Goal: Task Accomplishment & Management: Use online tool/utility

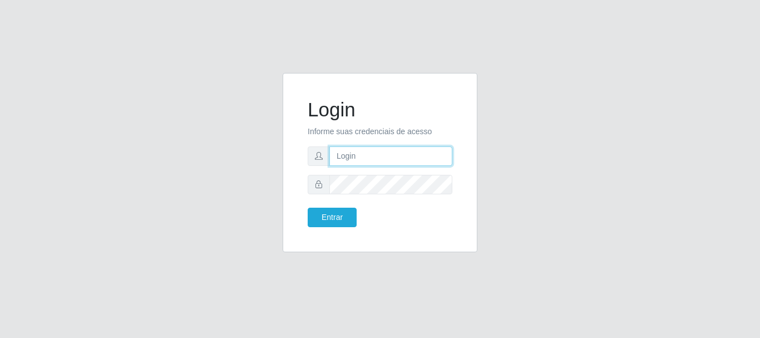
click at [339, 158] on input "text" at bounding box center [390, 155] width 123 height 19
type input "[EMAIL_ADDRESS][DOMAIN_NAME]"
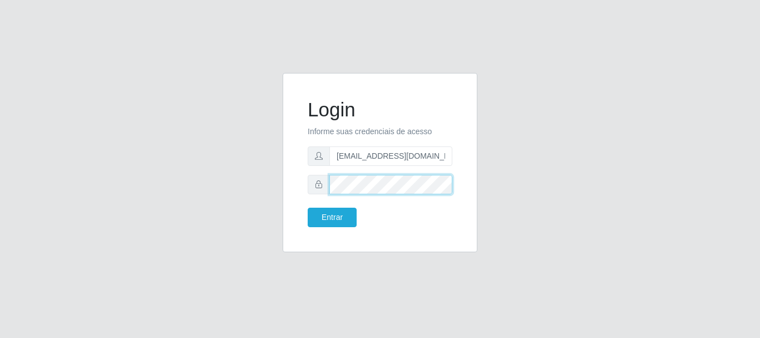
click at [308, 208] on button "Entrar" at bounding box center [332, 217] width 49 height 19
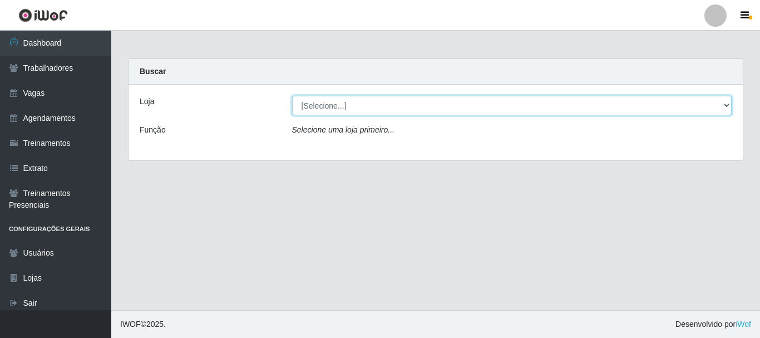
click at [723, 105] on select "[Selecione...] SuperFácil Atacado - Alto de São Manoel SuperFácil Atacado - Ema…" at bounding box center [512, 105] width 440 height 19
select select "503"
click at [292, 96] on select "[Selecione...] SuperFácil Atacado - Alto de São Manoel SuperFácil Atacado - Ema…" at bounding box center [512, 105] width 440 height 19
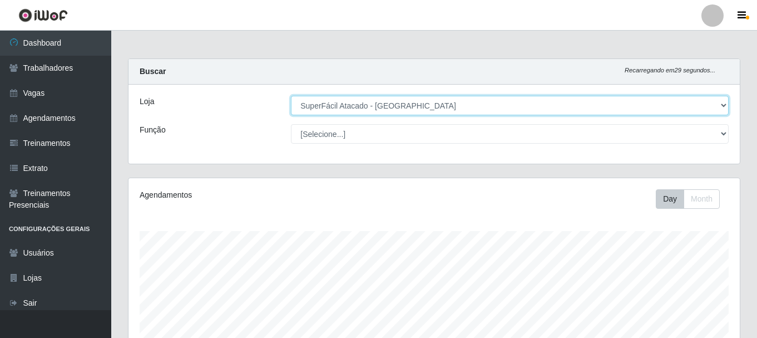
scroll to position [231, 611]
click at [723, 103] on select "[Selecione...] SuperFácil Atacado - Alto de São Manoel SuperFácil Atacado - Ema…" at bounding box center [510, 105] width 438 height 19
click at [291, 96] on select "[Selecione...] SuperFácil Atacado - Alto de São Manoel SuperFácil Atacado - Ema…" at bounding box center [510, 105] width 438 height 19
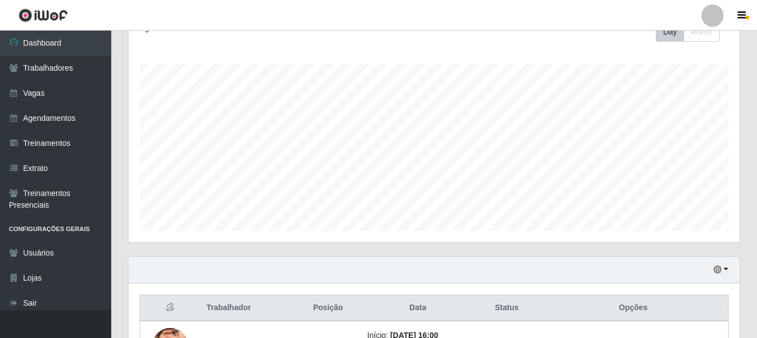
scroll to position [0, 0]
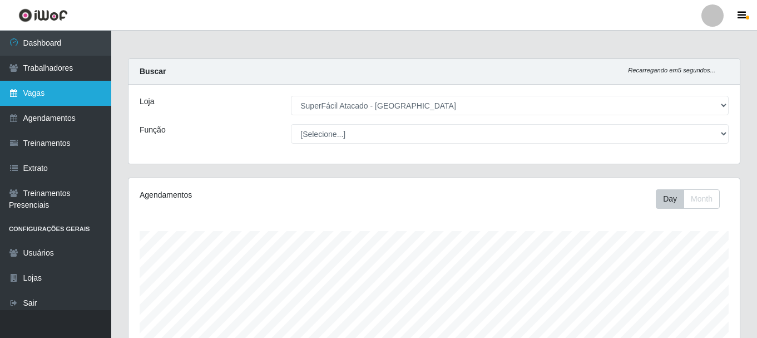
click at [73, 93] on link "Vagas" at bounding box center [55, 93] width 111 height 25
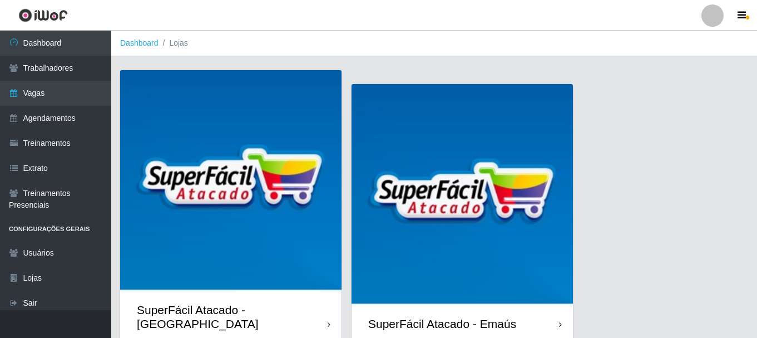
click at [274, 160] on img at bounding box center [230, 180] width 221 height 221
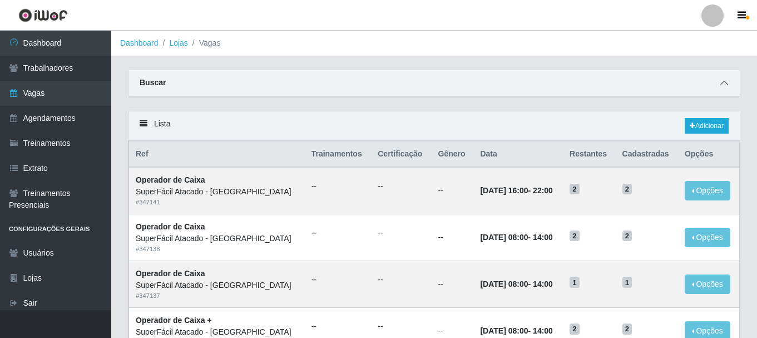
click at [723, 82] on icon at bounding box center [725, 83] width 8 height 8
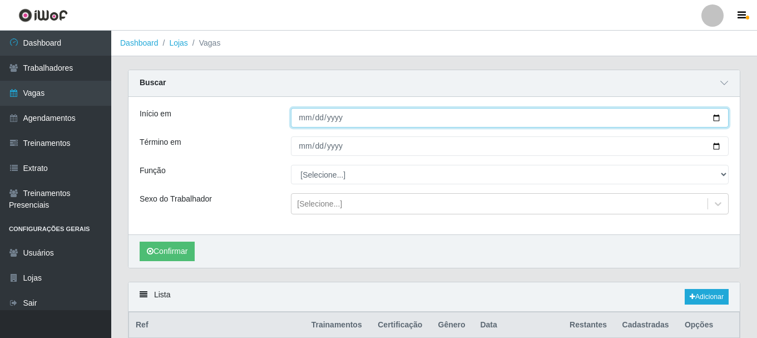
click at [718, 120] on input "Início em" at bounding box center [510, 117] width 438 height 19
type input "[DATE]"
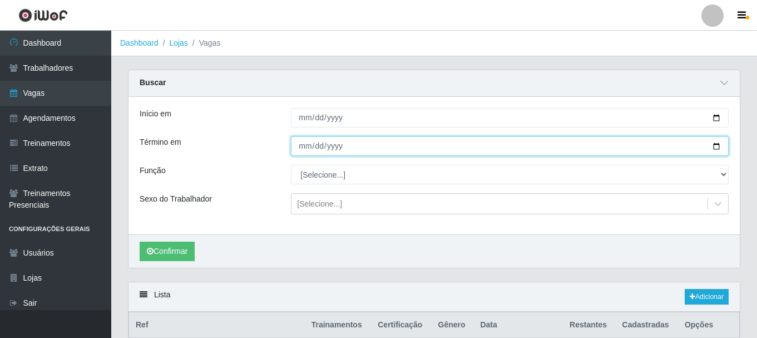
click at [716, 144] on input "Término em" at bounding box center [510, 145] width 438 height 19
click at [719, 145] on input "2025-10-10" at bounding box center [510, 145] width 438 height 19
type input "2025-10-31"
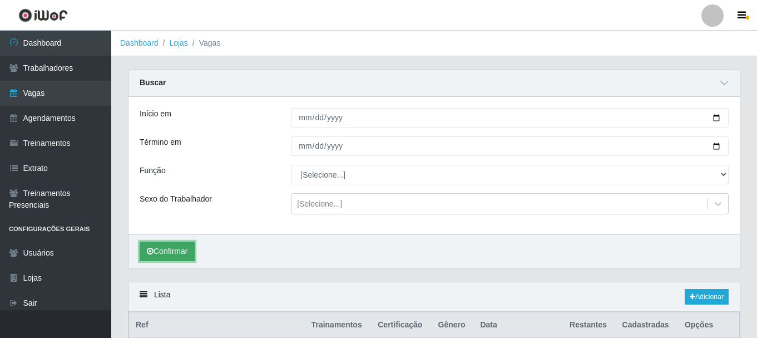
click at [181, 251] on button "Confirmar" at bounding box center [167, 250] width 55 height 19
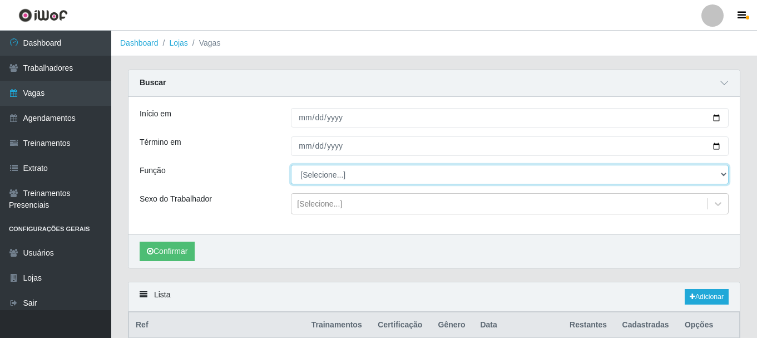
click at [727, 175] on select "[Selecione...] Embalador Embalador + Embalador ++ Operador de Caixa Operador de…" at bounding box center [510, 174] width 438 height 19
click at [291, 165] on select "[Selecione...] Embalador Embalador + Embalador ++ Operador de Caixa Operador de…" at bounding box center [510, 174] width 438 height 19
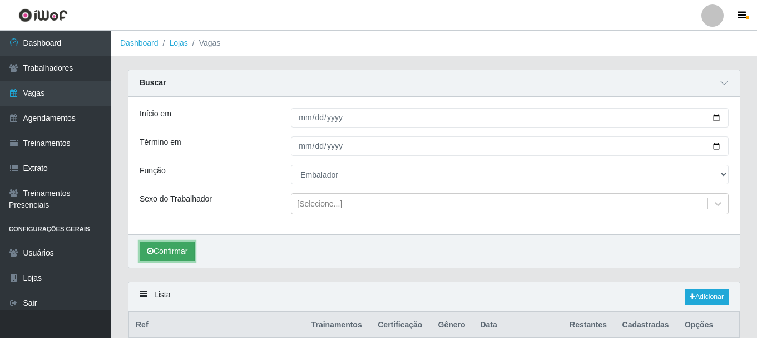
click at [164, 256] on button "Confirmar" at bounding box center [167, 250] width 55 height 19
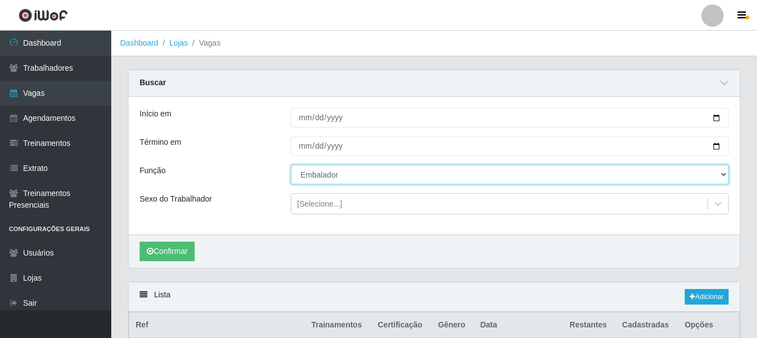
click at [724, 174] on select "[Selecione...] Embalador Embalador + Embalador ++ Operador de Caixa Operador de…" at bounding box center [510, 174] width 438 height 19
click at [291, 165] on select "[Selecione...] Embalador Embalador + Embalador ++ Operador de Caixa Operador de…" at bounding box center [510, 174] width 438 height 19
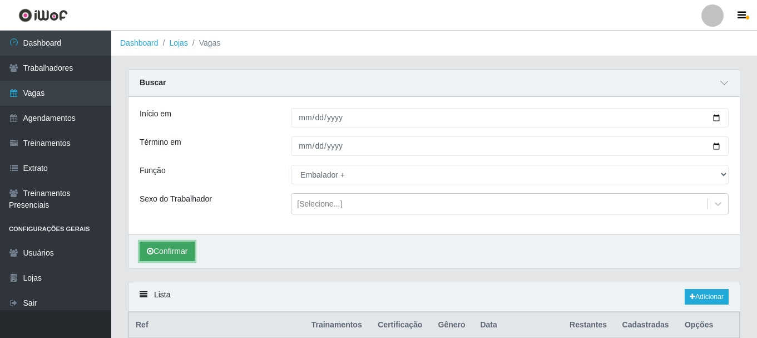
click at [180, 250] on button "Confirmar" at bounding box center [167, 250] width 55 height 19
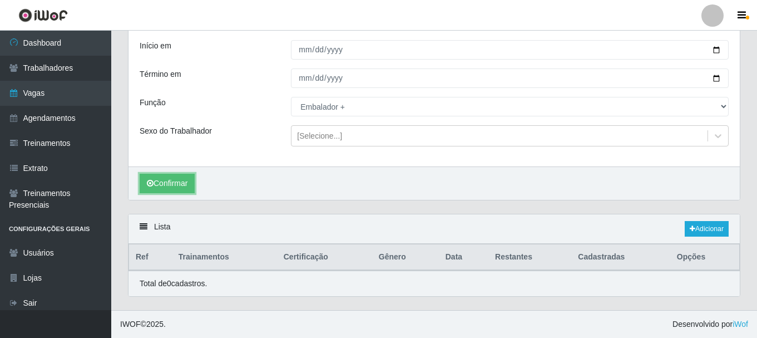
scroll to position [68, 0]
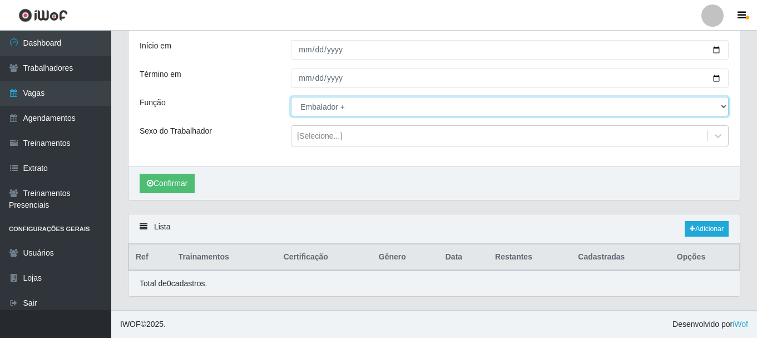
click at [723, 104] on select "[Selecione...] Embalador Embalador + Embalador ++ Operador de Caixa Operador de…" at bounding box center [510, 106] width 438 height 19
click at [291, 97] on select "[Selecione...] Embalador Embalador + Embalador ++ Operador de Caixa Operador de…" at bounding box center [510, 106] width 438 height 19
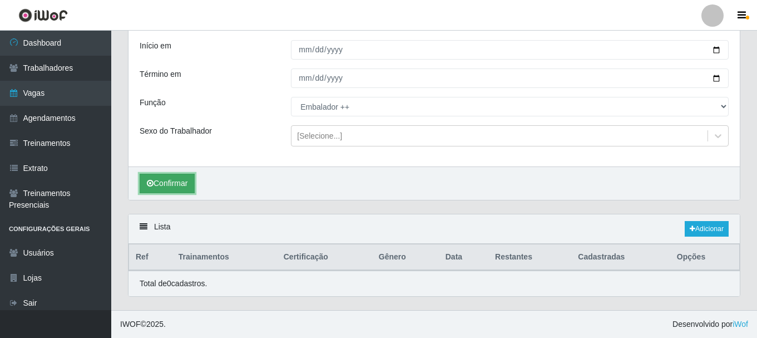
click at [182, 178] on button "Confirmar" at bounding box center [167, 183] width 55 height 19
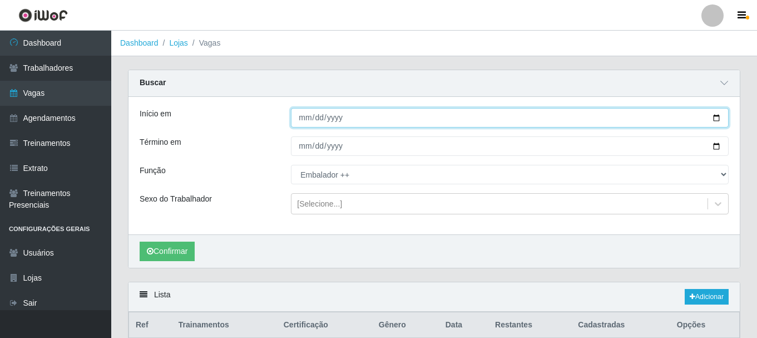
click at [716, 115] on input "2025-10-01" at bounding box center [510, 117] width 438 height 19
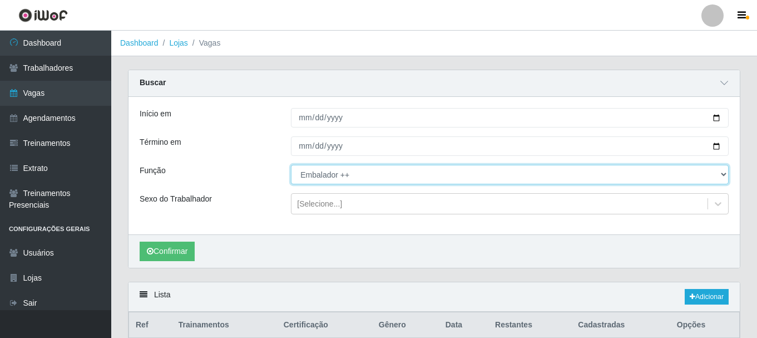
click at [722, 177] on select "[Selecione...] Embalador Embalador + Embalador ++ Operador de Caixa Operador de…" at bounding box center [510, 174] width 438 height 19
select select "1"
click at [291, 165] on select "[Selecione...] Embalador Embalador + Embalador ++ Operador de Caixa Operador de…" at bounding box center [510, 174] width 438 height 19
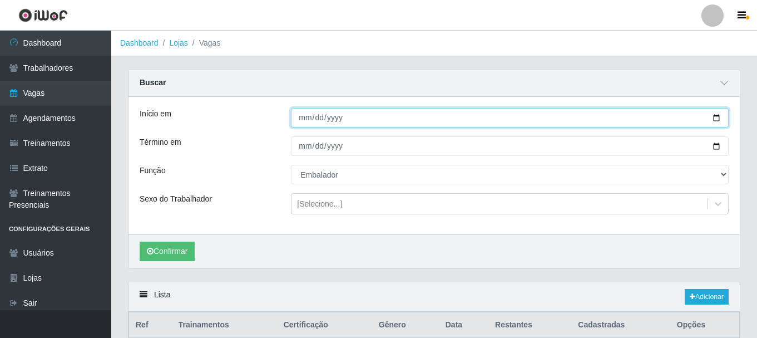
click at [716, 121] on input "2025-10-01" at bounding box center [510, 117] width 438 height 19
type input "2025-10-03"
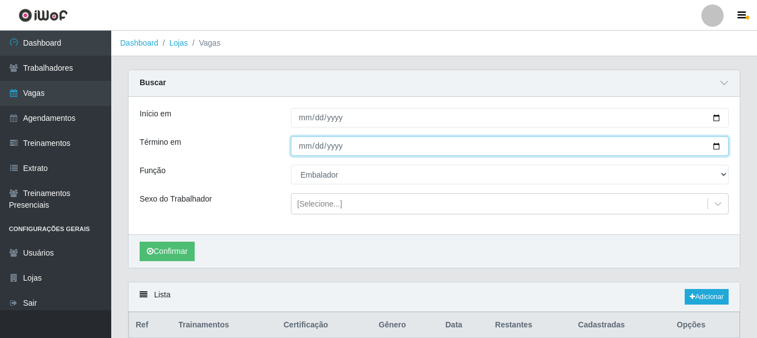
click at [717, 147] on input "2025-10-31" at bounding box center [510, 145] width 438 height 19
type input "2025-10-03"
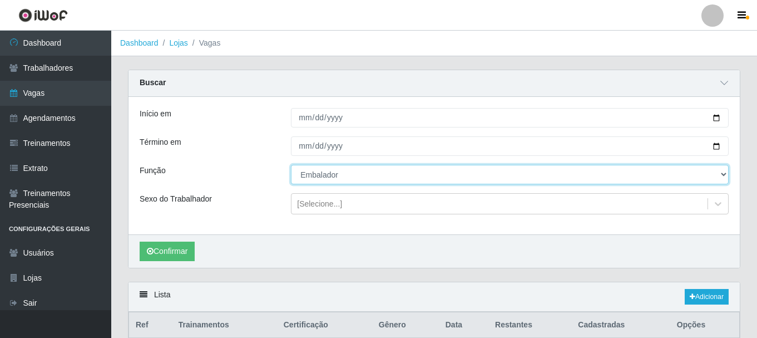
click at [722, 175] on select "[Selecione...] Embalador Embalador + Embalador ++ Operador de Caixa Operador de…" at bounding box center [510, 174] width 438 height 19
select select "71"
click at [291, 165] on select "[Selecione...] Embalador Embalador + Embalador ++ Operador de Caixa Operador de…" at bounding box center [510, 174] width 438 height 19
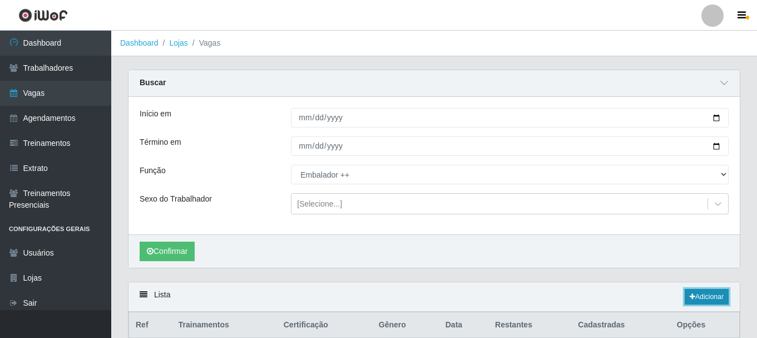
click at [713, 293] on link "Adicionar" at bounding box center [707, 297] width 44 height 16
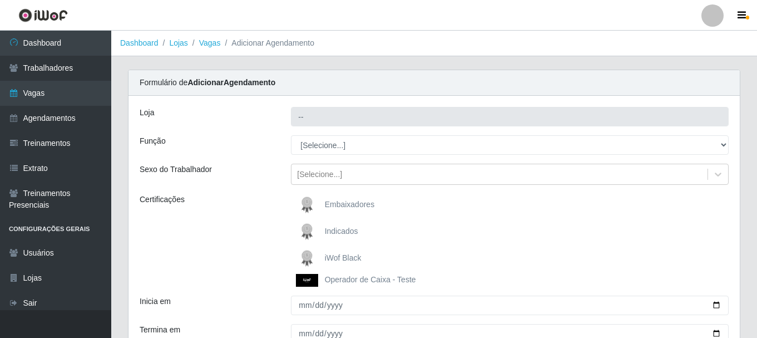
type input "SuperFácil Atacado - Alto de São Manoel"
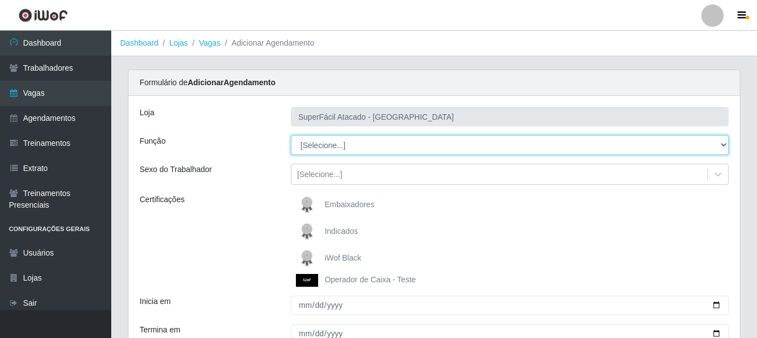
click at [724, 146] on select "[Selecione...] Embalador Embalador + Embalador ++ Operador de Caixa Operador de…" at bounding box center [510, 144] width 438 height 19
select select "71"
click at [291, 135] on select "[Selecione...] Embalador Embalador + Embalador ++ Operador de Caixa Operador de…" at bounding box center [510, 144] width 438 height 19
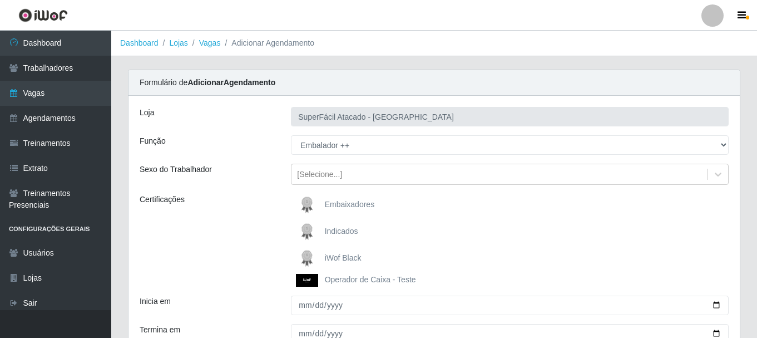
click at [303, 256] on img at bounding box center [309, 258] width 27 height 22
click at [0, 0] on input "iWof Black" at bounding box center [0, 0] width 0 height 0
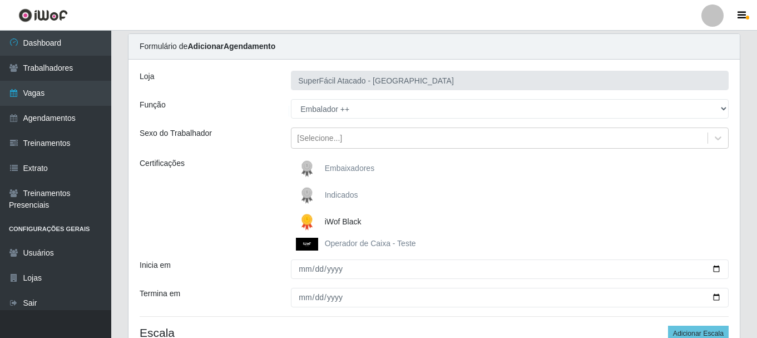
scroll to position [56, 0]
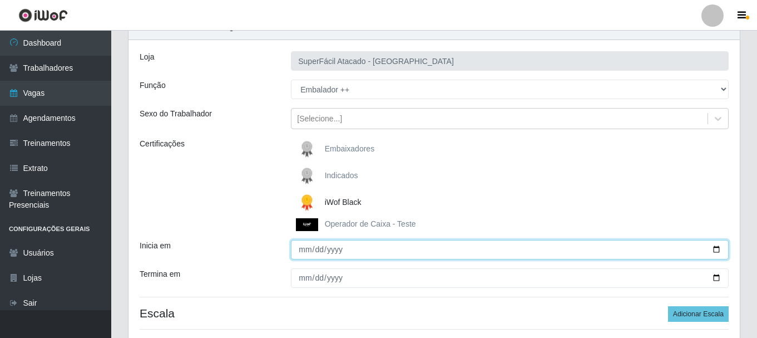
click at [718, 249] on input "Inicia em" at bounding box center [510, 249] width 438 height 19
type input "2025-10-03"
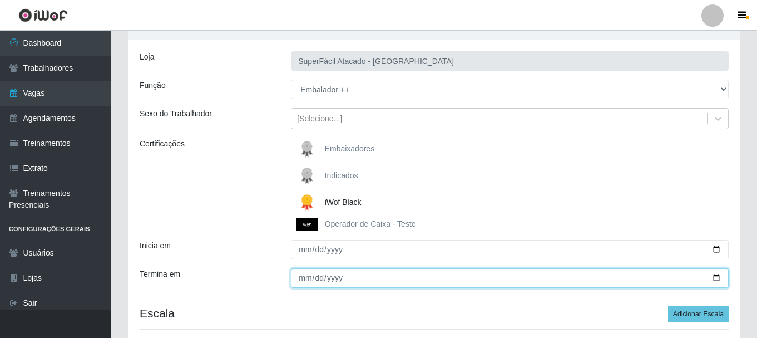
click at [717, 275] on input "Termina em" at bounding box center [510, 277] width 438 height 19
type input "2025-10-03"
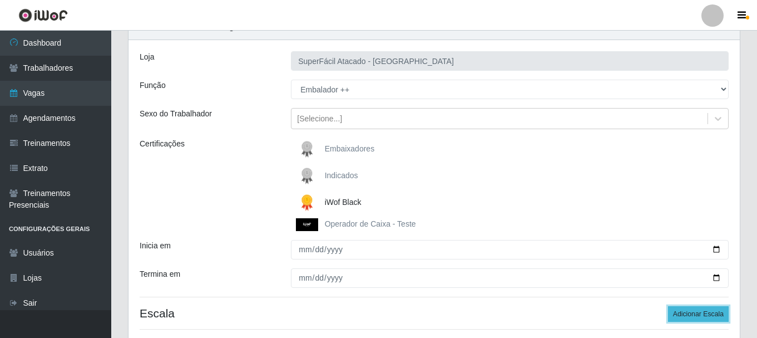
click at [706, 314] on button "Adicionar Escala" at bounding box center [698, 314] width 61 height 16
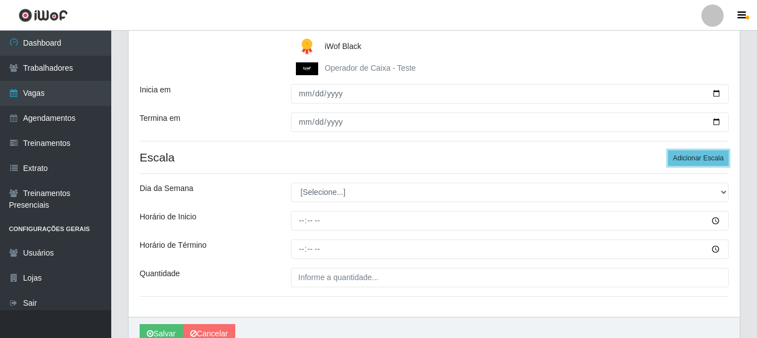
scroll to position [223, 0]
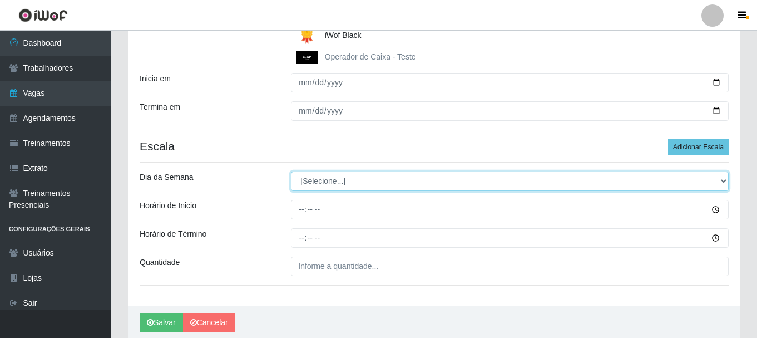
click at [723, 179] on select "[Selecione...] Segunda Terça Quarta Quinta Sexta Sábado Domingo" at bounding box center [510, 180] width 438 height 19
select select "5"
click at [291, 171] on select "[Selecione...] Segunda Terça Quarta Quinta Sexta Sábado Domingo" at bounding box center [510, 180] width 438 height 19
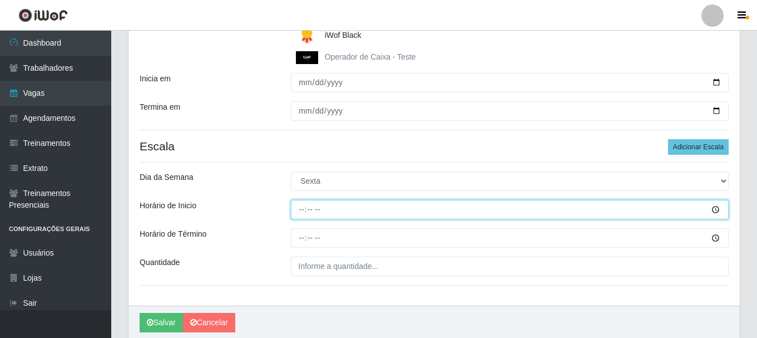
click at [306, 211] on input "Horário de Inicio" at bounding box center [510, 209] width 438 height 19
type input "16:00"
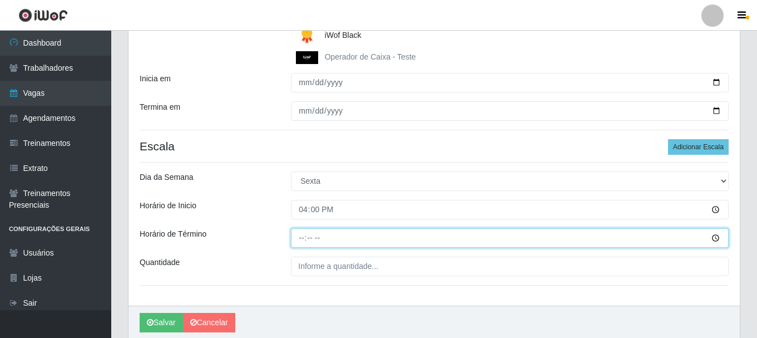
click at [303, 239] on input "Horário de Término" at bounding box center [510, 237] width 438 height 19
type input "22:00"
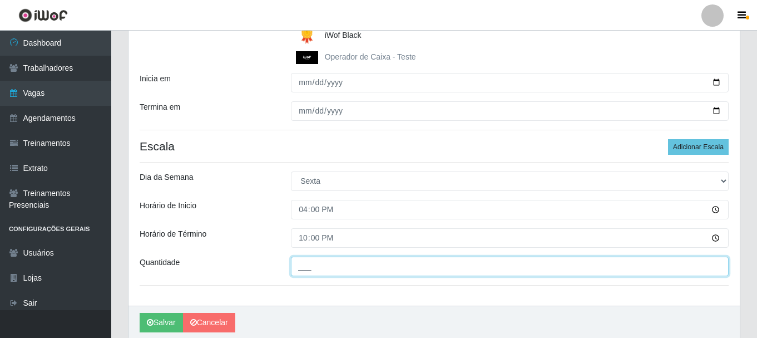
click at [338, 265] on input "___" at bounding box center [510, 265] width 438 height 19
type input "1__"
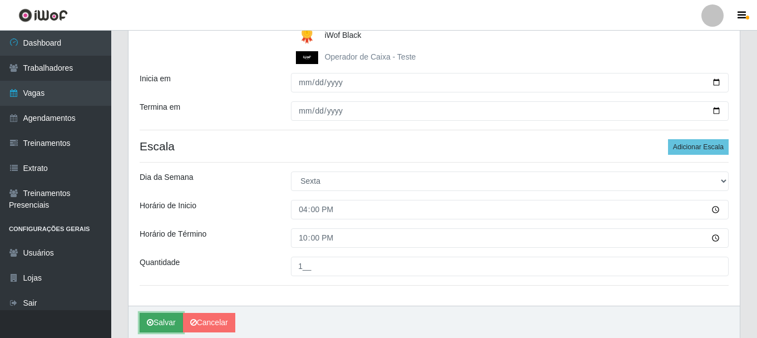
click at [163, 324] on button "Salvar" at bounding box center [161, 322] width 43 height 19
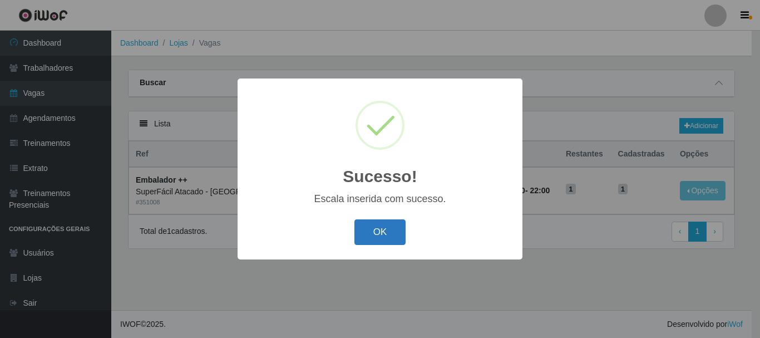
click at [371, 231] on button "OK" at bounding box center [380, 232] width 52 height 26
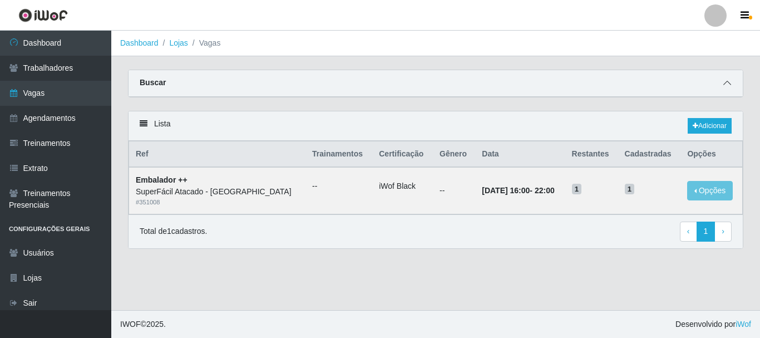
click at [728, 82] on icon at bounding box center [727, 83] width 8 height 8
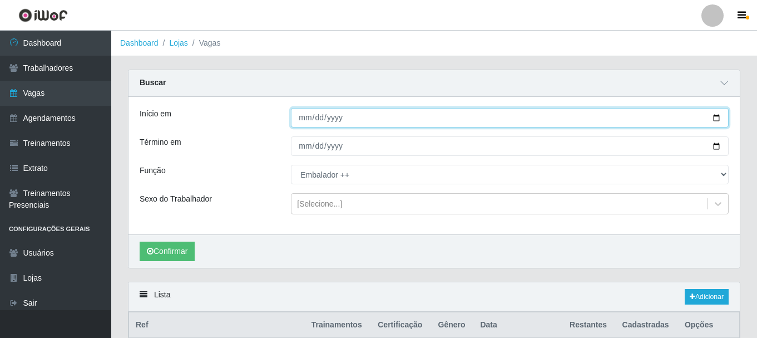
click at [721, 116] on input "2025-10-01" at bounding box center [510, 117] width 438 height 19
type input "2025-10-04"
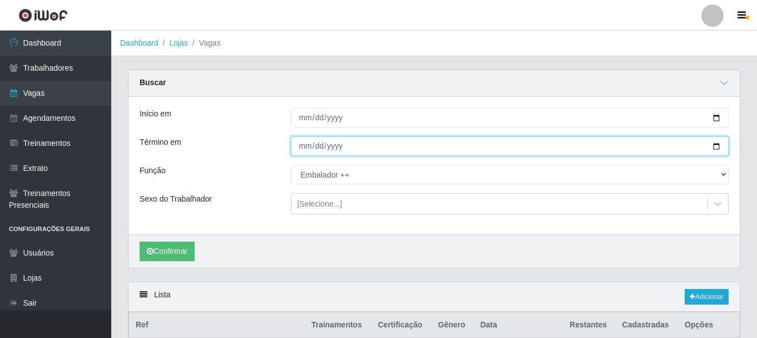
click at [716, 145] on input "2025-10-31" at bounding box center [510, 145] width 438 height 19
type input "2025-10-05"
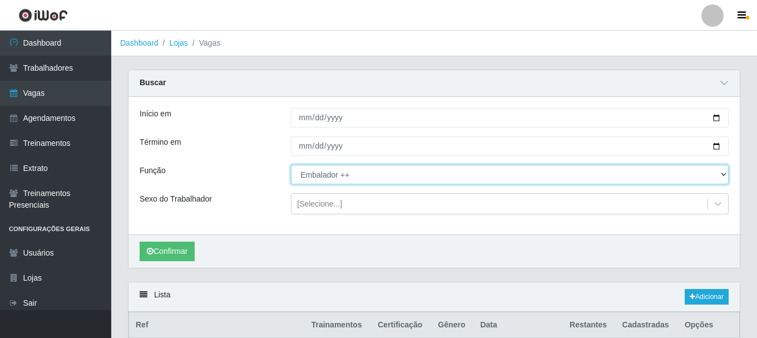
click at [726, 175] on select "[Selecione...] Embalador Embalador + Embalador ++ Operador de Caixa Operador de…" at bounding box center [510, 174] width 438 height 19
select select "70"
click at [291, 165] on select "[Selecione...] Embalador Embalador + Embalador ++ Operador de Caixa Operador de…" at bounding box center [510, 174] width 438 height 19
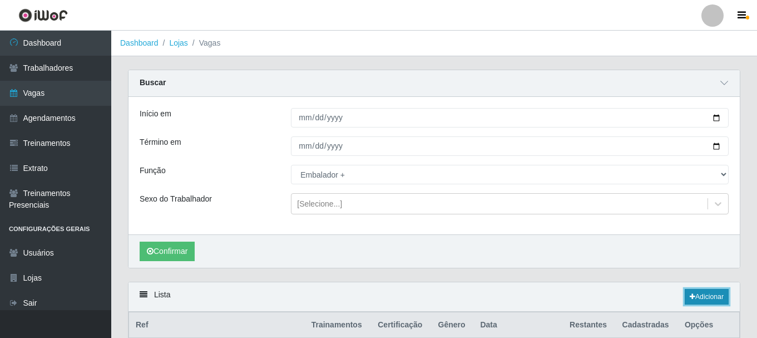
click at [708, 297] on link "Adicionar" at bounding box center [707, 297] width 44 height 16
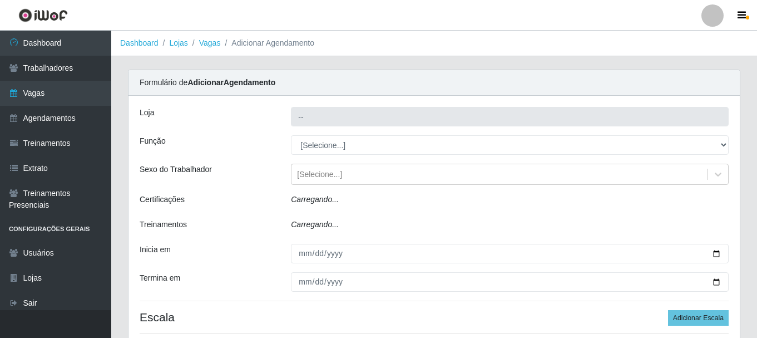
type input "SuperFácil Atacado - Alto de São Manoel"
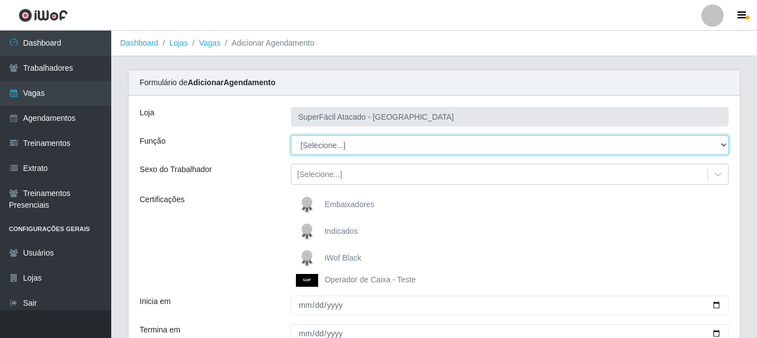
click at [724, 146] on select "[Selecione...] Embalador Embalador + Embalador ++ Operador de Caixa Operador de…" at bounding box center [510, 144] width 438 height 19
select select "70"
click at [291, 135] on select "[Selecione...] Embalador Embalador + Embalador ++ Operador de Caixa Operador de…" at bounding box center [510, 144] width 438 height 19
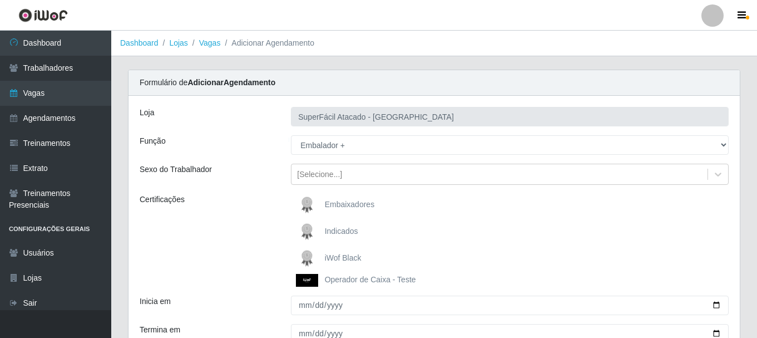
click at [308, 254] on img at bounding box center [309, 258] width 27 height 22
click at [0, 0] on input "iWof Black" at bounding box center [0, 0] width 0 height 0
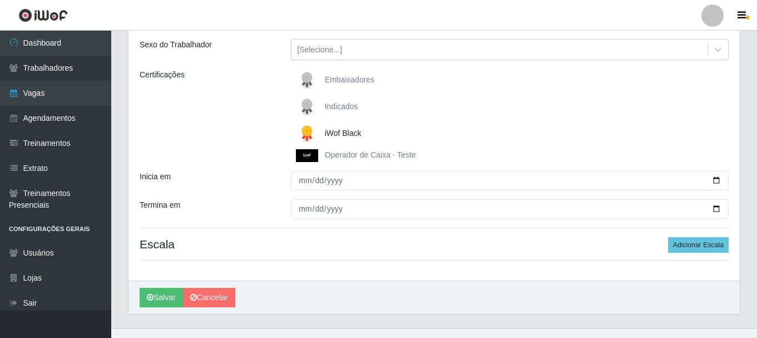
scroll to position [143, 0]
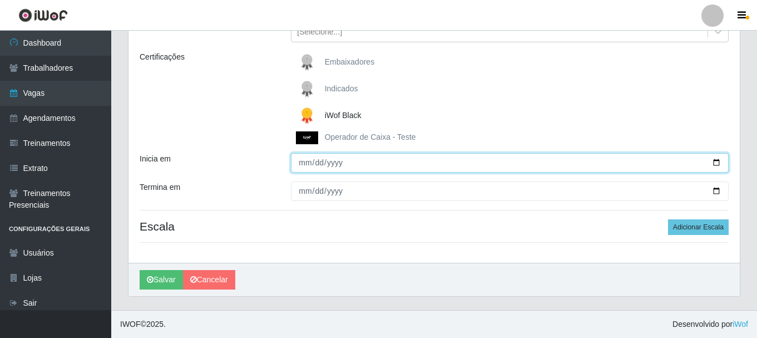
click at [717, 160] on input "Inicia em" at bounding box center [510, 162] width 438 height 19
type input "2025-10-04"
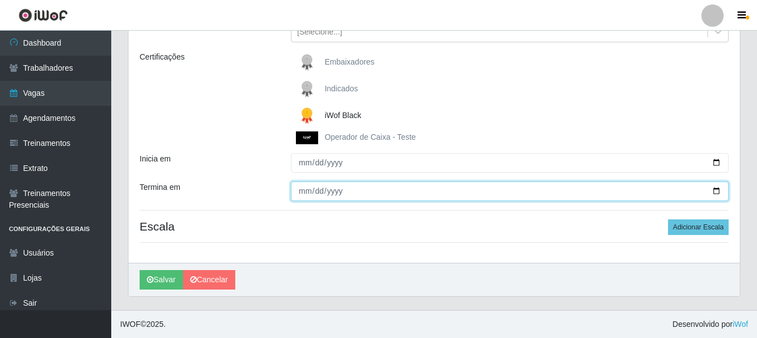
click at [717, 193] on input "Termina em" at bounding box center [510, 190] width 438 height 19
type input "2025-10-05"
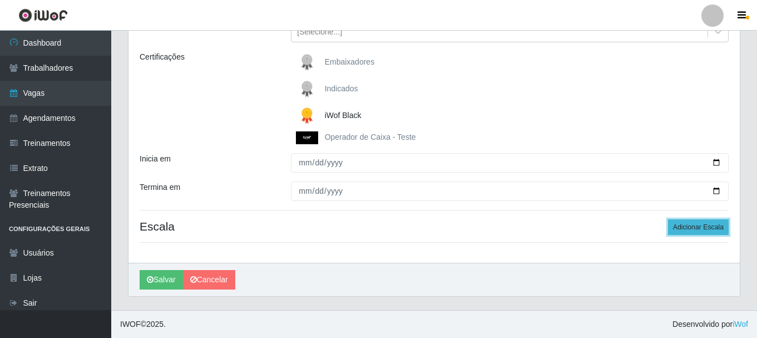
click at [705, 223] on button "Adicionar Escala" at bounding box center [698, 227] width 61 height 16
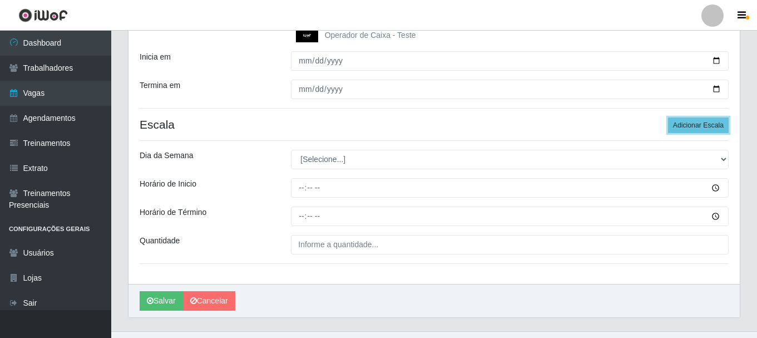
scroll to position [254, 0]
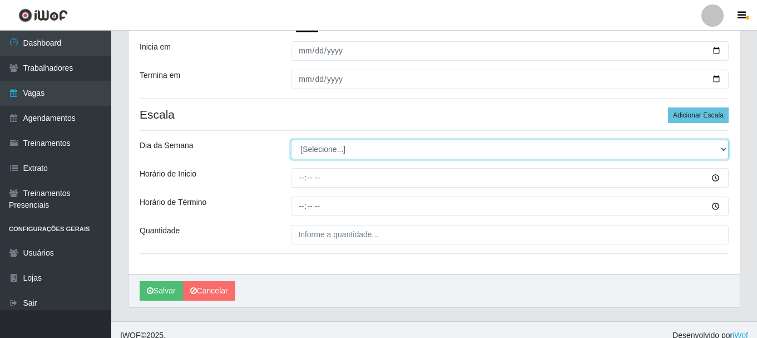
click at [724, 151] on select "[Selecione...] Segunda Terça Quarta Quinta Sexta Sábado Domingo" at bounding box center [510, 149] width 438 height 19
select select "6"
click at [291, 140] on select "[Selecione...] Segunda Terça Quarta Quinta Sexta Sábado Domingo" at bounding box center [510, 149] width 438 height 19
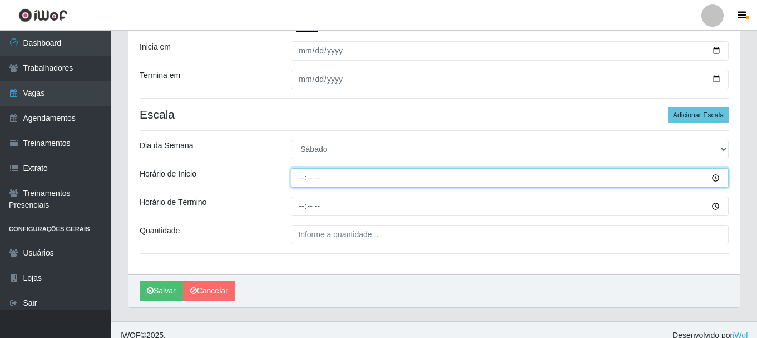
click at [303, 179] on input "Horário de Inicio" at bounding box center [510, 177] width 438 height 19
type input "08:00"
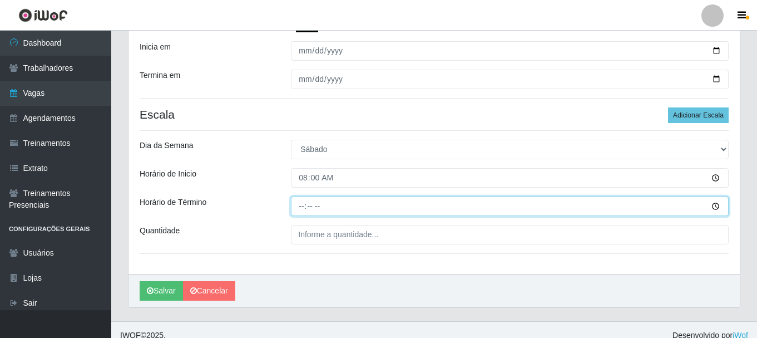
click at [303, 207] on input "Horário de Término" at bounding box center [510, 205] width 438 height 19
type input "14:00"
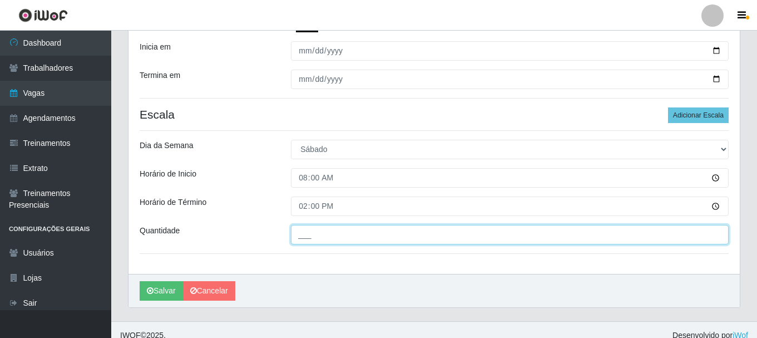
click at [312, 236] on input "___" at bounding box center [510, 234] width 438 height 19
type input "2__"
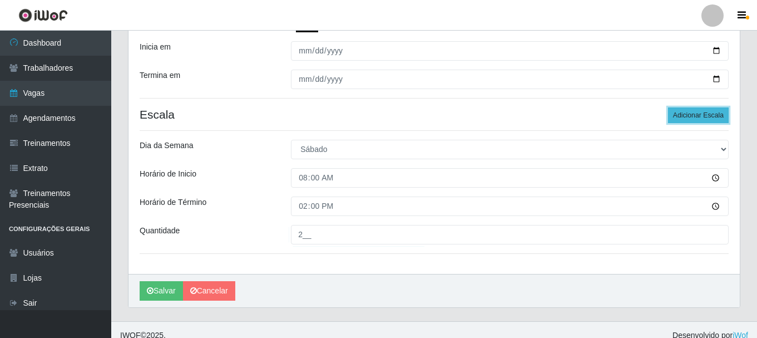
click at [682, 114] on button "Adicionar Escala" at bounding box center [698, 115] width 61 height 16
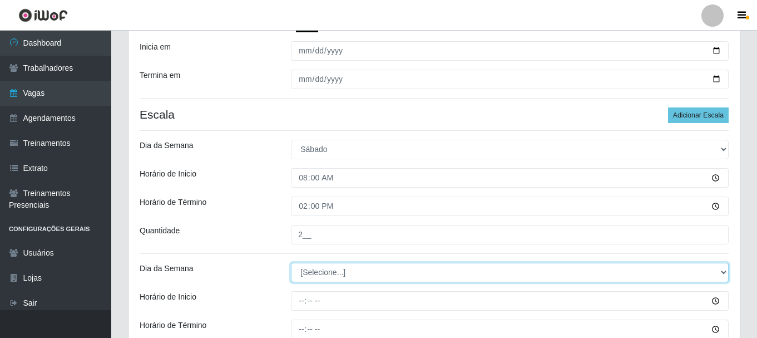
click at [724, 273] on select "[Selecione...] Segunda Terça Quarta Quinta Sexta Sábado Domingo" at bounding box center [510, 272] width 438 height 19
select select "6"
click at [291, 263] on select "[Selecione...] Segunda Terça Quarta Quinta Sexta Sábado Domingo" at bounding box center [510, 272] width 438 height 19
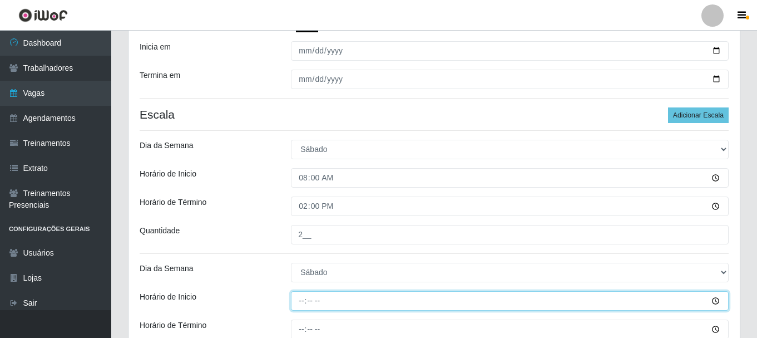
click at [298, 303] on input "Horário de Inicio" at bounding box center [510, 300] width 438 height 19
type input "16:00"
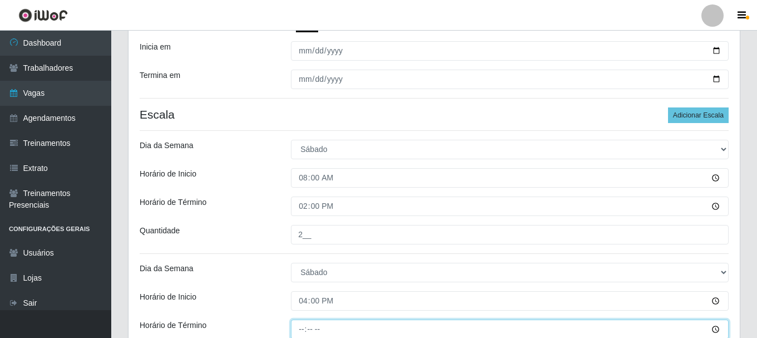
click at [300, 330] on input "Horário de Término" at bounding box center [510, 328] width 438 height 19
type input "22:00"
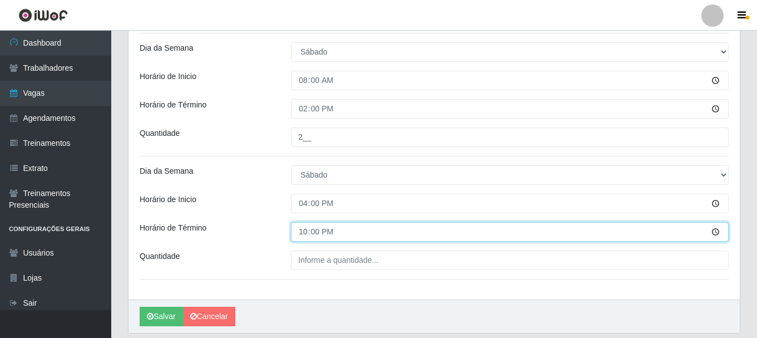
scroll to position [366, 0]
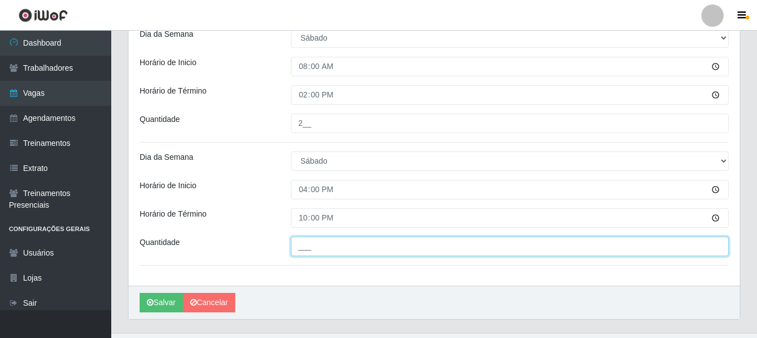
click at [305, 249] on input "___" at bounding box center [510, 245] width 438 height 19
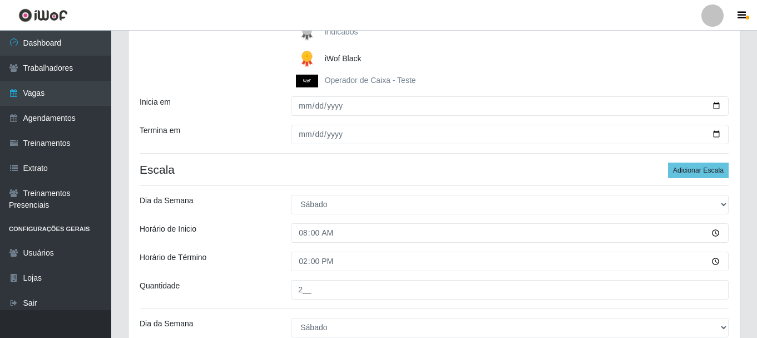
scroll to position [199, 0]
type input "1__"
click at [695, 175] on button "Adicionar Escala" at bounding box center [698, 171] width 61 height 16
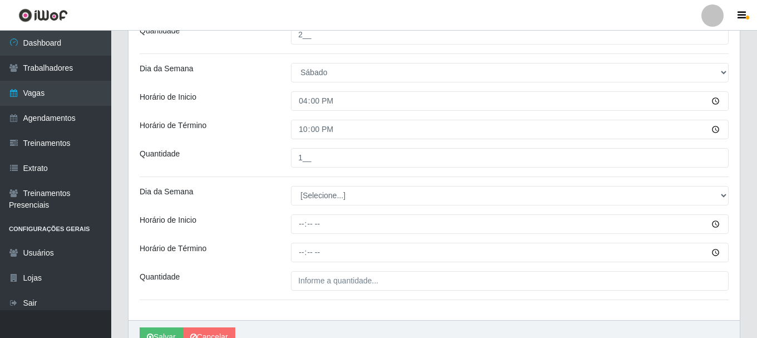
scroll to position [477, 0]
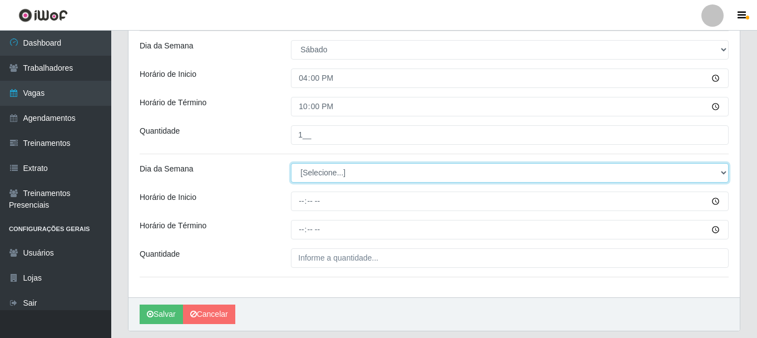
click at [723, 171] on select "[Selecione...] Segunda Terça Quarta Quinta Sexta Sábado Domingo" at bounding box center [510, 172] width 438 height 19
select select "0"
click at [291, 163] on select "[Selecione...] Segunda Terça Quarta Quinta Sexta Sábado Domingo" at bounding box center [510, 172] width 438 height 19
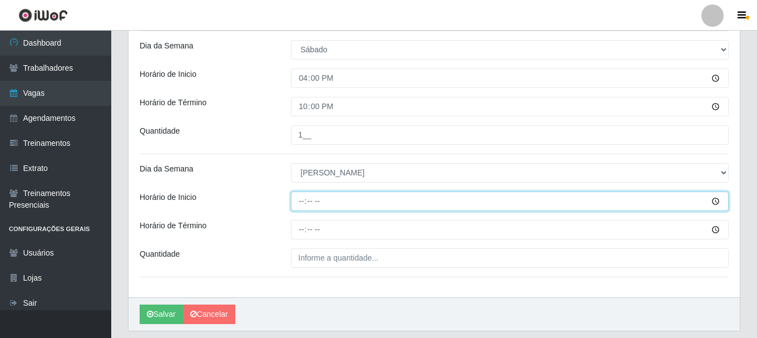
click at [302, 201] on input "Horário de Inicio" at bounding box center [510, 200] width 438 height 19
type input "08:00"
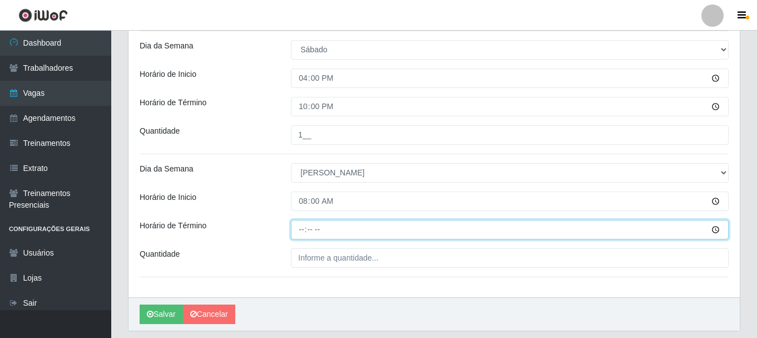
click at [301, 230] on input "Horário de Término" at bounding box center [510, 229] width 438 height 19
type input "14:00"
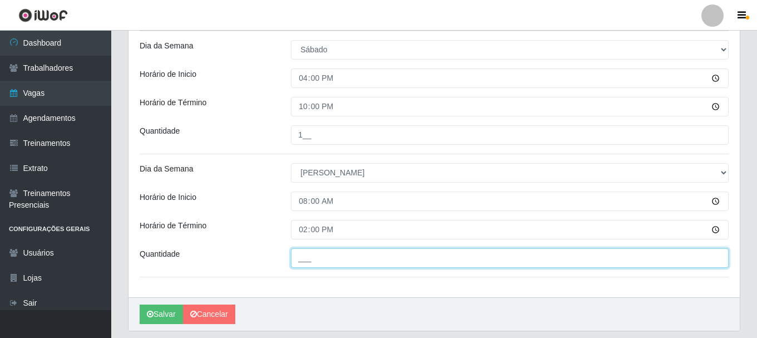
click at [303, 259] on input "___" at bounding box center [510, 257] width 438 height 19
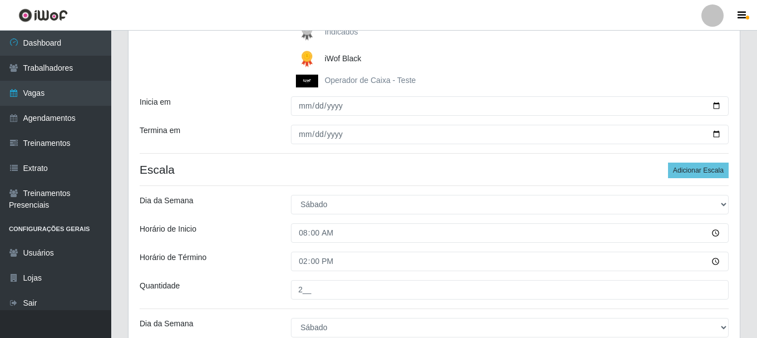
scroll to position [199, 0]
type input "2__"
click at [689, 171] on button "Adicionar Escala" at bounding box center [698, 171] width 61 height 16
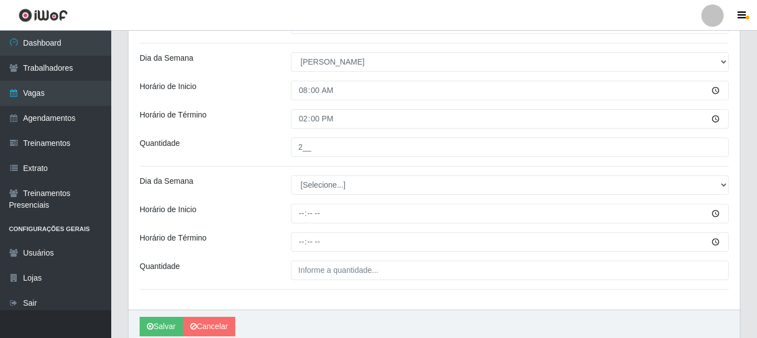
scroll to position [588, 0]
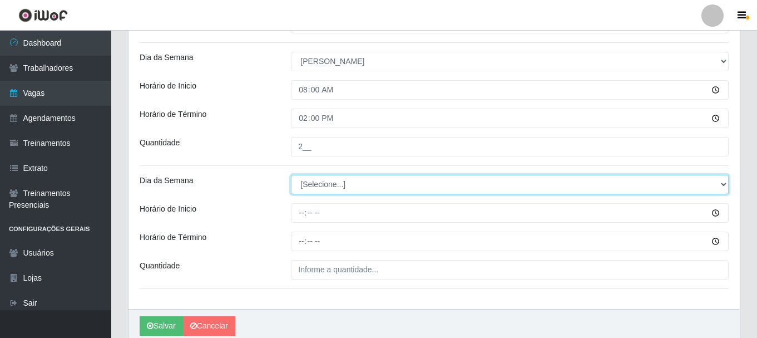
click at [721, 184] on select "[Selecione...] Segunda Terça Quarta Quinta Sexta Sábado Domingo" at bounding box center [510, 184] width 438 height 19
select select "0"
click at [291, 175] on select "[Selecione...] Segunda Terça Quarta Quinta Sexta Sábado Domingo" at bounding box center [510, 184] width 438 height 19
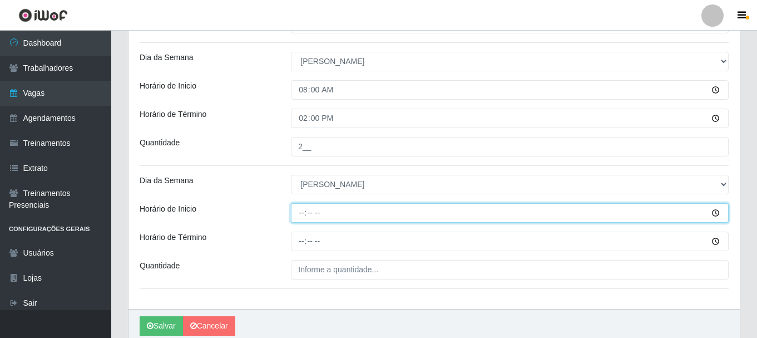
click at [302, 215] on input "Horário de Inicio" at bounding box center [510, 212] width 438 height 19
type input "15:00"
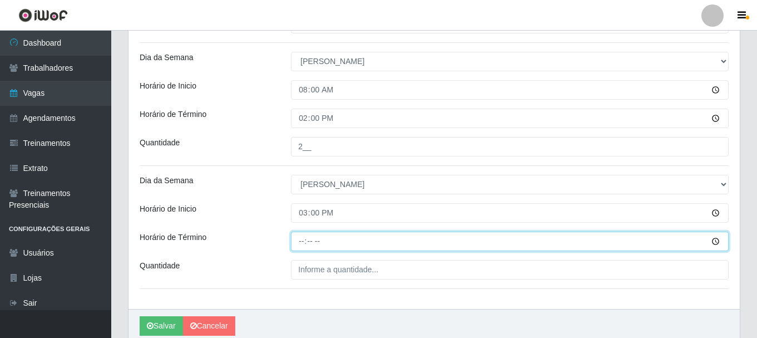
click at [301, 239] on input "Horário de Término" at bounding box center [510, 240] width 438 height 19
type input "21:00"
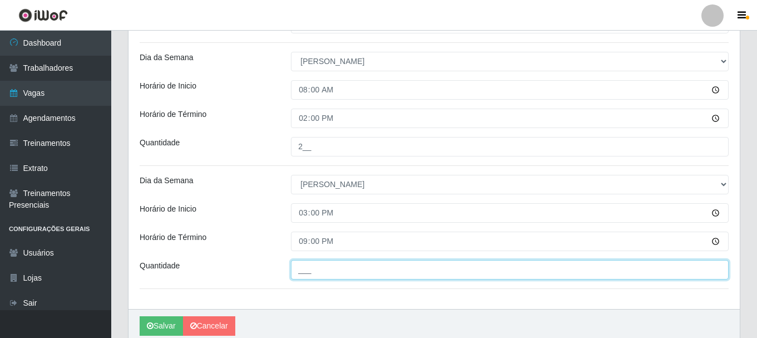
click at [309, 273] on input "___" at bounding box center [510, 269] width 438 height 19
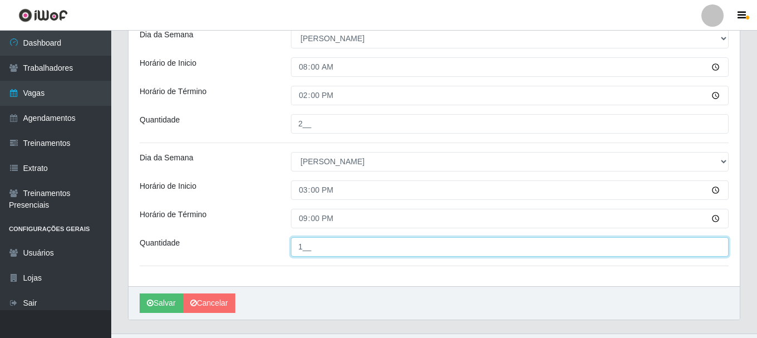
scroll to position [612, 0]
type input "1__"
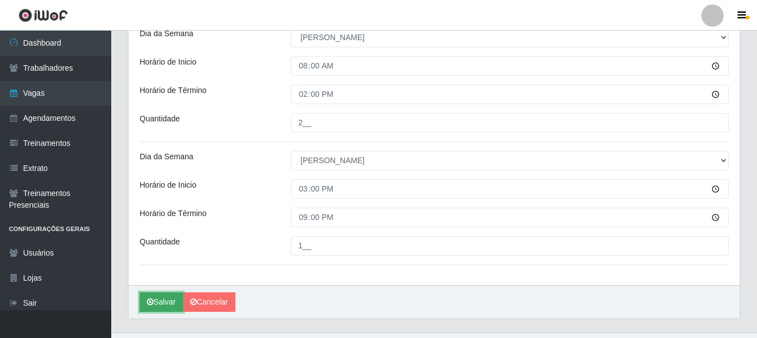
click at [164, 303] on button "Salvar" at bounding box center [161, 301] width 43 height 19
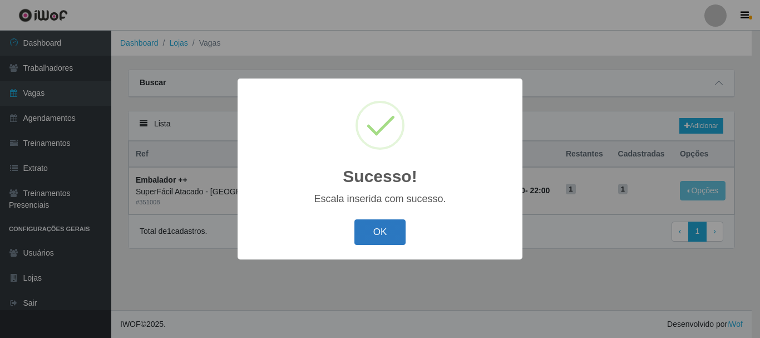
click at [394, 236] on button "OK" at bounding box center [380, 232] width 52 height 26
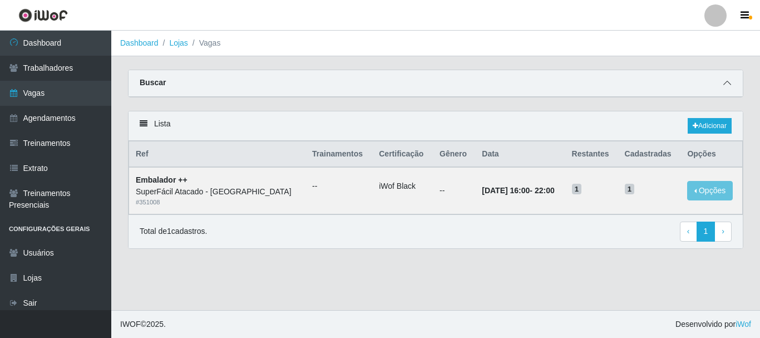
click at [729, 81] on icon at bounding box center [727, 83] width 8 height 8
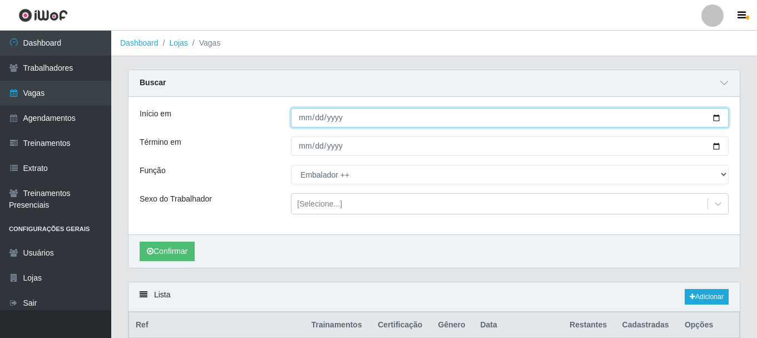
click at [714, 118] on input "2025-10-01" at bounding box center [510, 117] width 438 height 19
type input "2025-10-10"
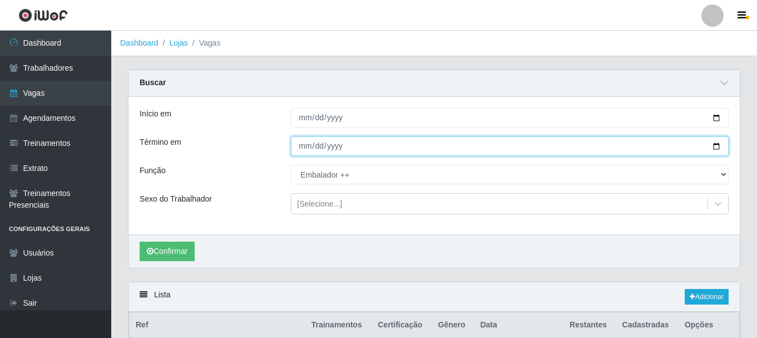
click at [717, 150] on input "2025-10-31" at bounding box center [510, 145] width 438 height 19
type input "2025-10-26"
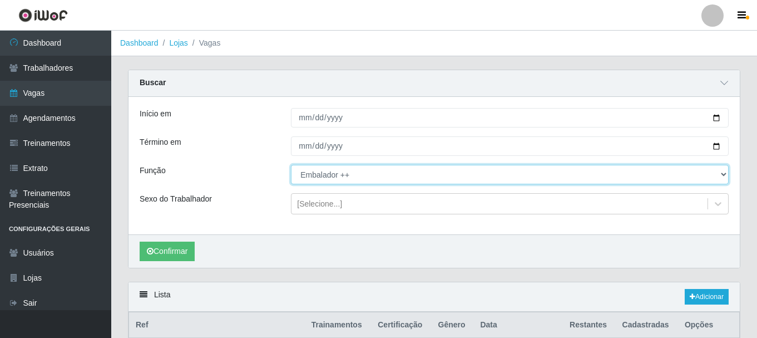
click at [721, 175] on select "[Selecione...] Embalador Embalador + Embalador ++ Operador de Caixa Operador de…" at bounding box center [510, 174] width 438 height 19
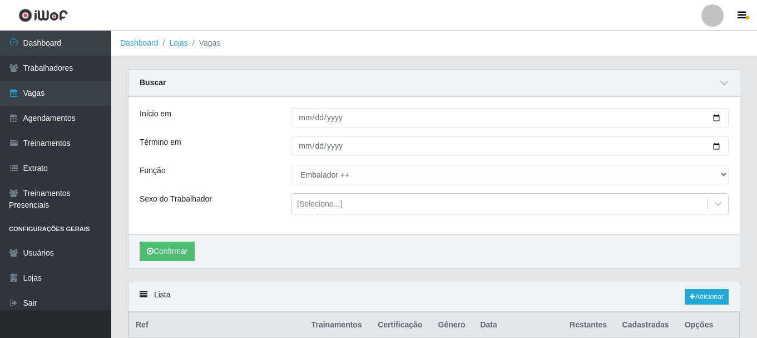
click at [208, 210] on div "Sexo do Trabalhador" at bounding box center [206, 203] width 151 height 21
click at [697, 297] on link "Adicionar" at bounding box center [707, 297] width 44 height 16
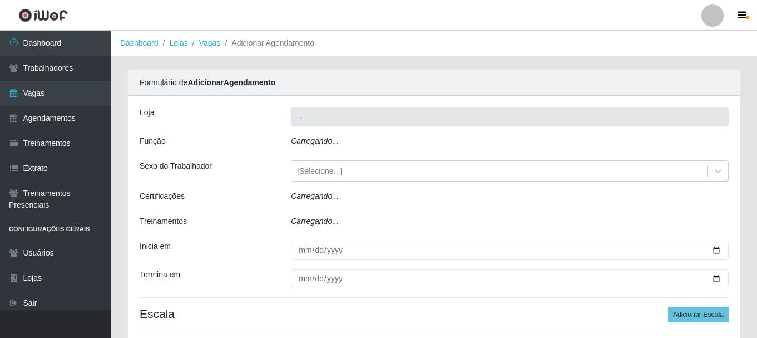
type input "SuperFácil Atacado - Alto de São Manoel"
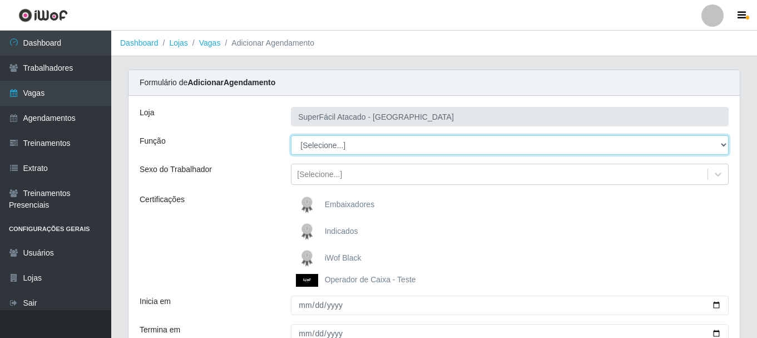
click at [723, 144] on select "[Selecione...] Embalador Embalador + Embalador ++ Operador de Caixa Operador de…" at bounding box center [510, 144] width 438 height 19
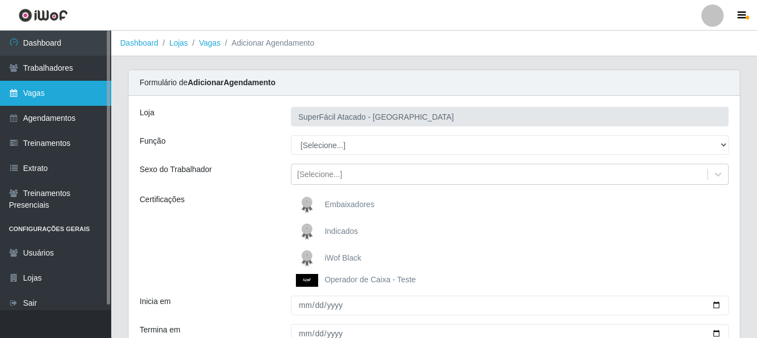
click at [50, 93] on link "Vagas" at bounding box center [55, 93] width 111 height 25
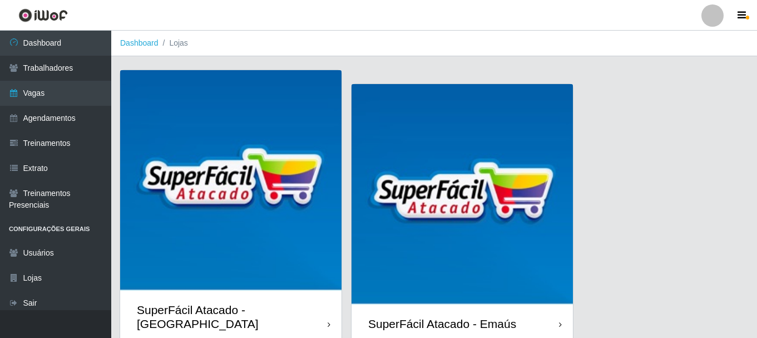
click at [249, 201] on img at bounding box center [230, 180] width 221 height 221
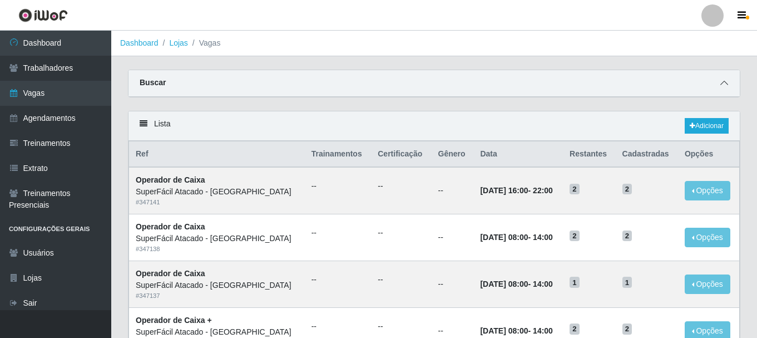
click at [726, 85] on icon at bounding box center [725, 83] width 8 height 8
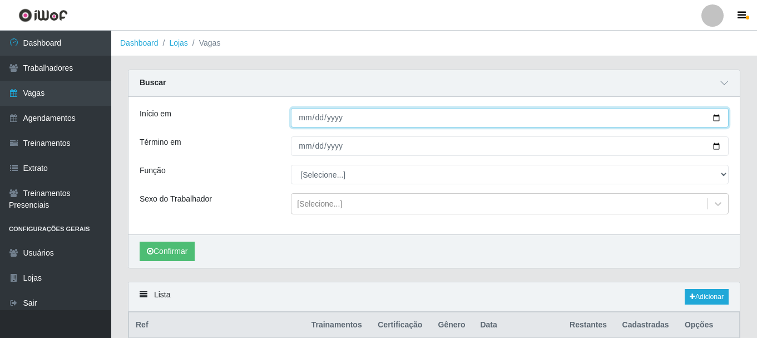
click at [714, 118] on input "Início em" at bounding box center [510, 117] width 438 height 19
type input "2025-09-01"
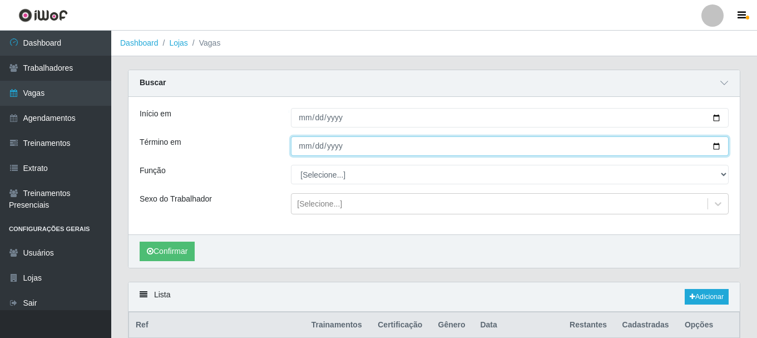
click at [716, 149] on input "Término em" at bounding box center [510, 145] width 438 height 19
type input "2025-09-05"
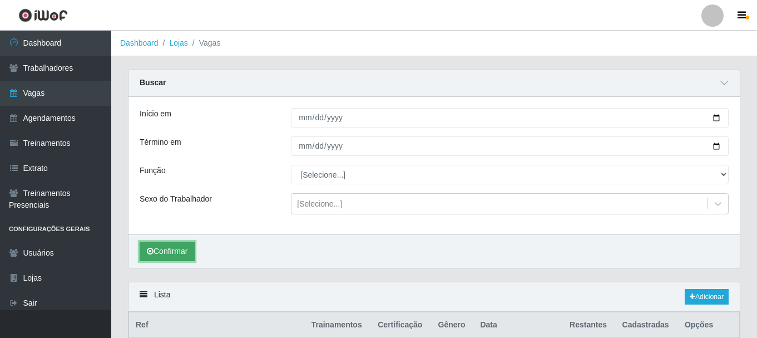
click at [181, 246] on button "Confirmar" at bounding box center [167, 250] width 55 height 19
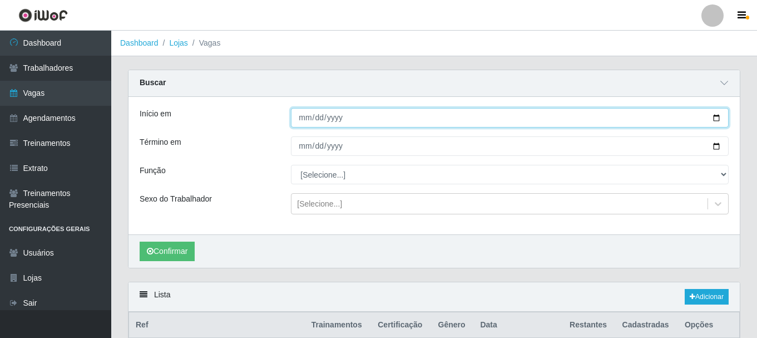
click at [717, 115] on input "2025-09-01" at bounding box center [510, 117] width 438 height 19
type input "2025-10-01"
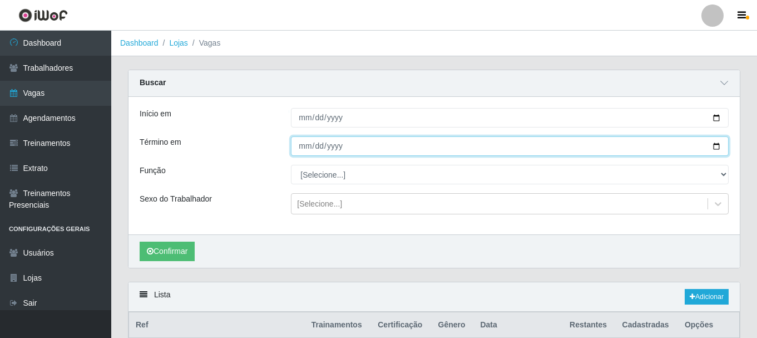
click at [719, 147] on input "2025-09-05" at bounding box center [510, 145] width 438 height 19
type input "2025-10-05"
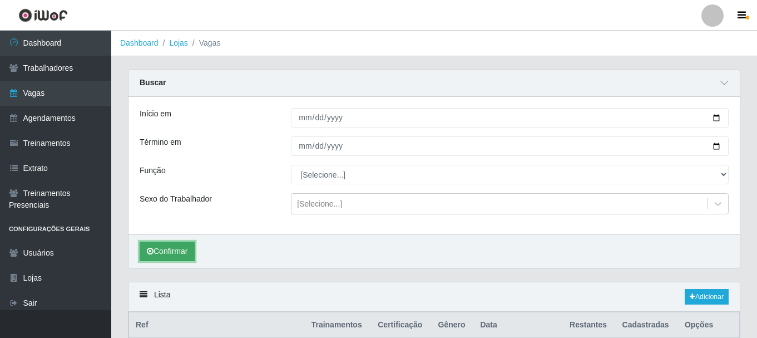
click at [184, 249] on button "Confirmar" at bounding box center [167, 250] width 55 height 19
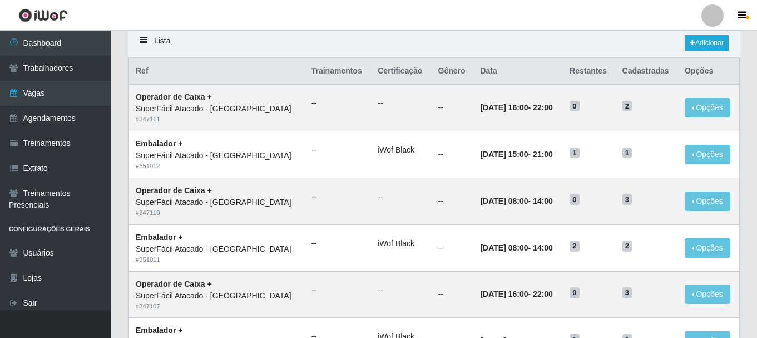
scroll to position [278, 0]
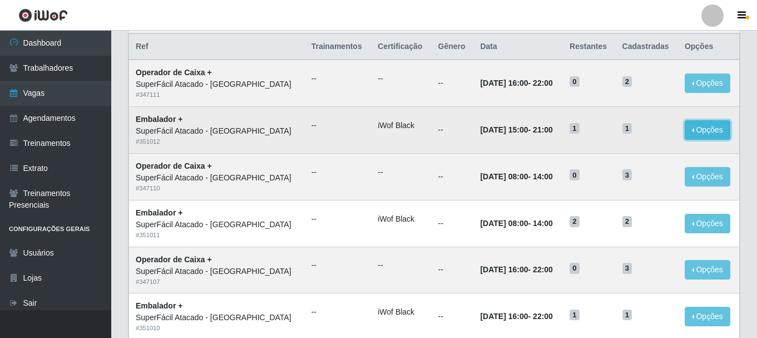
click at [707, 132] on button "Opções" at bounding box center [708, 129] width 46 height 19
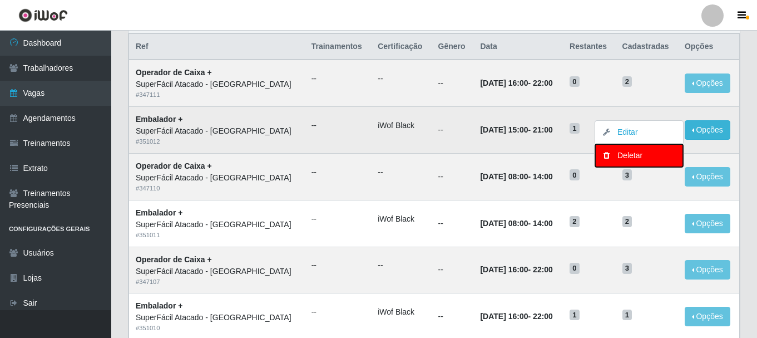
click at [619, 159] on div "Deletar" at bounding box center [639, 156] width 66 height 12
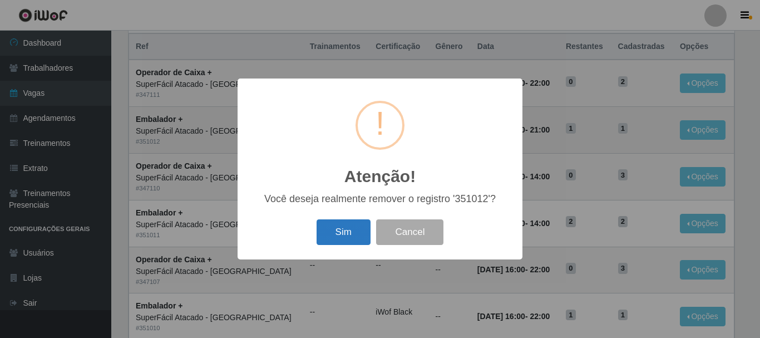
click at [356, 234] on button "Sim" at bounding box center [344, 232] width 54 height 26
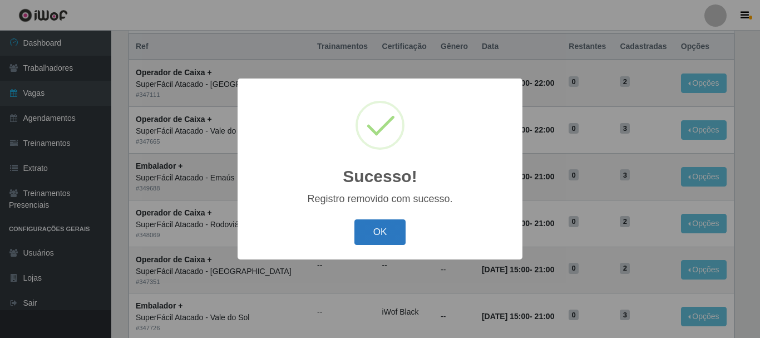
click at [393, 230] on button "OK" at bounding box center [380, 232] width 52 height 26
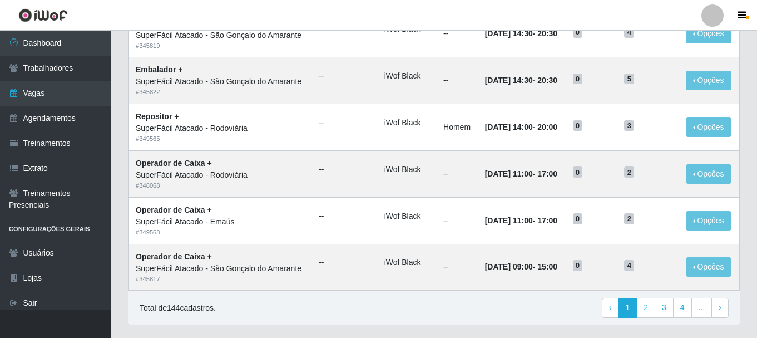
scroll to position [776, 0]
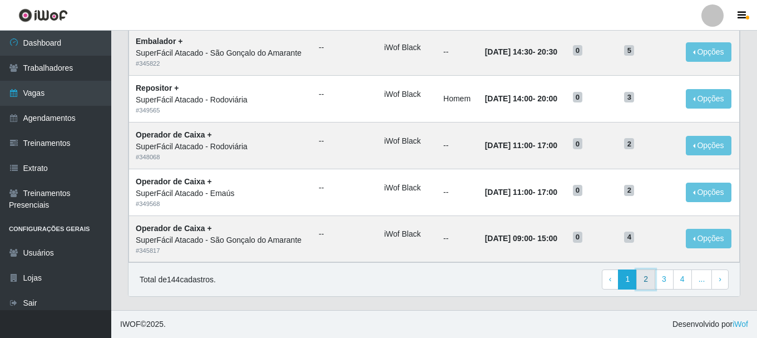
click at [644, 278] on link "2" at bounding box center [646, 279] width 19 height 20
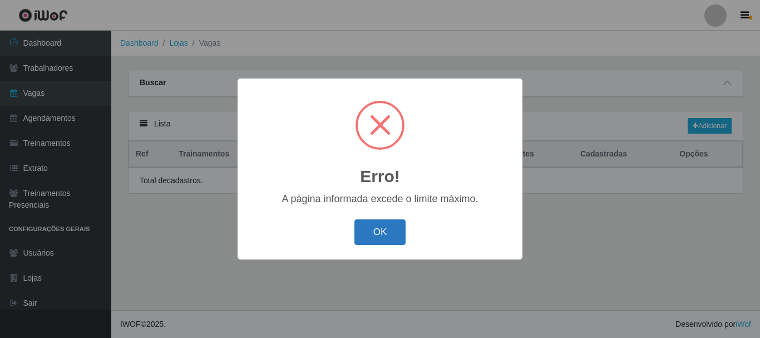
click at [382, 228] on button "OK" at bounding box center [380, 232] width 52 height 26
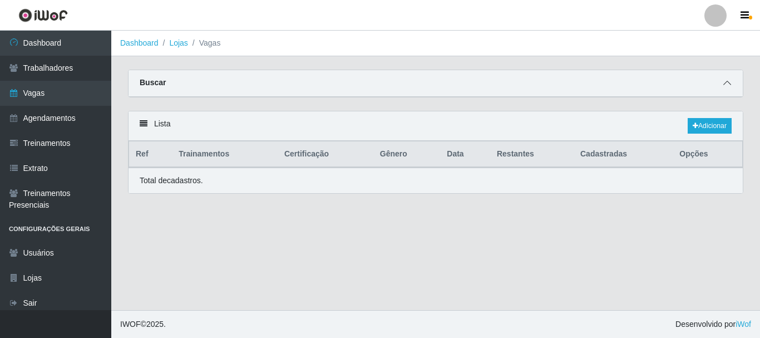
click at [731, 83] on icon at bounding box center [727, 83] width 8 height 8
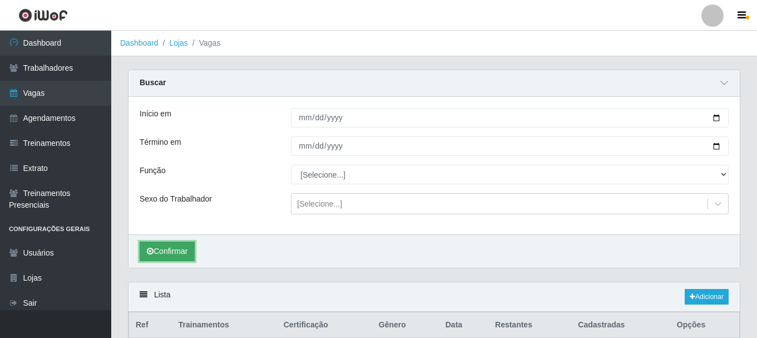
click at [172, 253] on button "Confirmar" at bounding box center [167, 250] width 55 height 19
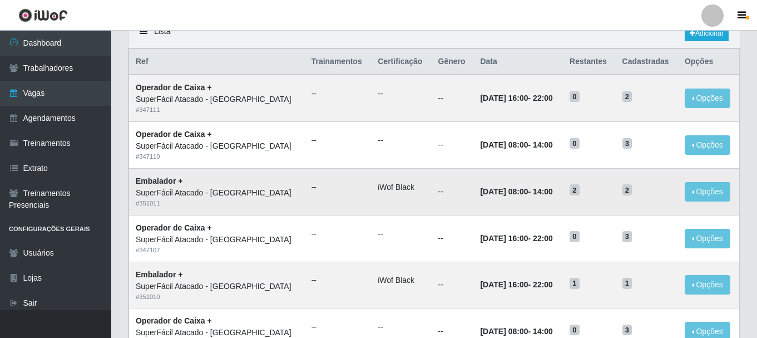
scroll to position [278, 0]
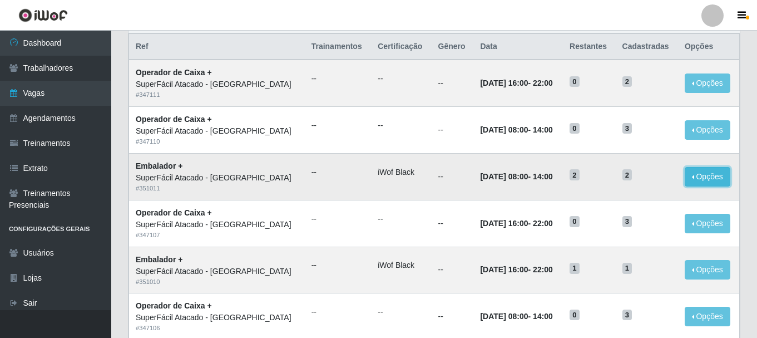
click at [705, 175] on button "Opções" at bounding box center [708, 176] width 46 height 19
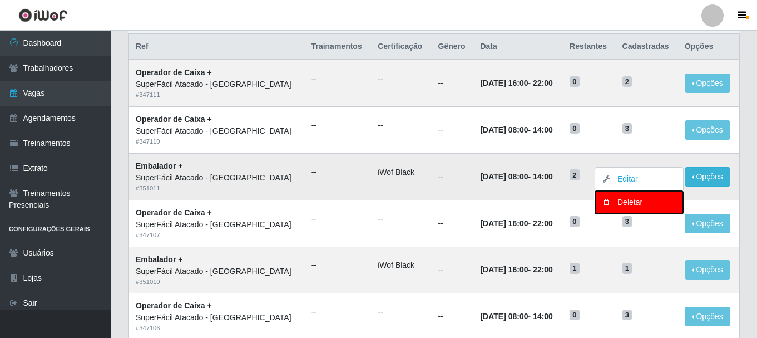
click at [630, 205] on div "Deletar" at bounding box center [639, 202] width 66 height 12
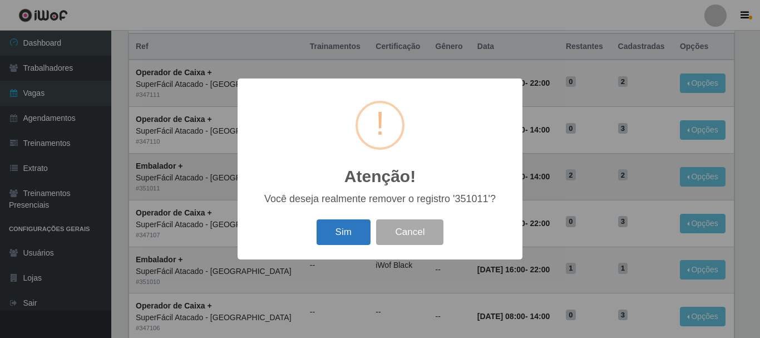
click at [347, 228] on button "Sim" at bounding box center [344, 232] width 54 height 26
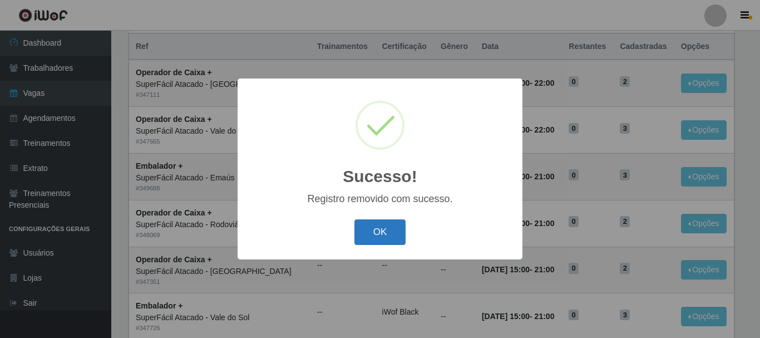
click at [394, 225] on button "OK" at bounding box center [380, 232] width 52 height 26
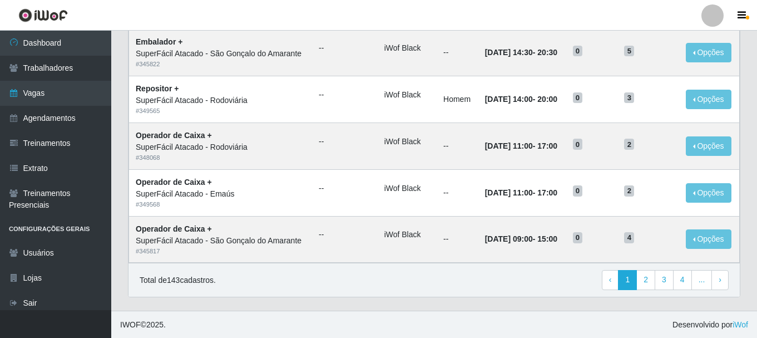
scroll to position [776, 0]
click at [648, 280] on link "2" at bounding box center [646, 279] width 19 height 20
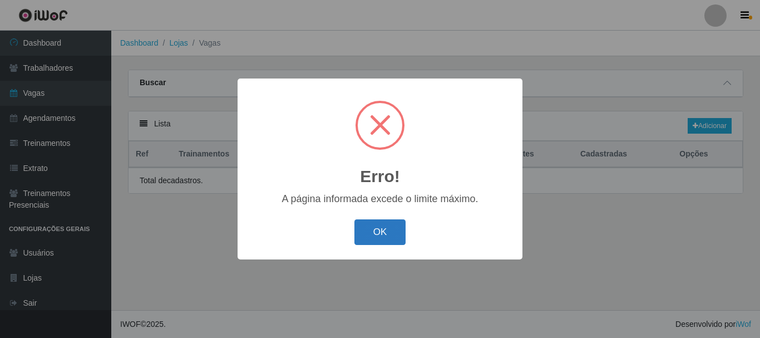
click at [389, 228] on button "OK" at bounding box center [380, 232] width 52 height 26
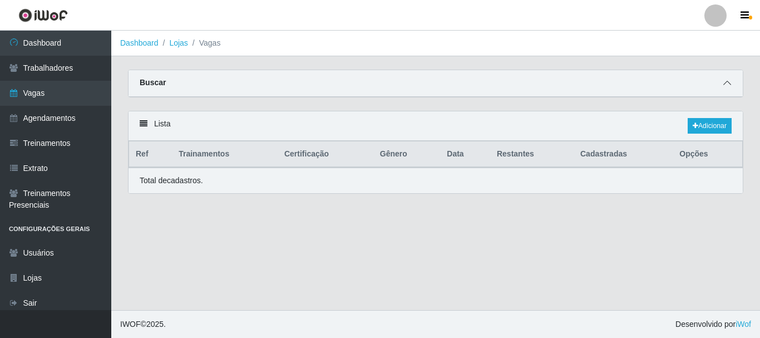
click at [724, 82] on icon at bounding box center [727, 83] width 8 height 8
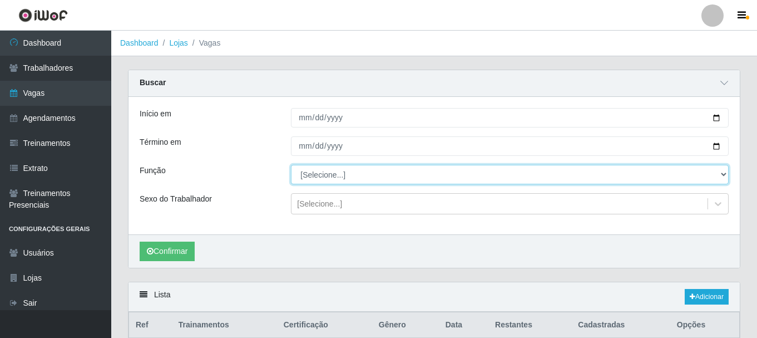
click at [724, 174] on select "[Selecione...] Embalador Embalador + Embalador ++ Operador de Caixa Operador de…" at bounding box center [510, 174] width 438 height 19
click at [291, 165] on select "[Selecione...] Embalador Embalador + Embalador ++ Operador de Caixa Operador de…" at bounding box center [510, 174] width 438 height 19
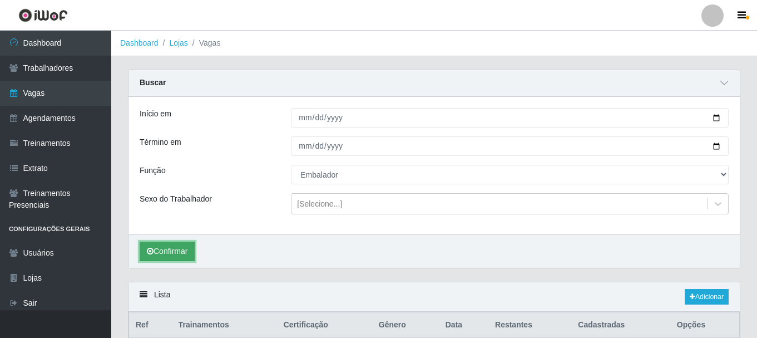
click at [184, 256] on button "Confirmar" at bounding box center [167, 250] width 55 height 19
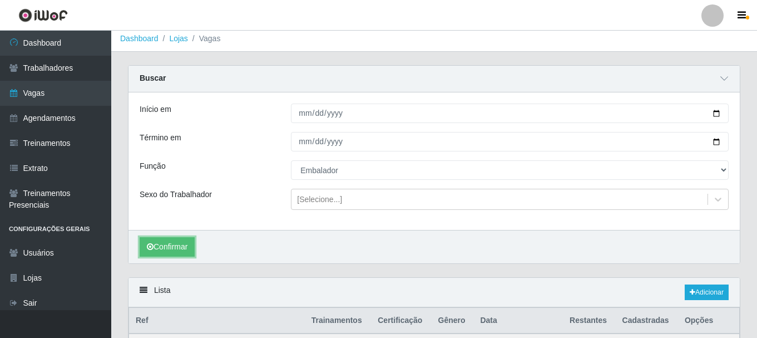
scroll to position [3, 0]
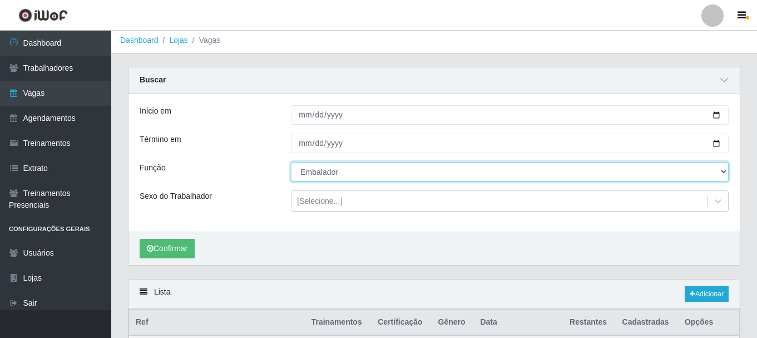
click at [725, 169] on select "[Selecione...] Embalador Embalador + Embalador ++ Operador de Caixa Operador de…" at bounding box center [510, 171] width 438 height 19
click at [291, 162] on select "[Selecione...] Embalador Embalador + Embalador ++ Operador de Caixa Operador de…" at bounding box center [510, 171] width 438 height 19
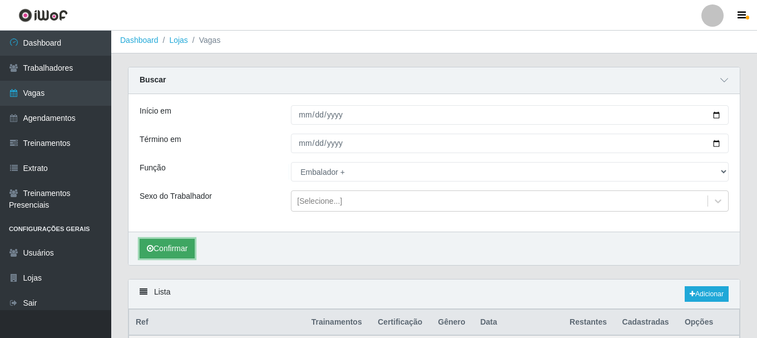
click at [173, 244] on button "Confirmar" at bounding box center [167, 248] width 55 height 19
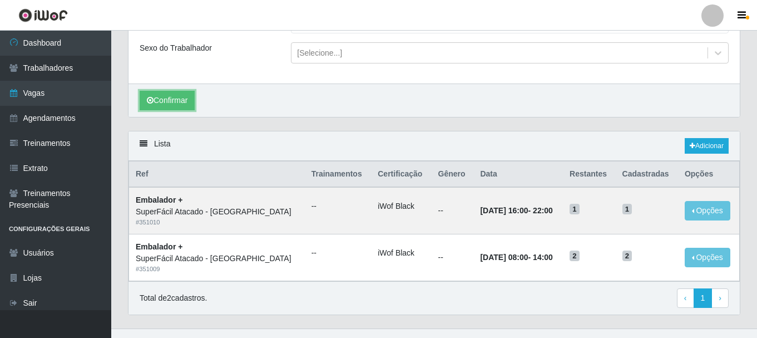
scroll to position [170, 0]
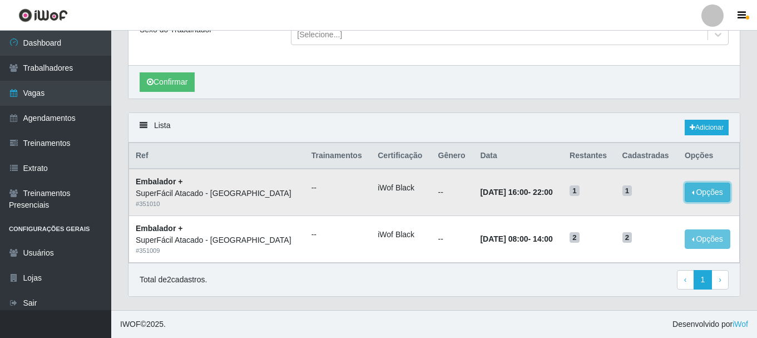
click at [702, 193] on button "Opções" at bounding box center [708, 191] width 46 height 19
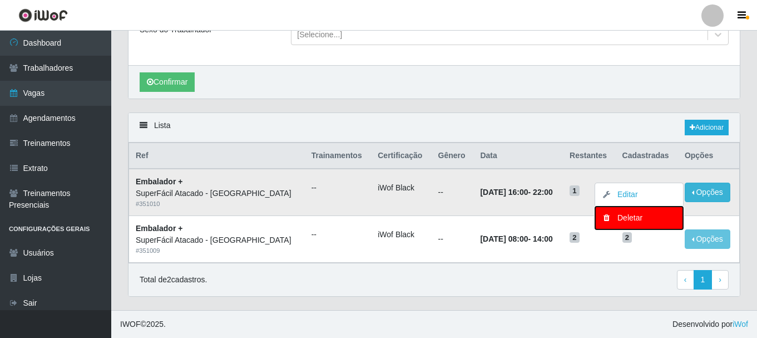
click at [626, 218] on div "Deletar" at bounding box center [639, 218] width 66 height 12
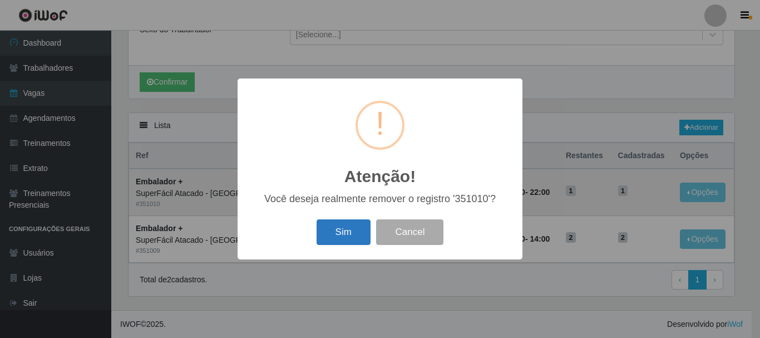
click at [350, 233] on button "Sim" at bounding box center [344, 232] width 54 height 26
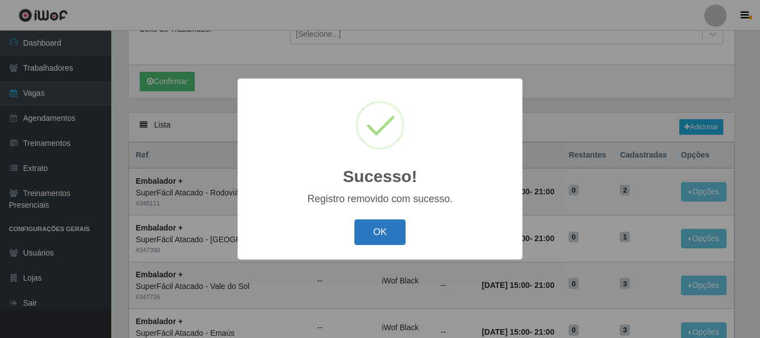
click at [379, 224] on button "OK" at bounding box center [380, 232] width 52 height 26
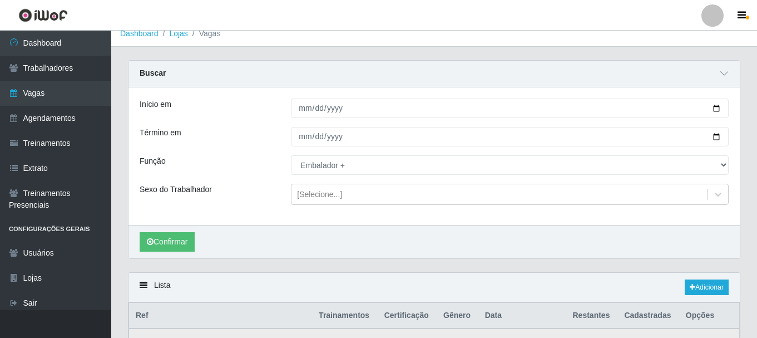
scroll to position [0, 0]
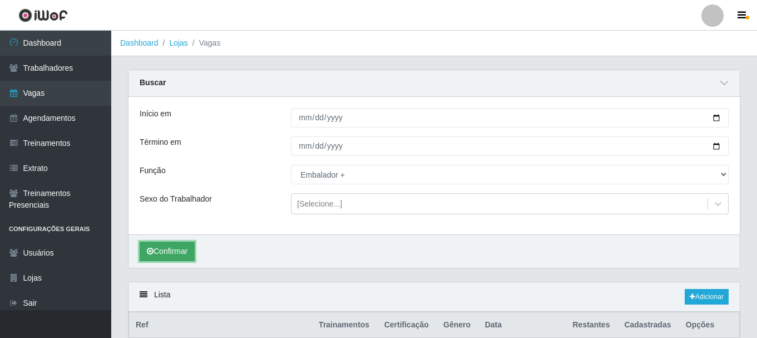
click at [169, 249] on button "Confirmar" at bounding box center [167, 250] width 55 height 19
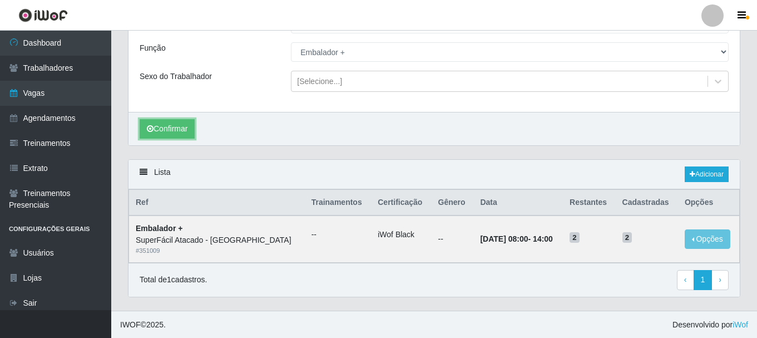
scroll to position [124, 0]
click at [703, 234] on button "Opções" at bounding box center [708, 238] width 46 height 19
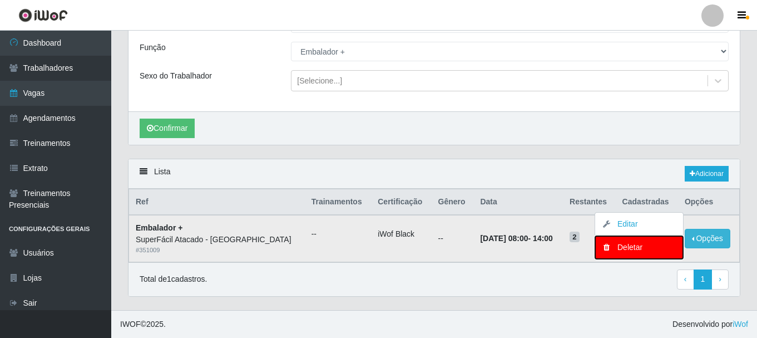
click at [630, 244] on div "Deletar" at bounding box center [639, 247] width 66 height 12
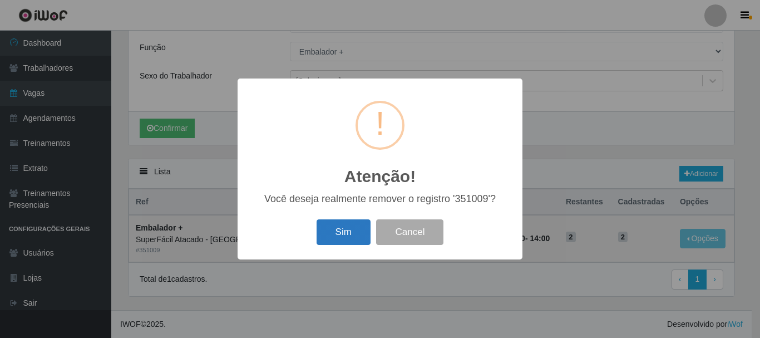
click at [332, 231] on button "Sim" at bounding box center [344, 232] width 54 height 26
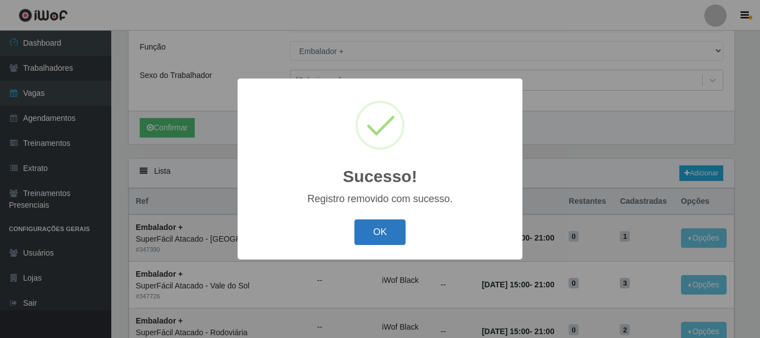
click at [371, 221] on button "OK" at bounding box center [380, 232] width 52 height 26
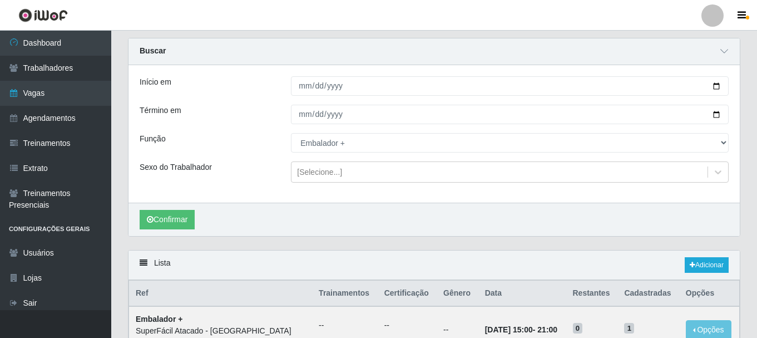
scroll to position [0, 0]
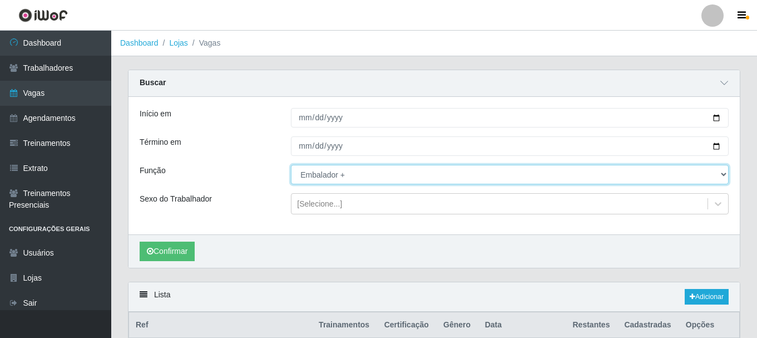
click at [724, 174] on select "[Selecione...] Embalador Embalador + Embalador ++ Operador de Caixa Operador de…" at bounding box center [510, 174] width 438 height 19
select select "71"
click at [291, 165] on select "[Selecione...] Embalador Embalador + Embalador ++ Operador de Caixa Operador de…" at bounding box center [510, 174] width 438 height 19
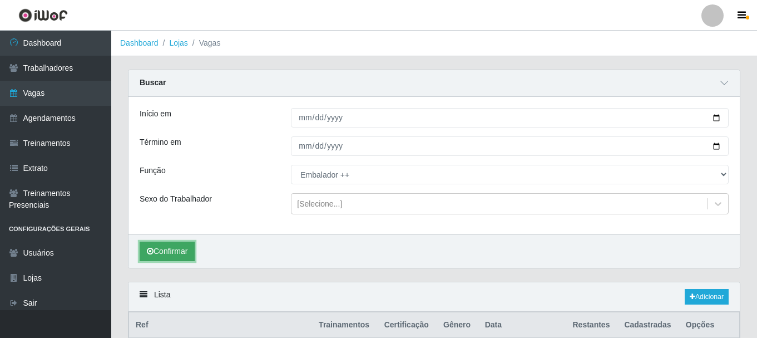
click at [171, 253] on button "Confirmar" at bounding box center [167, 250] width 55 height 19
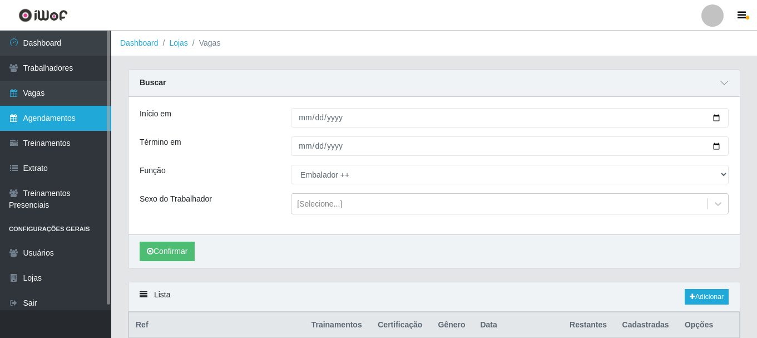
click at [73, 119] on link "Agendamentos" at bounding box center [55, 118] width 111 height 25
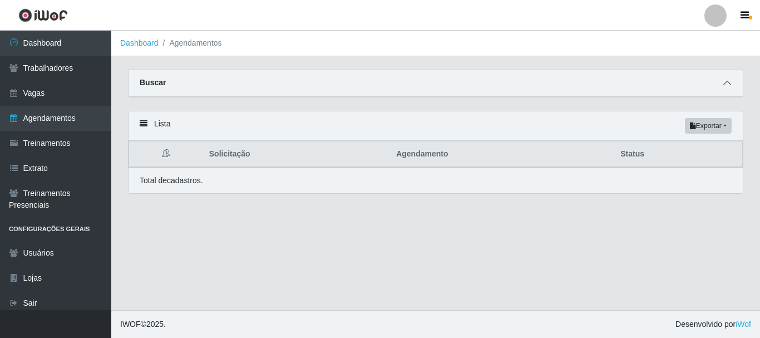
click at [729, 84] on icon at bounding box center [727, 83] width 8 height 8
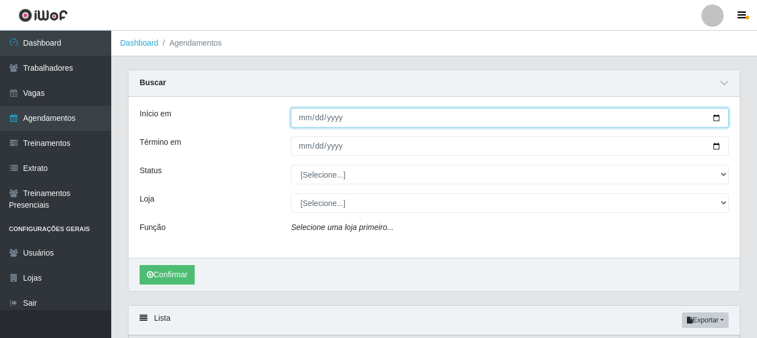
click at [716, 117] on input "Início em" at bounding box center [510, 117] width 438 height 19
type input "2025-10-01"
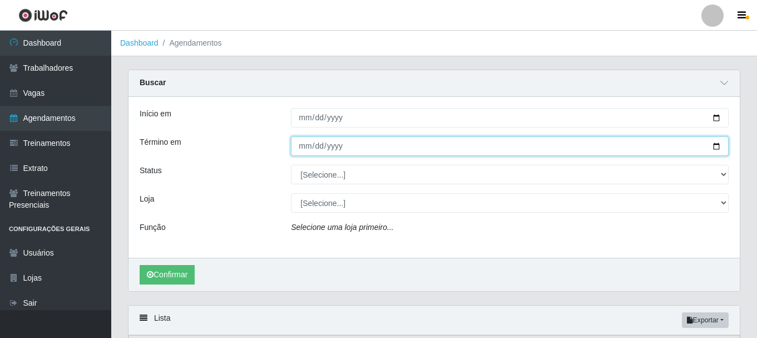
click at [714, 146] on input "Término em" at bounding box center [510, 145] width 438 height 19
type input "2025-10-05"
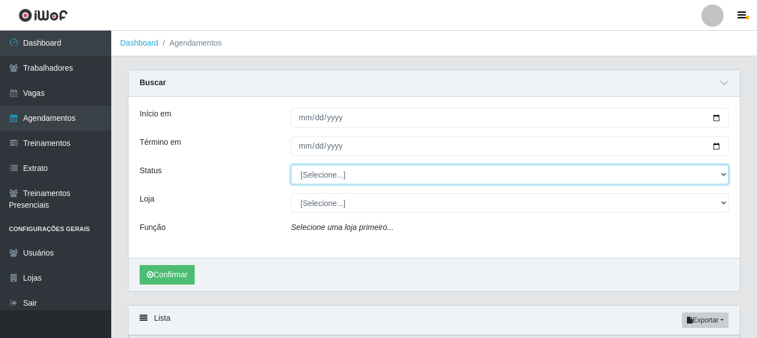
click at [720, 174] on select "[Selecione...] AGENDADO AGUARDANDO LIBERAR EM ANDAMENTO EM REVISÃO FINALIZADO C…" at bounding box center [510, 174] width 438 height 19
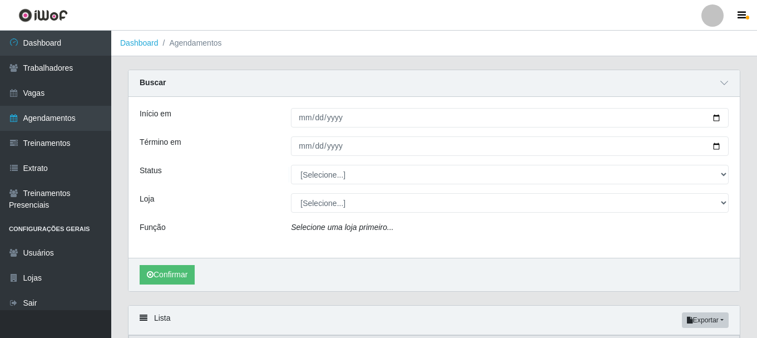
click at [273, 199] on div "Loja" at bounding box center [206, 202] width 151 height 19
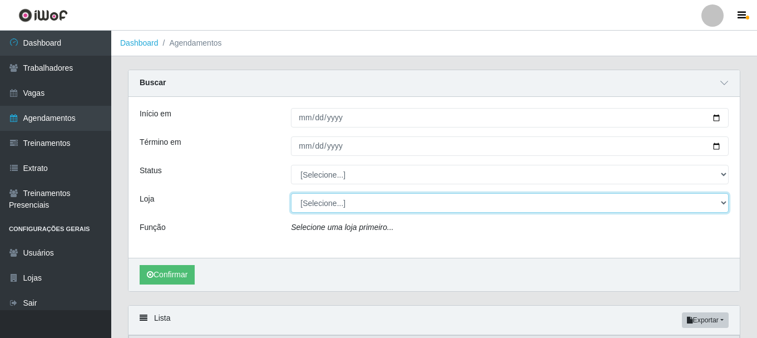
click at [723, 204] on select "[Selecione...] SuperFácil Atacado - Alto de São Manoel SuperFácil Atacado - Ema…" at bounding box center [510, 202] width 438 height 19
select select "503"
click at [291, 194] on select "[Selecione...] SuperFácil Atacado - Alto de São Manoel SuperFácil Atacado - Ema…" at bounding box center [510, 202] width 438 height 19
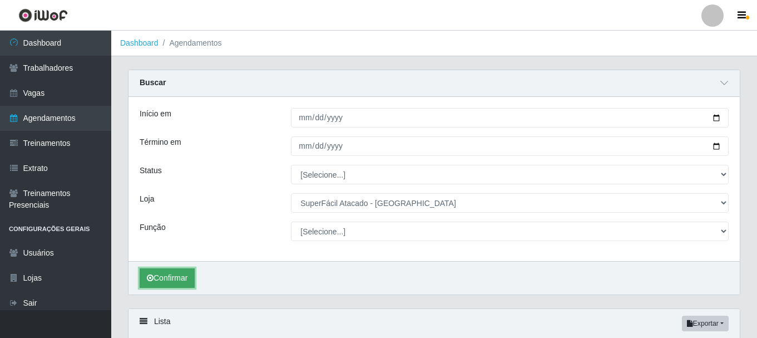
click at [183, 277] on button "Confirmar" at bounding box center [167, 277] width 55 height 19
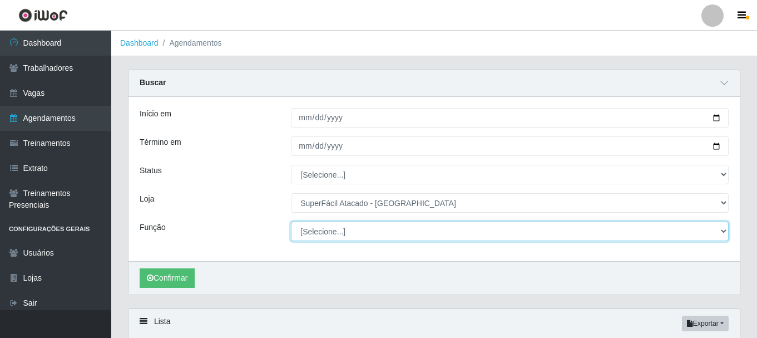
click at [722, 229] on select "[Selecione...] Embalador Embalador + Embalador ++ Operador de Caixa Operador de…" at bounding box center [510, 230] width 438 height 19
select select "1"
click at [291, 222] on select "[Selecione...] Embalador Embalador + Embalador ++ Operador de Caixa Operador de…" at bounding box center [510, 230] width 438 height 19
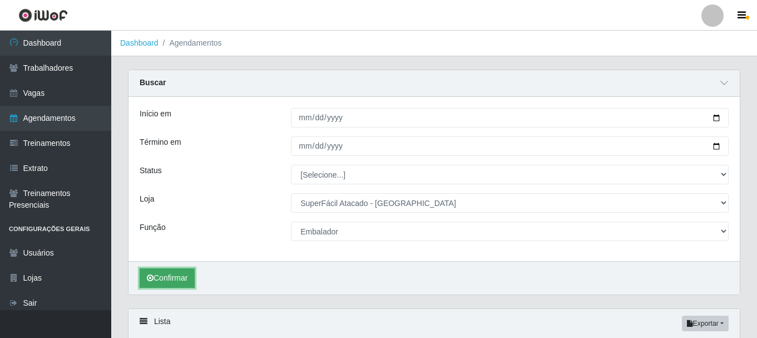
click at [190, 278] on button "Confirmar" at bounding box center [167, 277] width 55 height 19
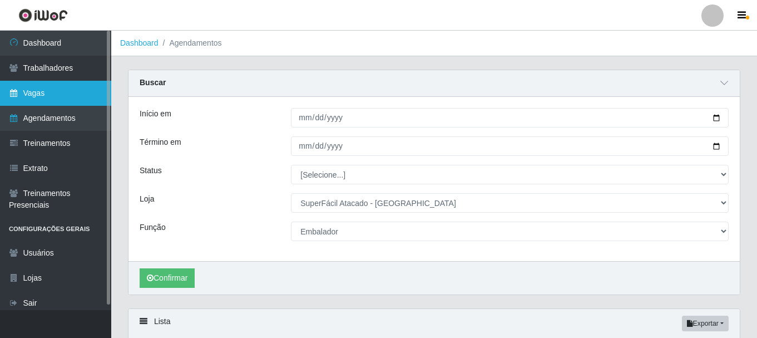
click at [46, 92] on link "Vagas" at bounding box center [55, 93] width 111 height 25
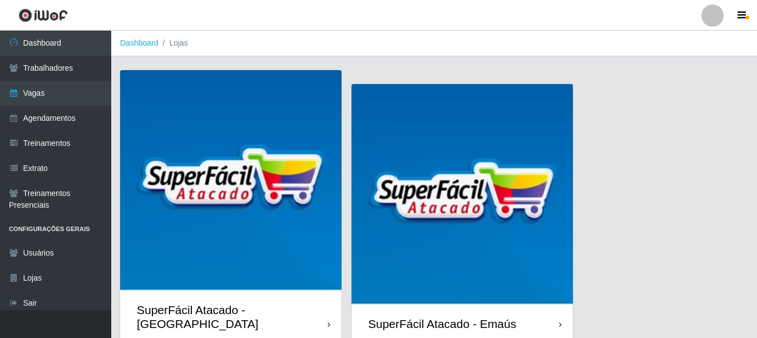
click at [257, 188] on img at bounding box center [230, 180] width 221 height 221
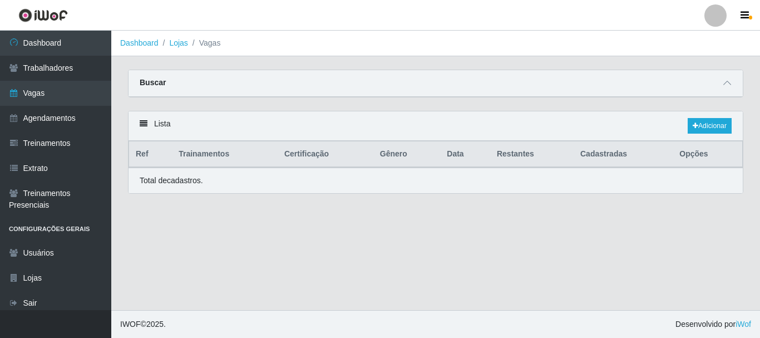
click at [257, 188] on div "Total de cadastros." at bounding box center [436, 180] width 614 height 26
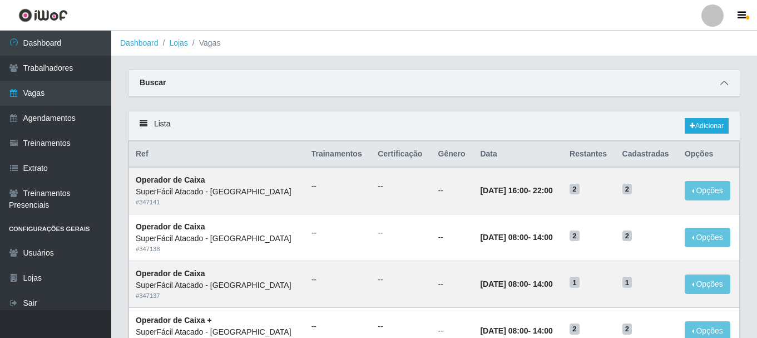
click at [725, 83] on icon at bounding box center [725, 83] width 8 height 8
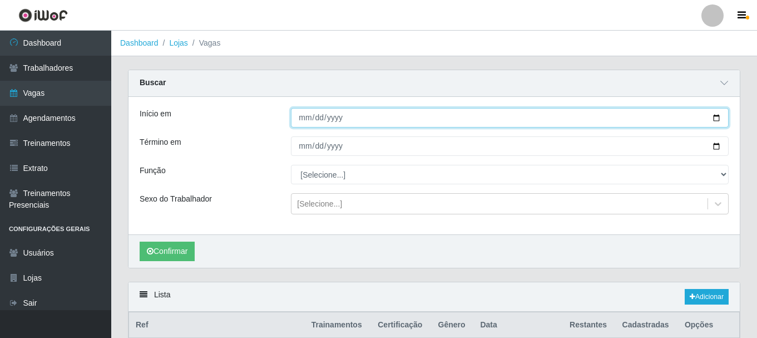
click at [714, 120] on input "Início em" at bounding box center [510, 117] width 438 height 19
type input "2025-10-01"
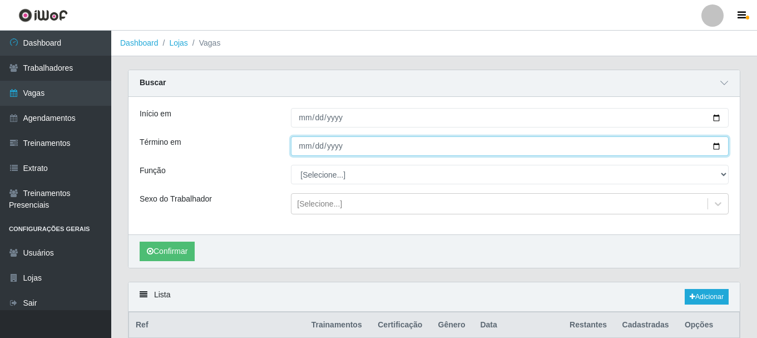
click at [718, 149] on input "Término em" at bounding box center [510, 145] width 438 height 19
type input "2025-10-05"
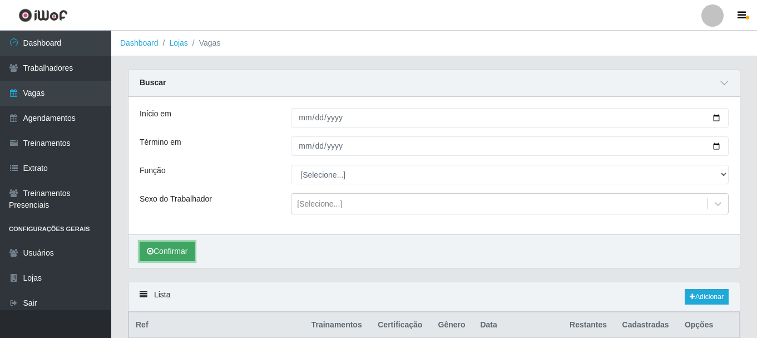
click at [185, 250] on button "Confirmar" at bounding box center [167, 250] width 55 height 19
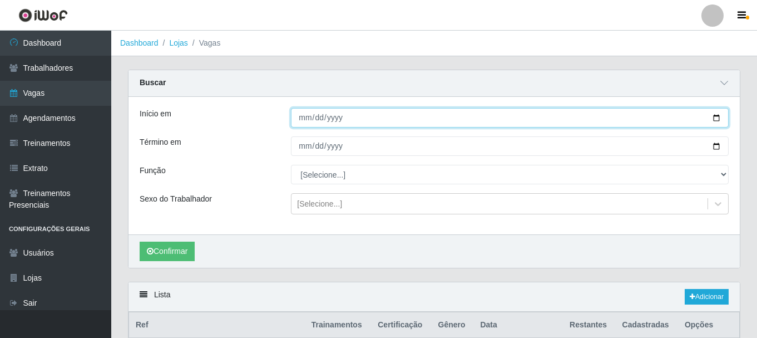
click at [718, 118] on input "2025-10-01" at bounding box center [510, 117] width 438 height 19
type input "2025-10-04"
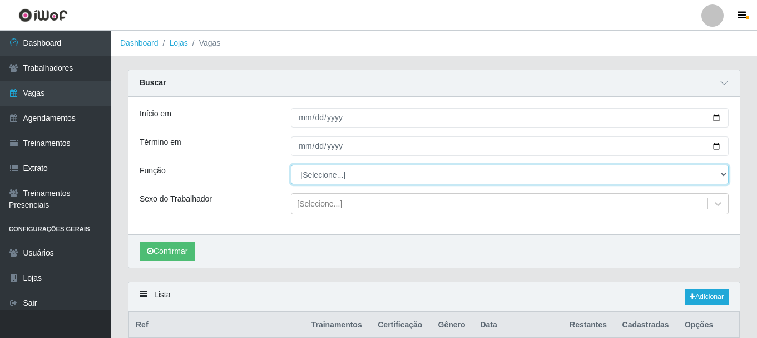
click at [721, 175] on select "[Selecione...] Embalador Embalador + Embalador ++ Operador de Caixa Operador de…" at bounding box center [510, 174] width 438 height 19
select select "1"
click at [291, 165] on select "[Selecione...] Embalador Embalador + Embalador ++ Operador de Caixa Operador de…" at bounding box center [510, 174] width 438 height 19
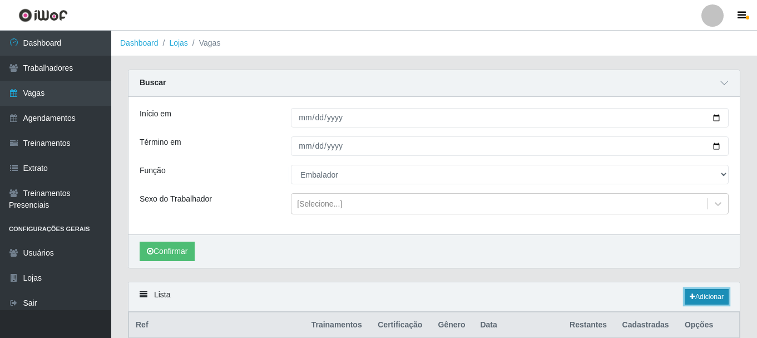
click at [711, 296] on link "Adicionar" at bounding box center [707, 297] width 44 height 16
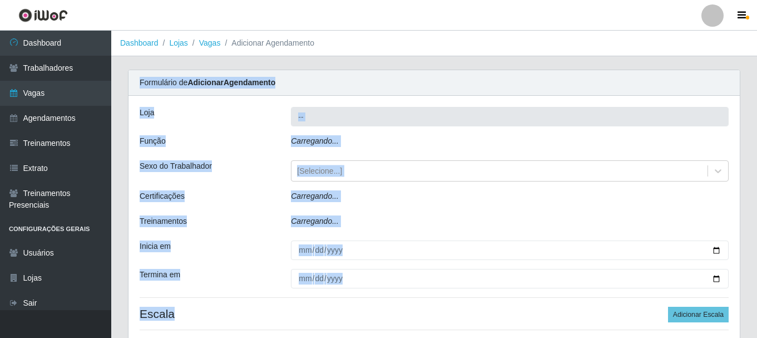
type input "SuperFácil Atacado - Alto de São Manoel"
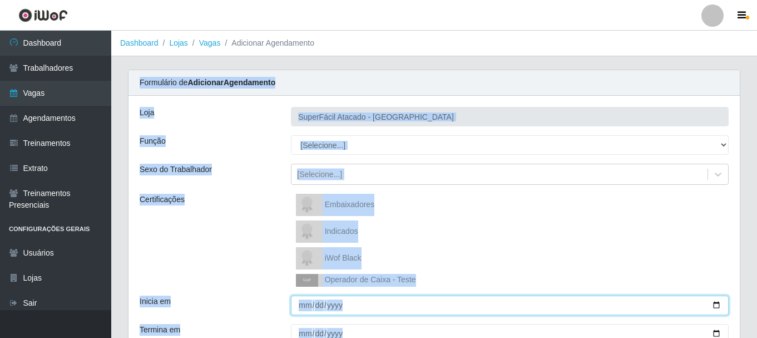
click at [716, 303] on input "Inicia em" at bounding box center [510, 304] width 438 height 19
type input "2025-10-04"
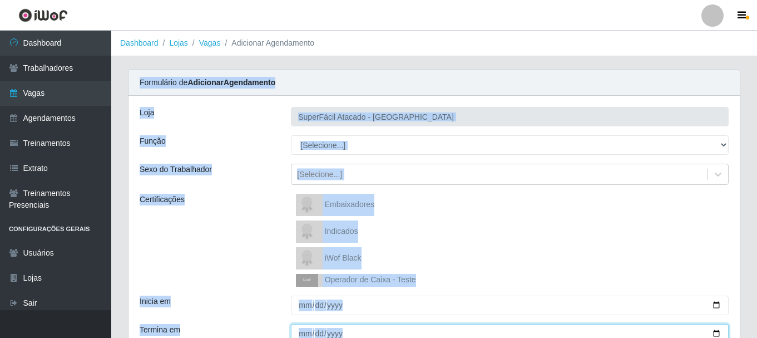
click at [716, 332] on input "Termina em" at bounding box center [510, 333] width 438 height 19
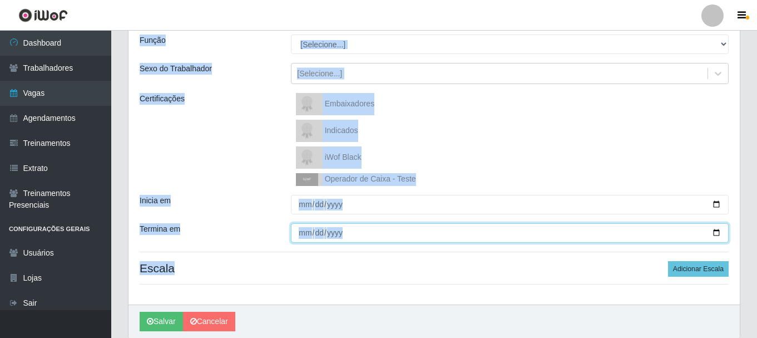
scroll to position [111, 0]
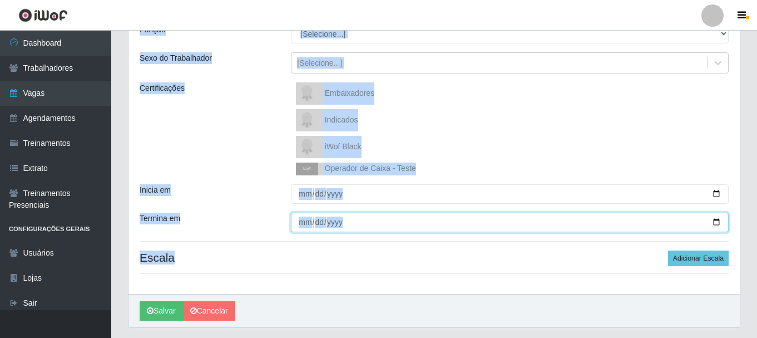
click at [717, 221] on input "Termina em" at bounding box center [510, 222] width 438 height 19
type input "2025-10-05"
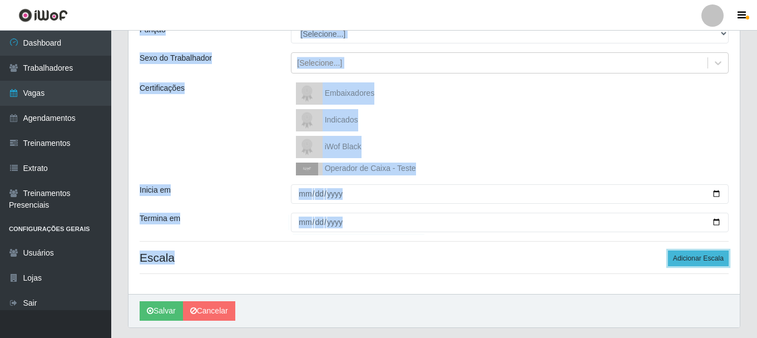
click at [685, 260] on button "Adicionar Escala" at bounding box center [698, 258] width 61 height 16
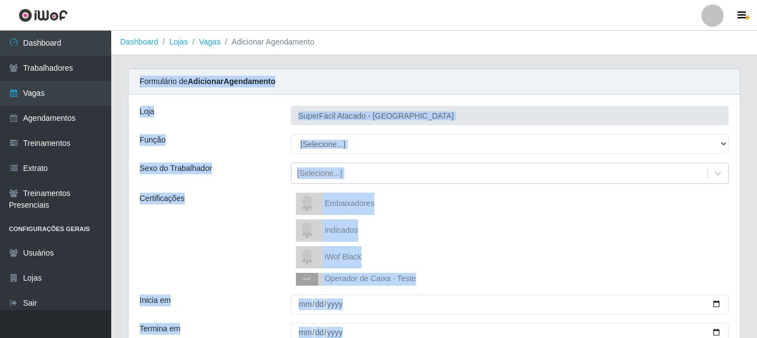
scroll to position [0, 0]
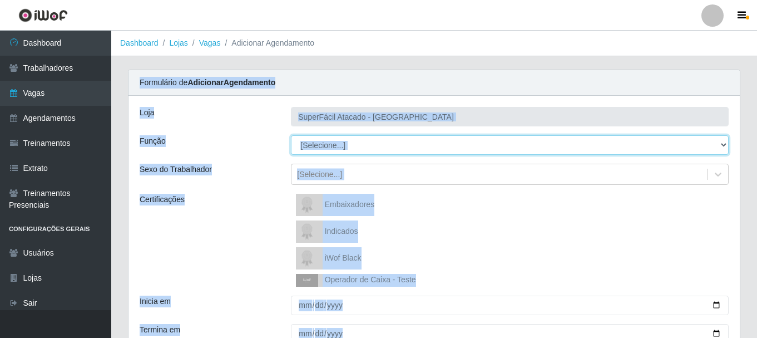
click at [723, 147] on select "[Selecione...] Embalador Embalador + Embalador ++ Operador de Caixa Operador de…" at bounding box center [510, 144] width 438 height 19
select select "1"
click at [291, 135] on select "[Selecione...] Embalador Embalador + Embalador ++ Operador de Caixa Operador de…" at bounding box center [510, 144] width 438 height 19
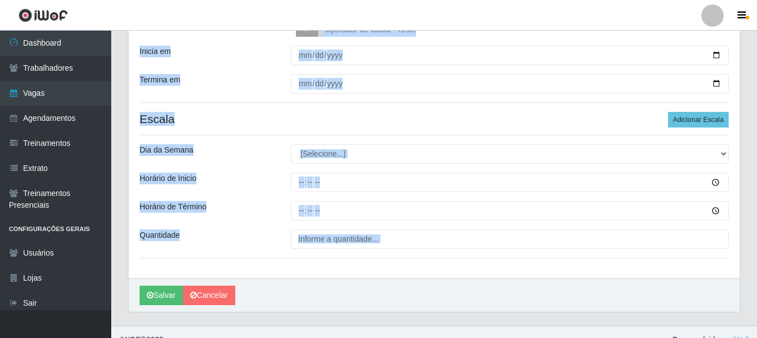
scroll to position [266, 0]
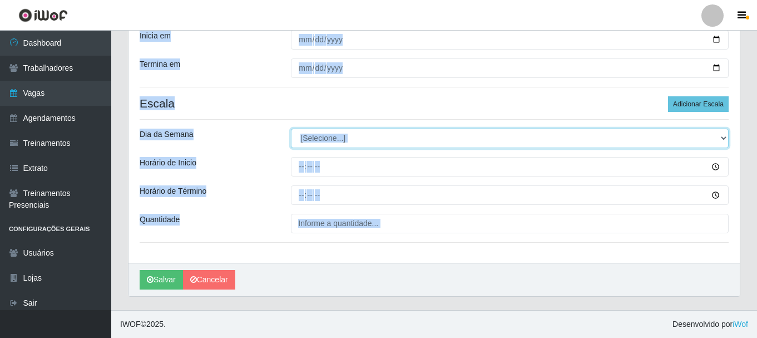
click at [727, 139] on select "[Selecione...] Segunda Terça Quarta Quinta Sexta Sábado Domingo" at bounding box center [510, 138] width 438 height 19
select select "6"
click at [291, 129] on select "[Selecione...] Segunda Terça Quarta Quinta Sexta Sábado Domingo" at bounding box center [510, 138] width 438 height 19
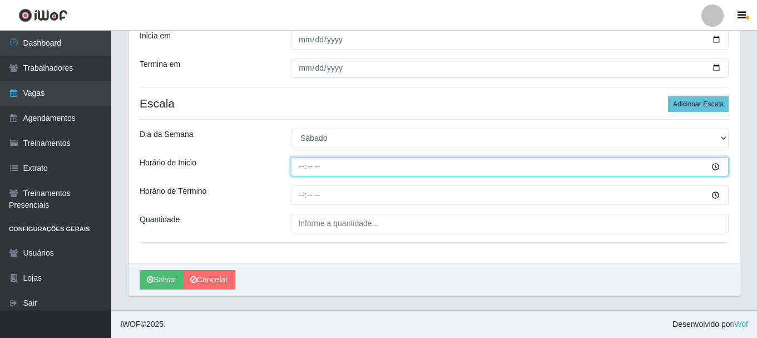
click at [300, 166] on input "Horário de Inicio" at bounding box center [510, 166] width 438 height 19
type input "08:00"
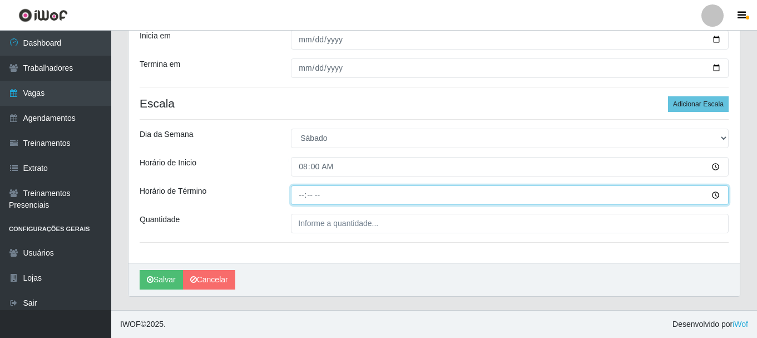
click at [300, 193] on input "Horário de Término" at bounding box center [510, 194] width 438 height 19
type input "14:00"
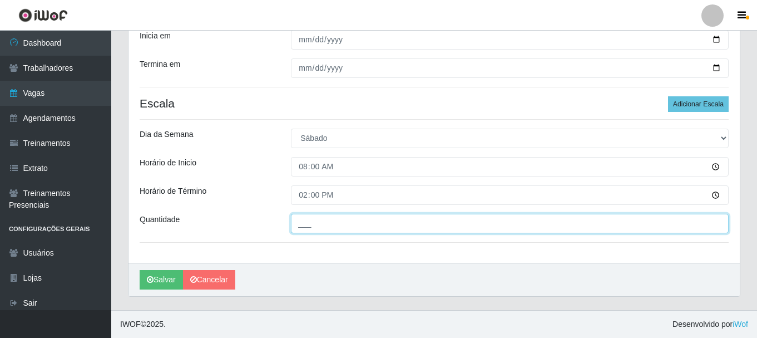
click at [304, 222] on input "___" at bounding box center [510, 223] width 438 height 19
type input "2__"
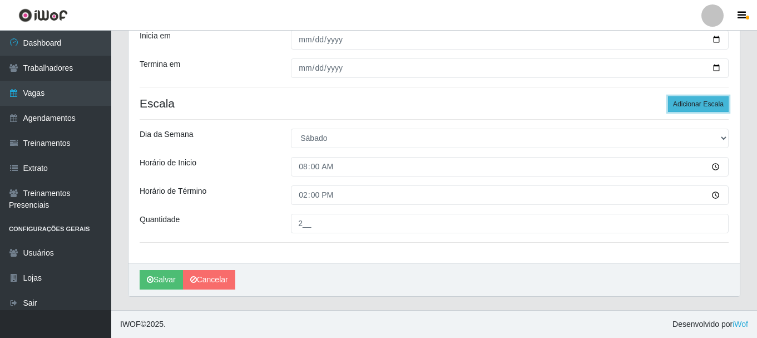
click at [714, 107] on button "Adicionar Escala" at bounding box center [698, 104] width 61 height 16
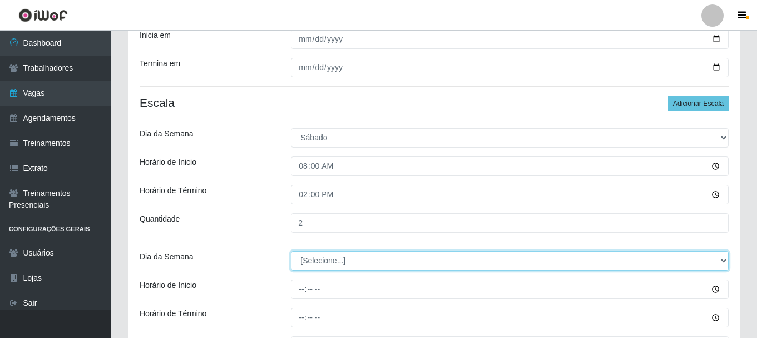
click at [723, 259] on select "[Selecione...] Segunda Terça Quarta Quinta Sexta Sábado Domingo" at bounding box center [510, 260] width 438 height 19
select select "6"
click at [291, 251] on select "[Selecione...] Segunda Terça Quarta Quinta Sexta Sábado Domingo" at bounding box center [510, 260] width 438 height 19
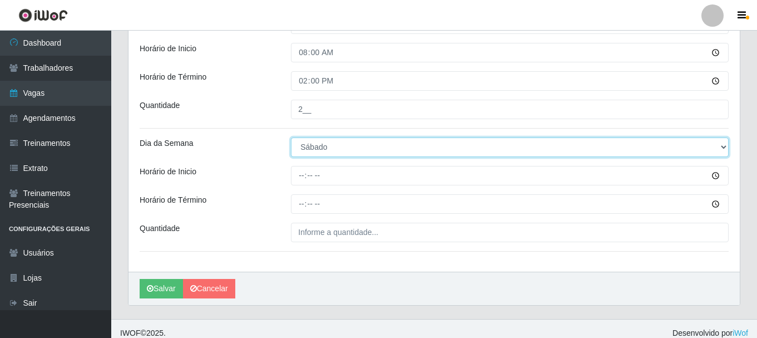
scroll to position [389, 0]
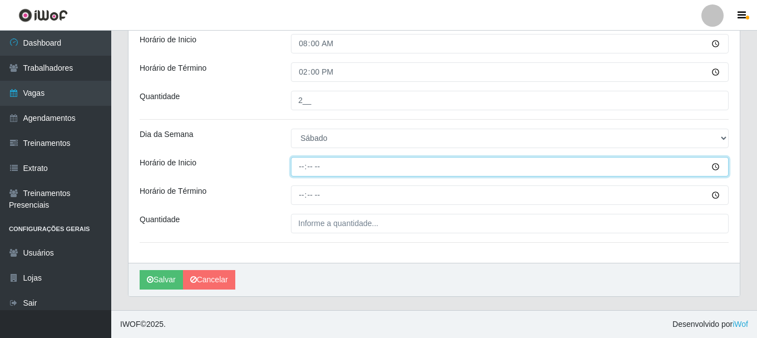
click at [299, 168] on input "Horário de Inicio" at bounding box center [510, 166] width 438 height 19
type input "16:00"
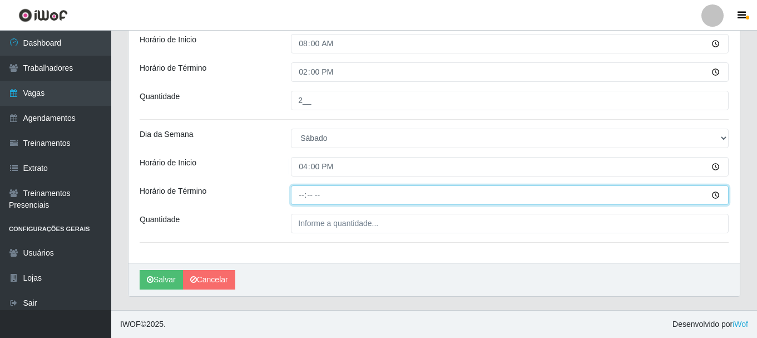
click at [297, 198] on input "Horário de Término" at bounding box center [510, 194] width 438 height 19
type input "22:00"
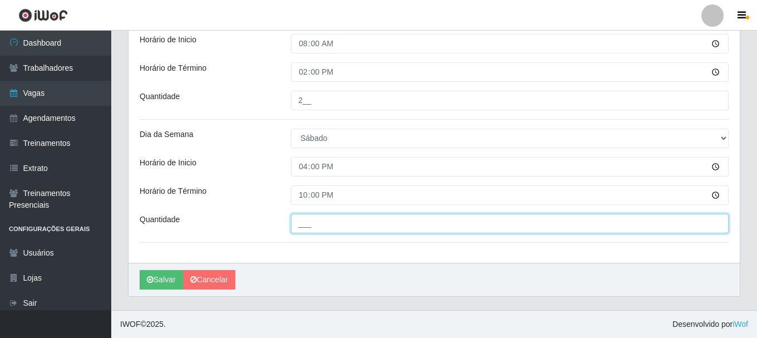
click at [300, 220] on input "___" at bounding box center [510, 223] width 438 height 19
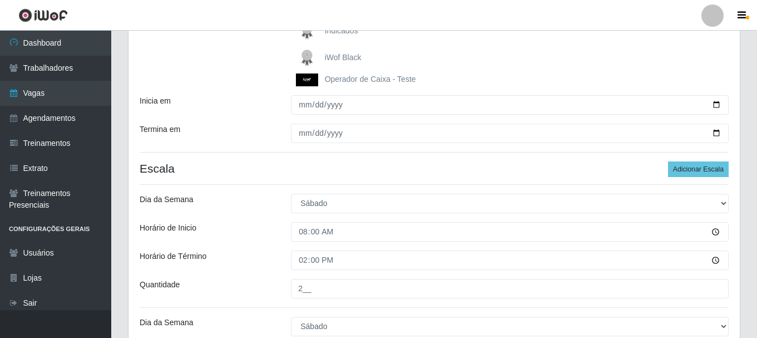
scroll to position [166, 0]
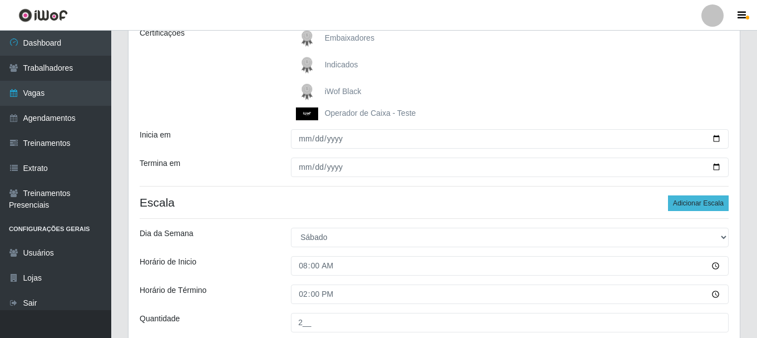
type input "1__"
click at [712, 205] on button "Adicionar Escala" at bounding box center [698, 203] width 61 height 16
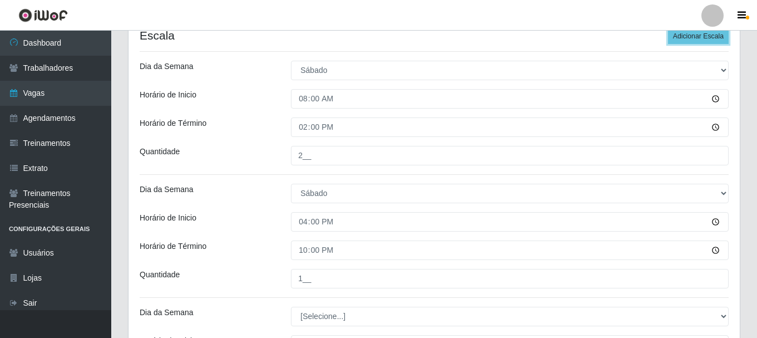
scroll to position [500, 0]
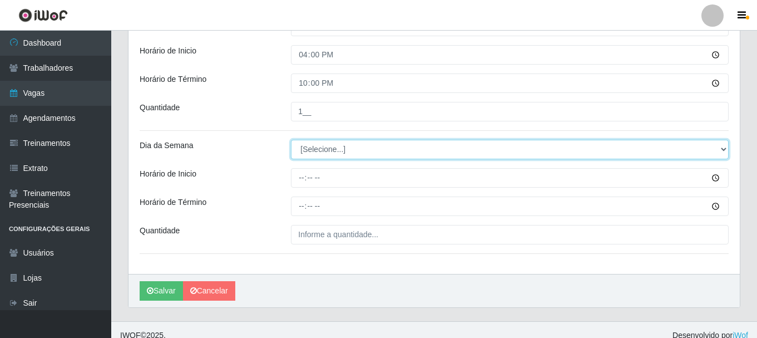
click at [726, 150] on select "[Selecione...] Segunda Terça Quarta Quinta Sexta Sábado Domingo" at bounding box center [510, 149] width 438 height 19
select select "0"
click at [291, 140] on select "[Selecione...] Segunda Terça Quarta Quinta Sexta Sábado Domingo" at bounding box center [510, 149] width 438 height 19
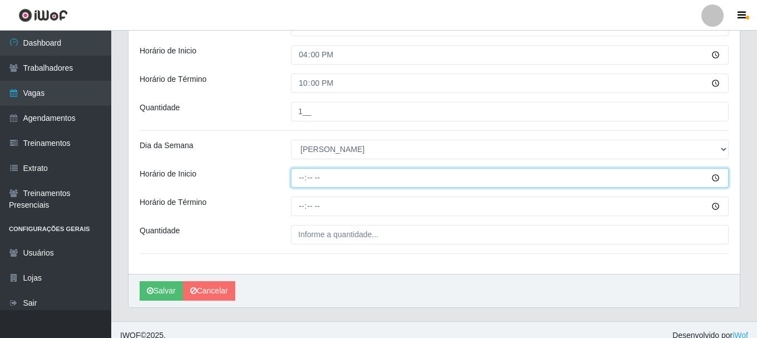
click at [299, 179] on input "Horário de Inicio" at bounding box center [510, 177] width 438 height 19
type input "08:00"
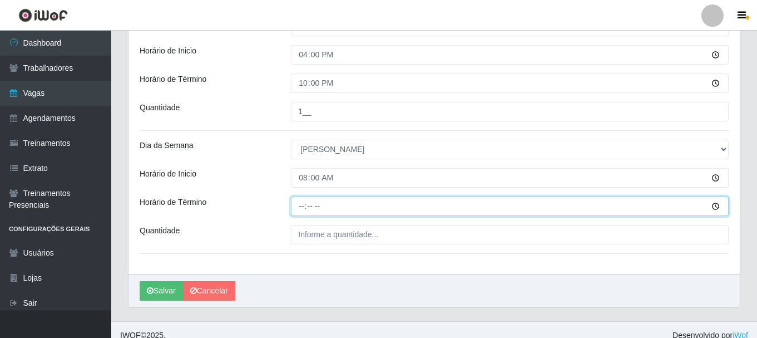
click at [298, 206] on input "Horário de Término" at bounding box center [510, 205] width 438 height 19
type input "14:00"
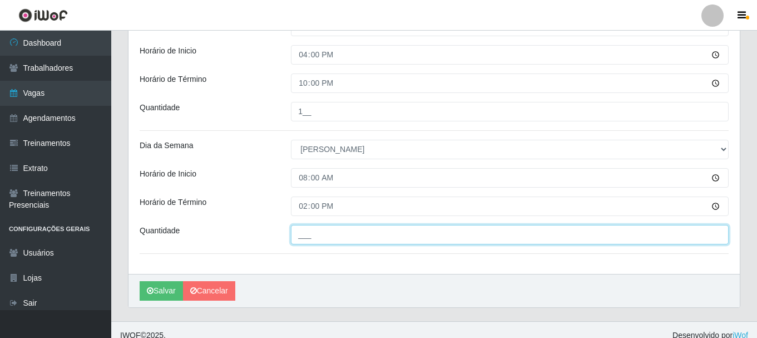
click at [309, 236] on input "___" at bounding box center [510, 234] width 438 height 19
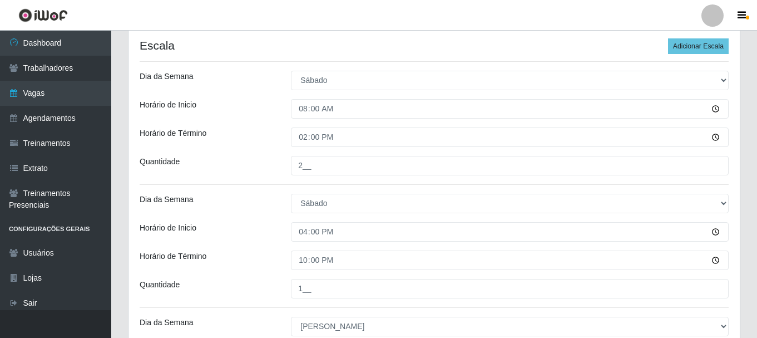
scroll to position [278, 0]
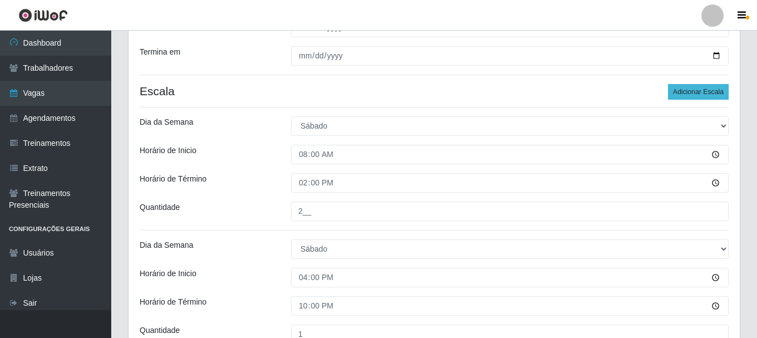
type input "2__"
click at [700, 92] on button "Adicionar Escala" at bounding box center [698, 92] width 61 height 16
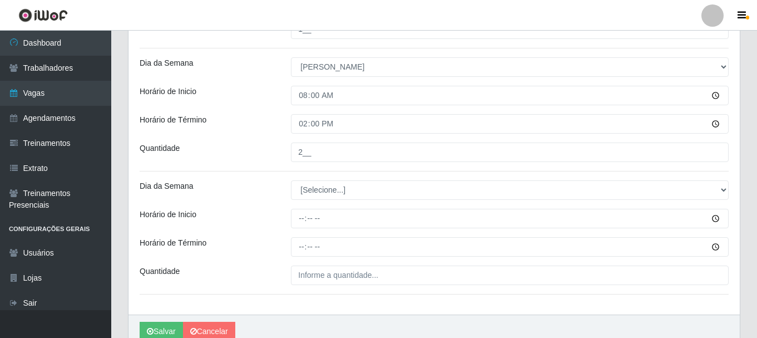
scroll to position [611, 0]
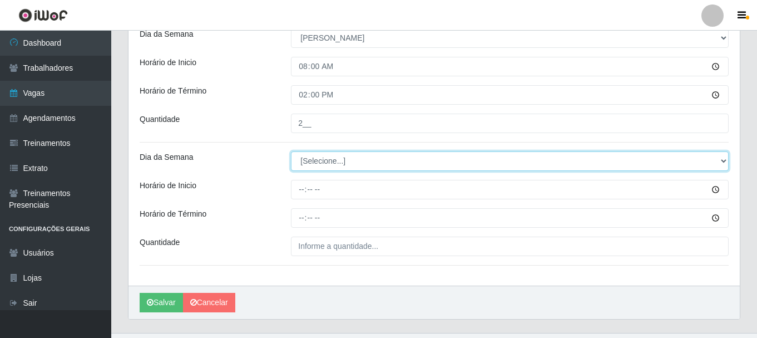
click at [723, 162] on select "[Selecione...] Segunda Terça Quarta Quinta Sexta Sábado Domingo" at bounding box center [510, 160] width 438 height 19
select select "0"
click at [291, 151] on select "[Selecione...] Segunda Terça Quarta Quinta Sexta Sábado Domingo" at bounding box center [510, 160] width 438 height 19
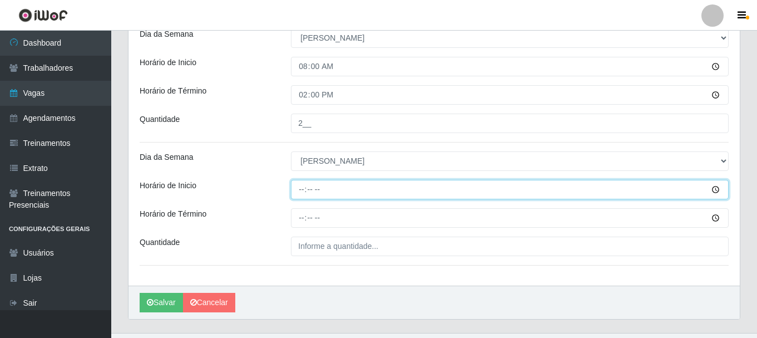
click at [301, 191] on input "Horário de Inicio" at bounding box center [510, 189] width 438 height 19
type input "15:00"
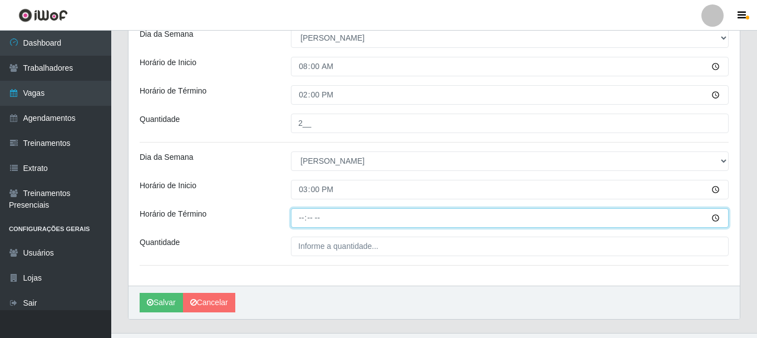
click at [301, 218] on input "Horário de Término" at bounding box center [510, 217] width 438 height 19
type input "21:00"
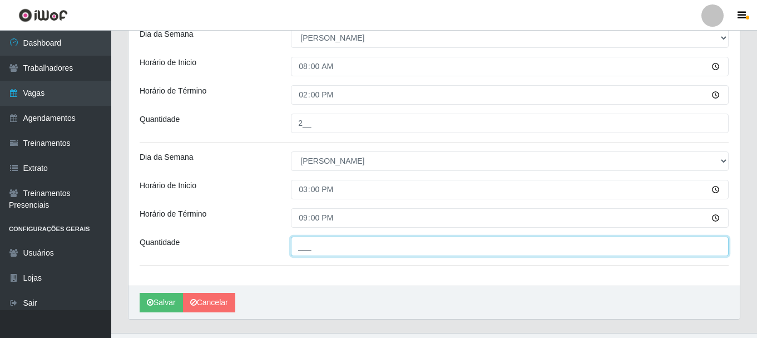
click at [304, 246] on input "___" at bounding box center [510, 245] width 438 height 19
type input "1__"
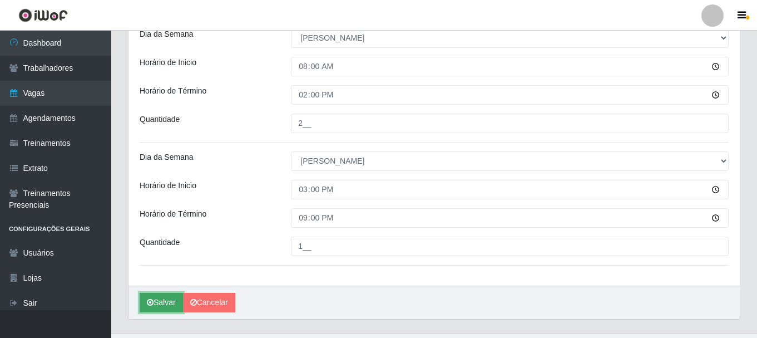
click at [164, 305] on button "Salvar" at bounding box center [161, 302] width 43 height 19
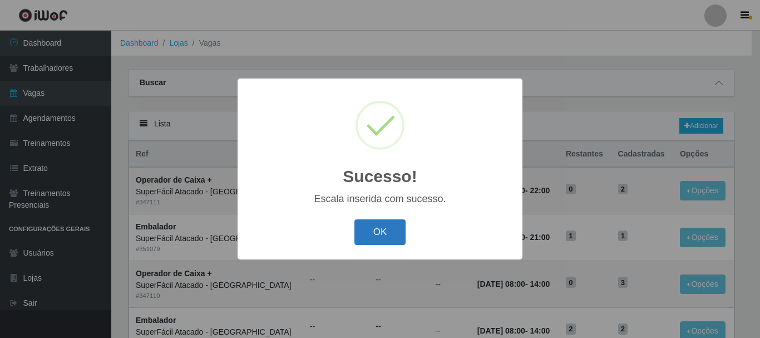
click at [378, 236] on button "OK" at bounding box center [380, 232] width 52 height 26
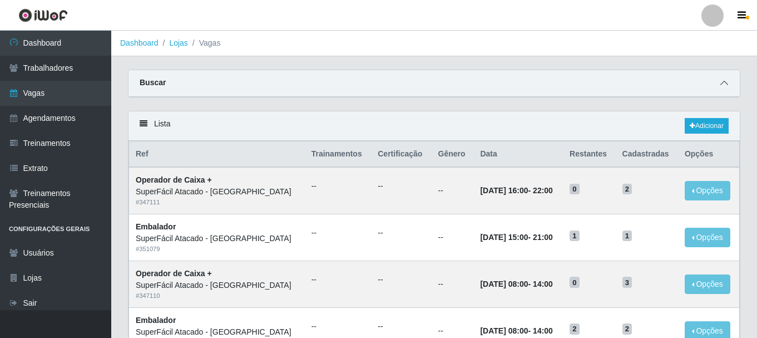
click at [724, 81] on icon at bounding box center [725, 83] width 8 height 8
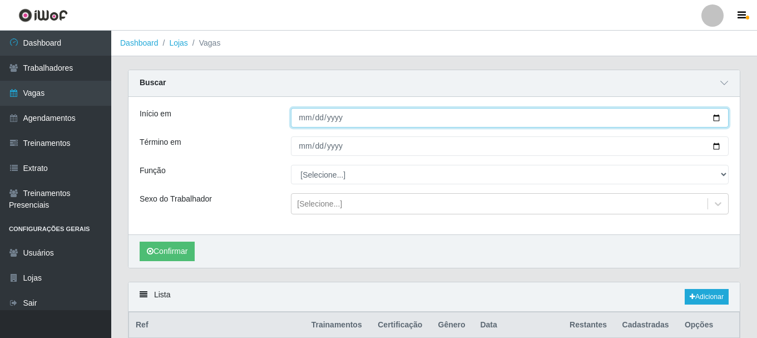
click at [718, 119] on input "2025-10-01" at bounding box center [510, 117] width 438 height 19
type input "2025-10-10"
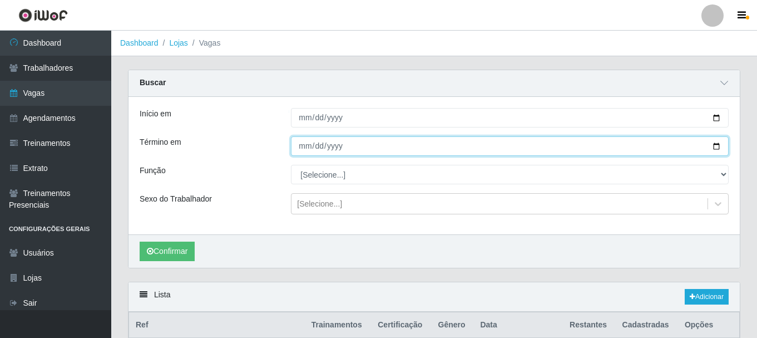
click at [714, 149] on input "2025-10-05" at bounding box center [510, 145] width 438 height 19
type input "2025-10-10"
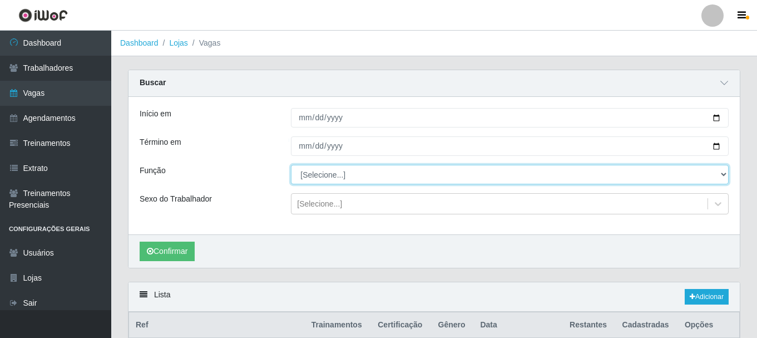
click at [727, 175] on select "[Selecione...] Embalador Embalador + Embalador ++ Operador de Caixa Operador de…" at bounding box center [510, 174] width 438 height 19
select select "1"
click at [291, 165] on select "[Selecione...] Embalador Embalador + Embalador ++ Operador de Caixa Operador de…" at bounding box center [510, 174] width 438 height 19
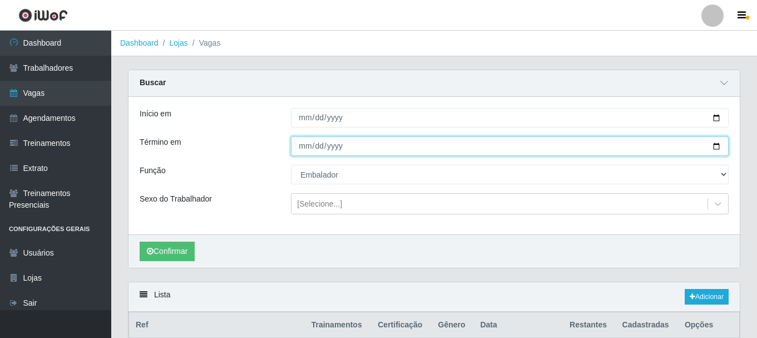
click at [718, 147] on input "2025-10-10" at bounding box center [510, 145] width 438 height 19
type input "2025-10-26"
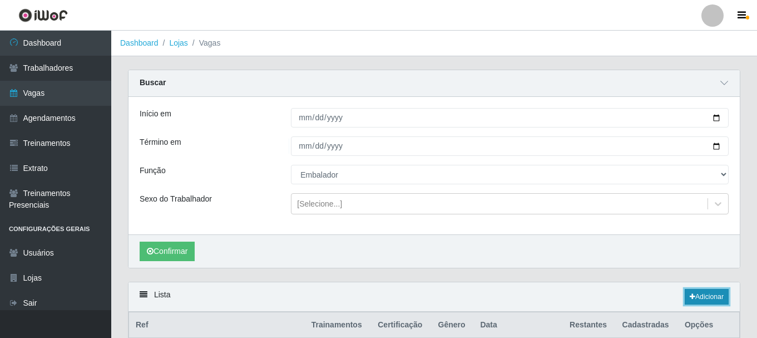
click at [706, 297] on link "Adicionar" at bounding box center [707, 297] width 44 height 16
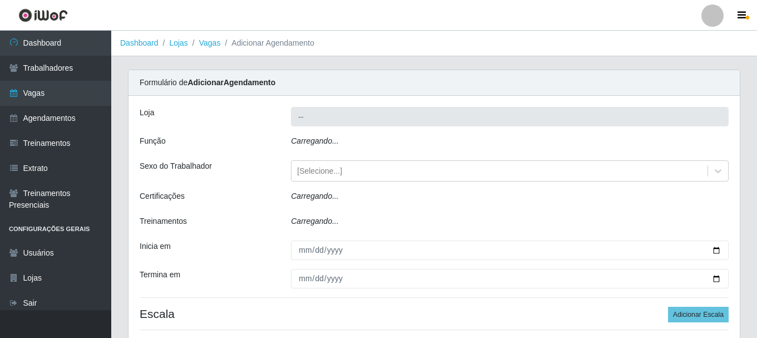
type input "SuperFácil Atacado - Alto de São Manoel"
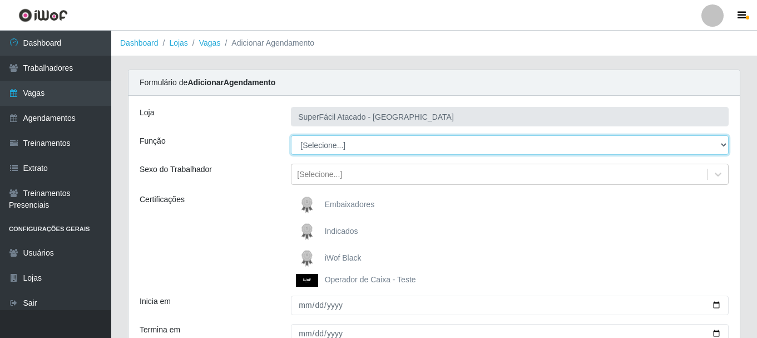
click at [722, 144] on select "[Selecione...] Embalador Embalador + Embalador ++ Operador de Caixa Operador de…" at bounding box center [510, 144] width 438 height 19
select select "1"
click at [291, 135] on select "[Selecione...] Embalador Embalador + Embalador ++ Operador de Caixa Operador de…" at bounding box center [510, 144] width 438 height 19
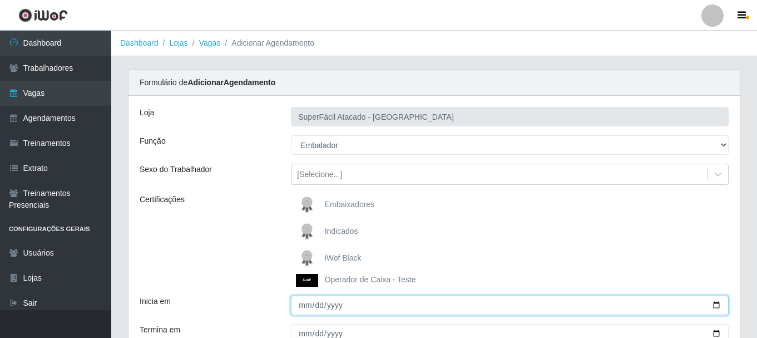
click at [719, 307] on input "Inicia em" at bounding box center [510, 304] width 438 height 19
type input "2025-10-10"
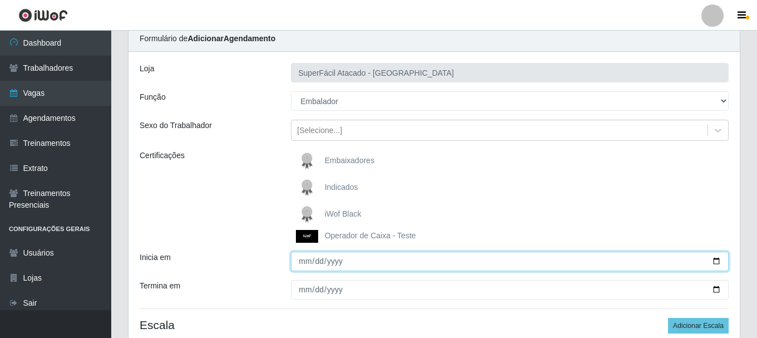
scroll to position [111, 0]
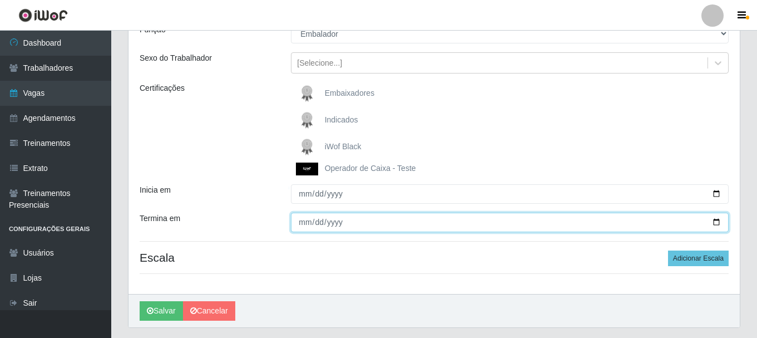
click at [719, 219] on input "Termina em" at bounding box center [510, 222] width 438 height 19
type input "2025-10-26"
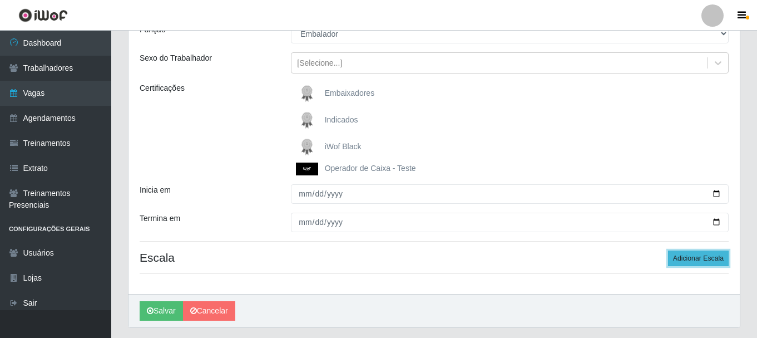
click at [686, 259] on button "Adicionar Escala" at bounding box center [698, 258] width 61 height 16
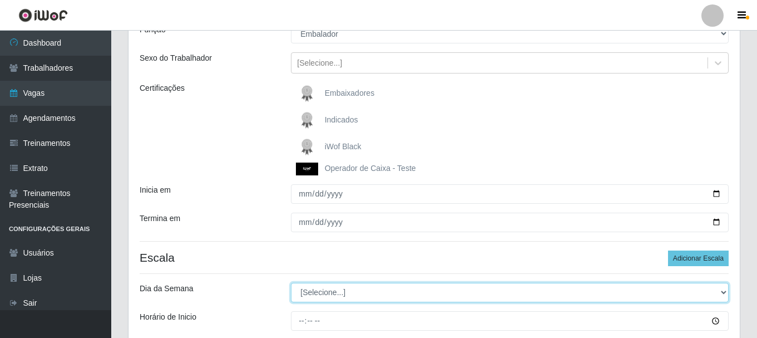
click at [723, 291] on select "[Selecione...] Segunda Terça Quarta Quinta Sexta Sábado Domingo" at bounding box center [510, 292] width 438 height 19
select select "5"
click at [291, 283] on select "[Selecione...] Segunda Terça Quarta Quinta Sexta Sábado Domingo" at bounding box center [510, 292] width 438 height 19
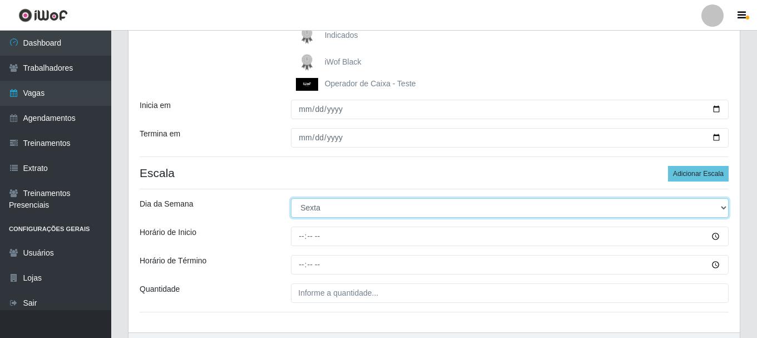
scroll to position [223, 0]
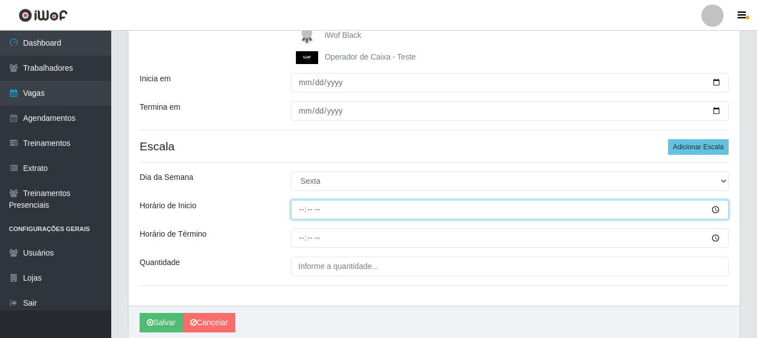
click at [302, 207] on input "Horário de Inicio" at bounding box center [510, 209] width 438 height 19
type input "16:00"
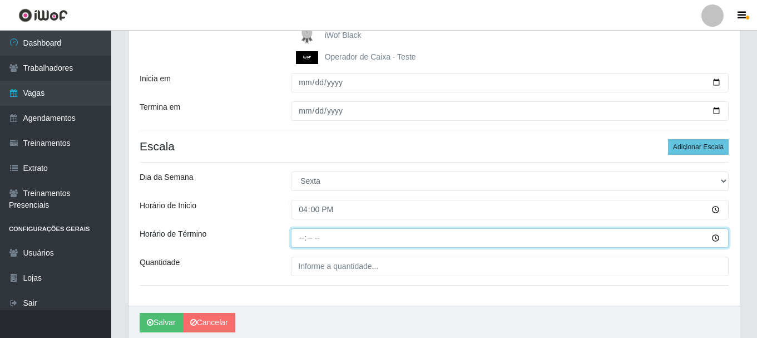
click at [309, 237] on input "Horário de Término" at bounding box center [510, 237] width 438 height 19
click at [302, 236] on input "Horário de Término" at bounding box center [510, 237] width 438 height 19
type input "22:00"
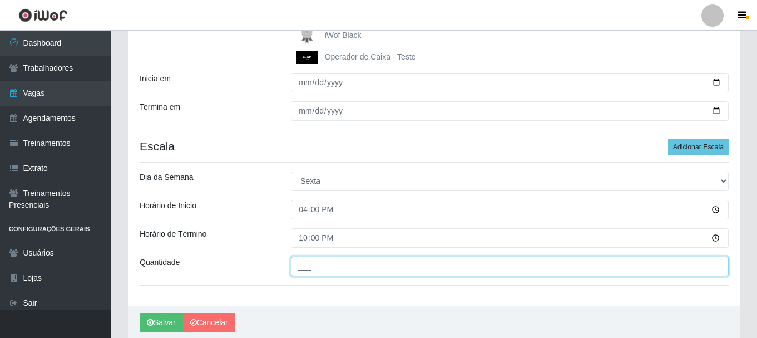
click at [299, 265] on input "___" at bounding box center [510, 265] width 438 height 19
type input "1__"
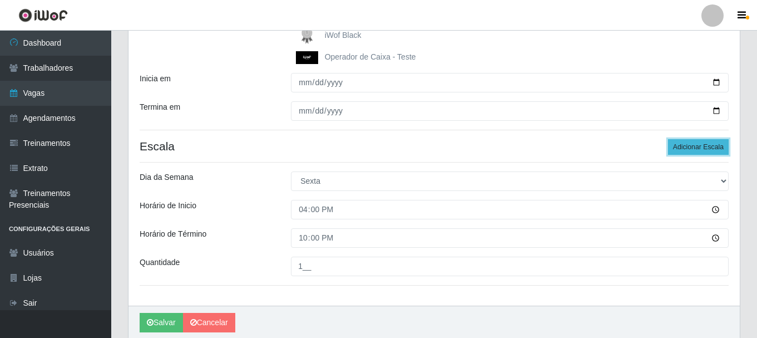
click at [704, 149] on button "Adicionar Escala" at bounding box center [698, 147] width 61 height 16
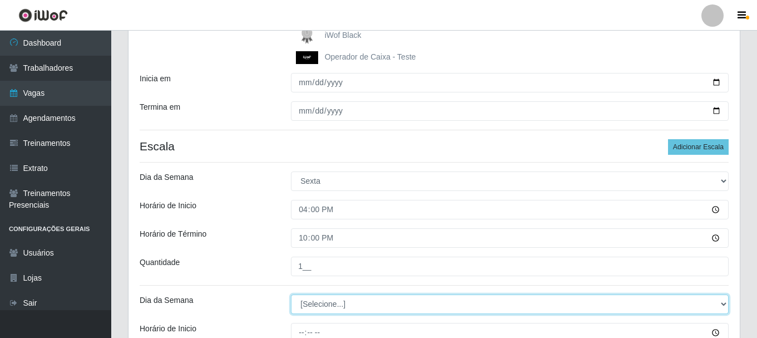
click at [723, 304] on select "[Selecione...] Segunda Terça Quarta Quinta Sexta Sábado Domingo" at bounding box center [510, 303] width 438 height 19
select select "6"
click at [291, 294] on select "[Selecione...] Segunda Terça Quarta Quinta Sexta Sábado Domingo" at bounding box center [510, 303] width 438 height 19
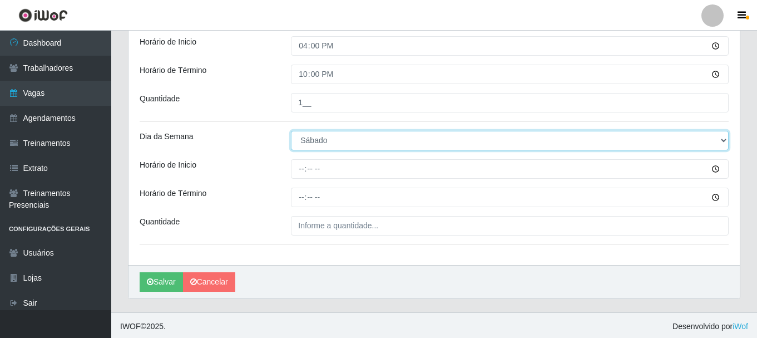
scroll to position [389, 0]
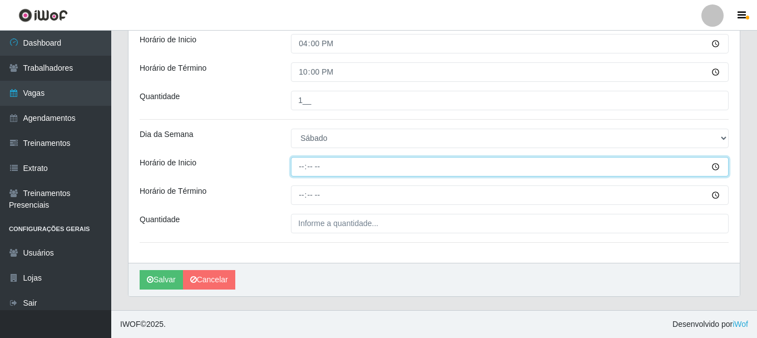
click at [299, 171] on input "Horário de Inicio" at bounding box center [510, 166] width 438 height 19
type input "08:00"
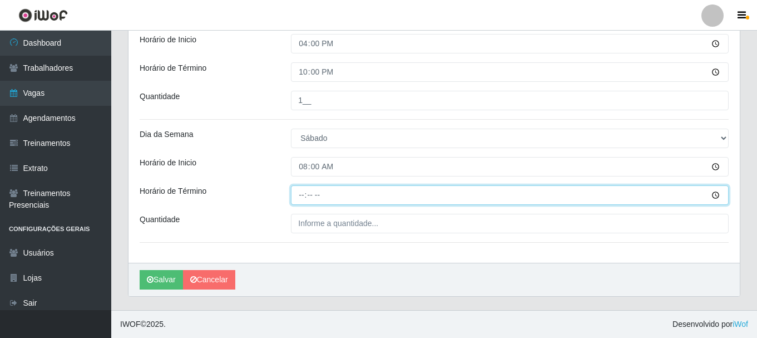
click at [302, 192] on input "Horário de Término" at bounding box center [510, 194] width 438 height 19
type input "14:00"
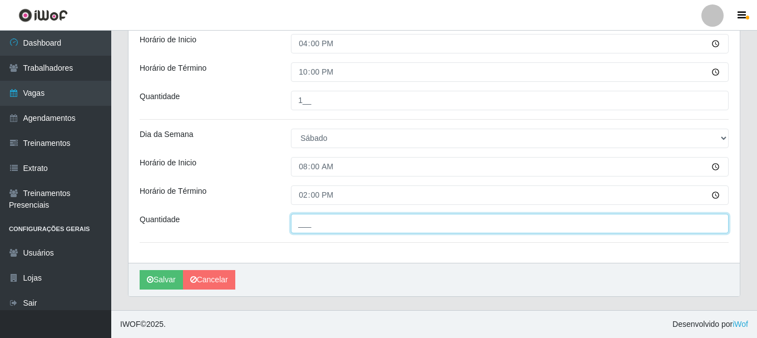
click at [300, 222] on input "___" at bounding box center [510, 223] width 438 height 19
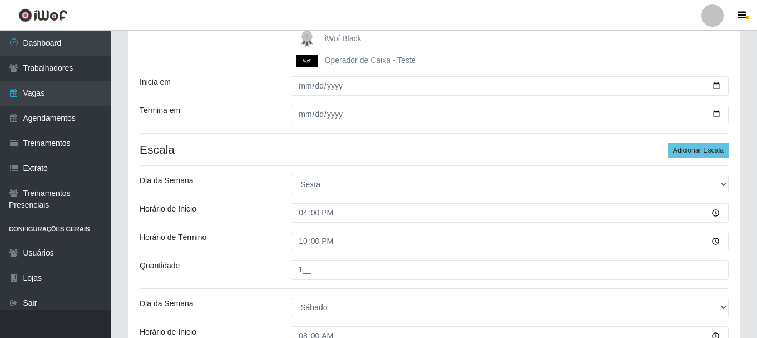
scroll to position [222, 0]
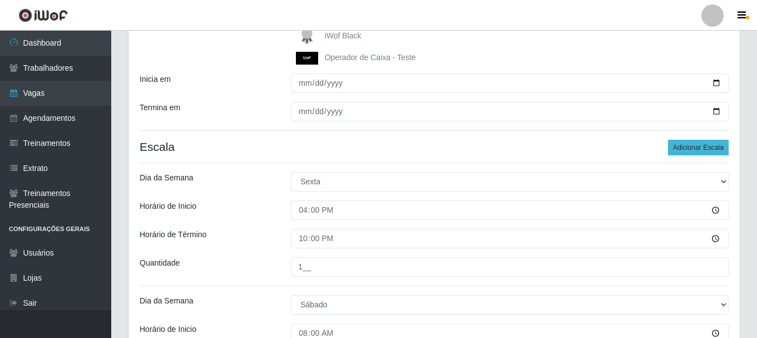
type input "2__"
click at [697, 146] on button "Adicionar Escala" at bounding box center [698, 148] width 61 height 16
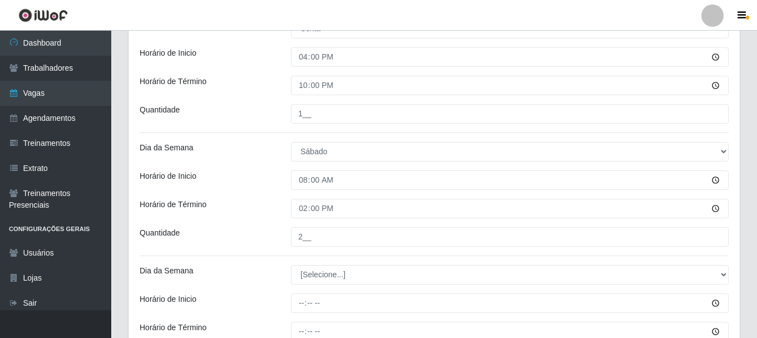
scroll to position [445, 0]
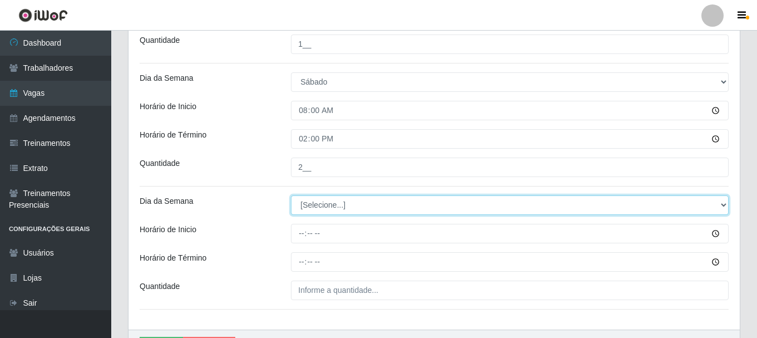
click at [725, 203] on select "[Selecione...] Segunda Terça Quarta Quinta Sexta Sábado Domingo" at bounding box center [510, 204] width 438 height 19
select select "6"
click at [291, 195] on select "[Selecione...] Segunda Terça Quarta Quinta Sexta Sábado Domingo" at bounding box center [510, 204] width 438 height 19
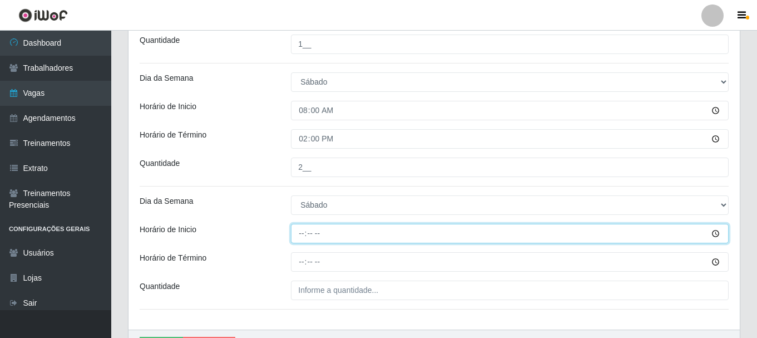
click at [300, 234] on input "Horário de Inicio" at bounding box center [510, 233] width 438 height 19
type input "16:00"
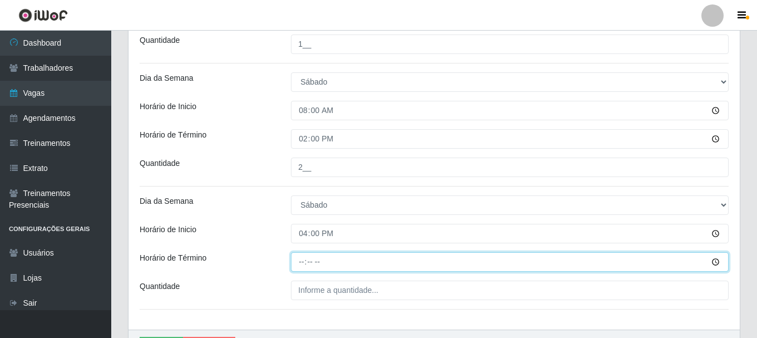
click at [301, 260] on input "Horário de Término" at bounding box center [510, 261] width 438 height 19
type input "22:00"
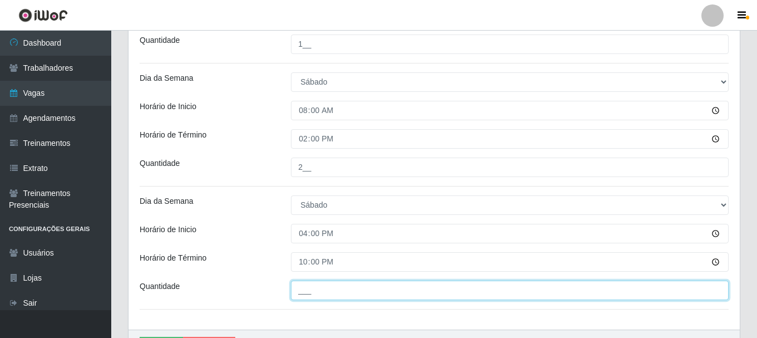
click at [300, 295] on input "___" at bounding box center [510, 289] width 438 height 19
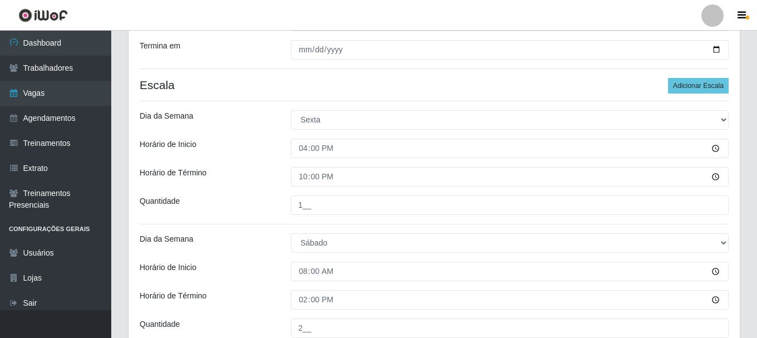
scroll to position [222, 0]
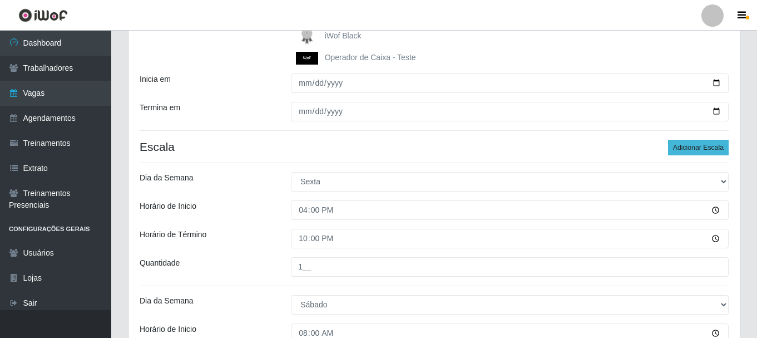
type input "1__"
click at [685, 150] on button "Adicionar Escala" at bounding box center [698, 148] width 61 height 16
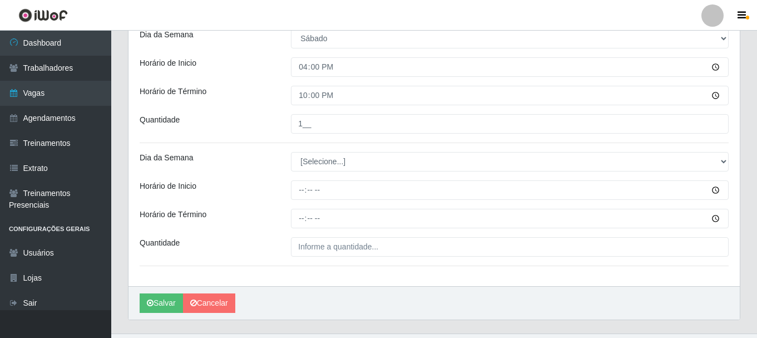
scroll to position [611, 0]
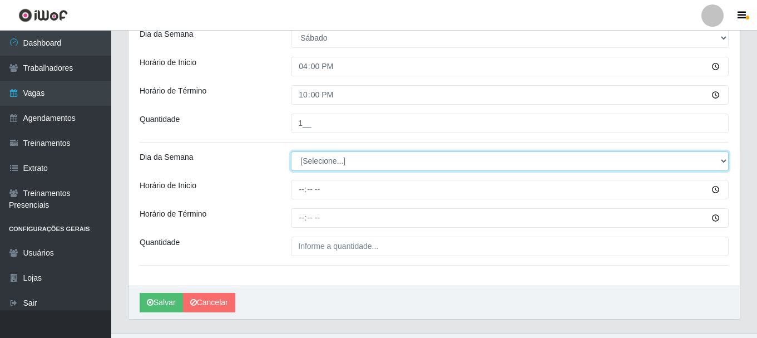
click at [722, 160] on select "[Selecione...] Segunda Terça Quarta Quinta Sexta Sábado Domingo" at bounding box center [510, 160] width 438 height 19
select select "0"
click at [291, 151] on select "[Selecione...] Segunda Terça Quarta Quinta Sexta Sábado Domingo" at bounding box center [510, 160] width 438 height 19
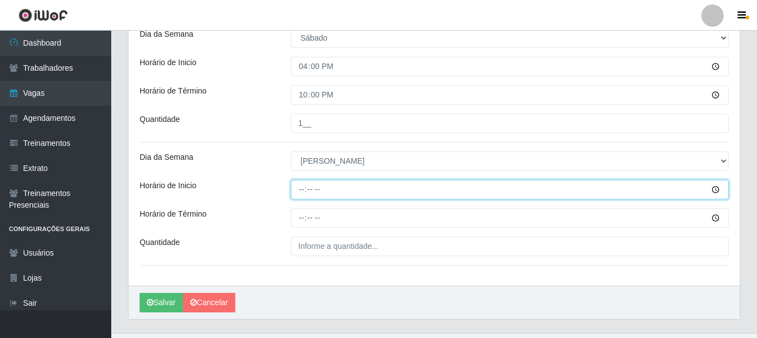
click at [302, 188] on input "Horário de Inicio" at bounding box center [510, 189] width 438 height 19
type input "08:00"
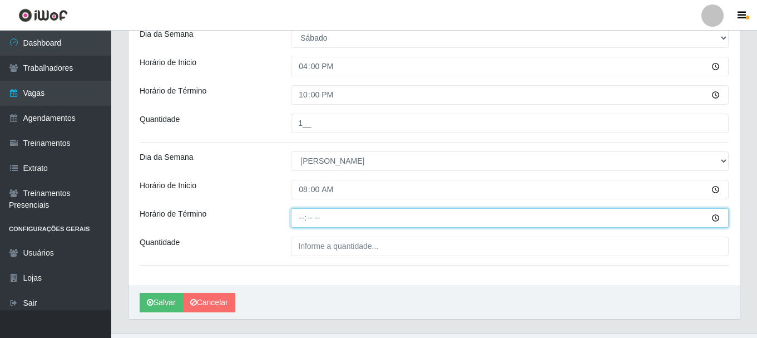
click at [300, 219] on input "Horário de Término" at bounding box center [510, 217] width 438 height 19
type input "14:00"
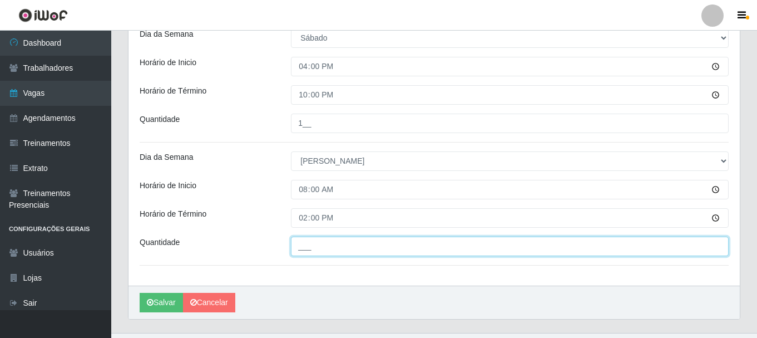
click at [313, 249] on input "___" at bounding box center [510, 245] width 438 height 19
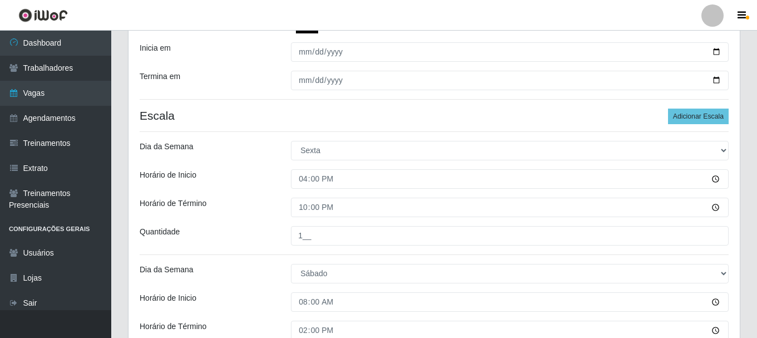
scroll to position [278, 0]
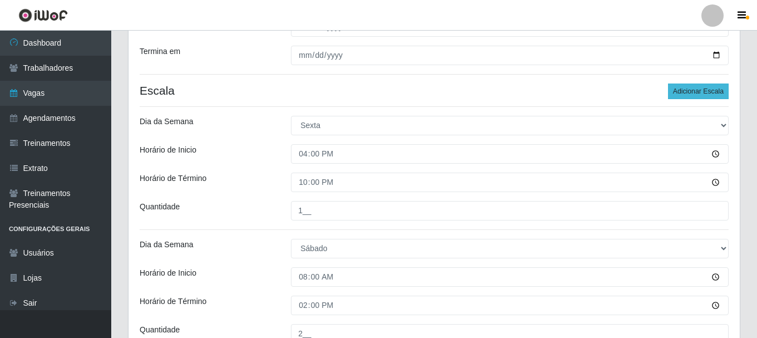
type input "2__"
click at [701, 94] on button "Adicionar Escala" at bounding box center [698, 91] width 61 height 16
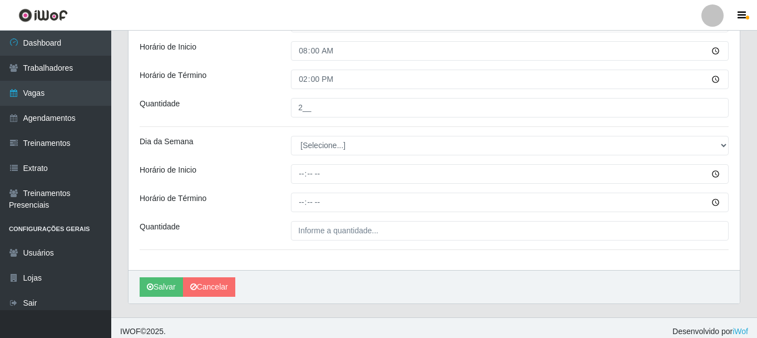
scroll to position [758, 0]
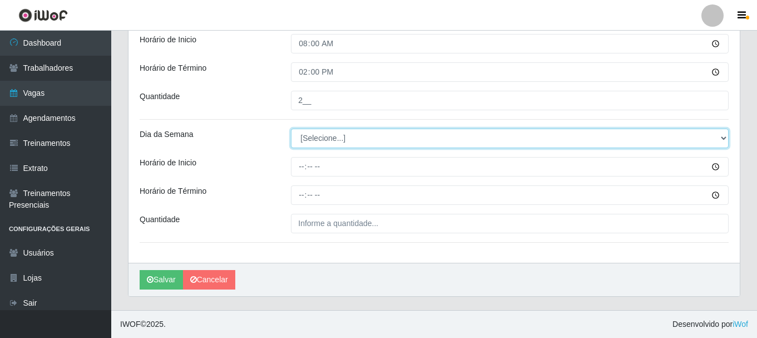
click at [722, 137] on select "[Selecione...] Segunda Terça Quarta Quinta Sexta Sábado Domingo" at bounding box center [510, 138] width 438 height 19
select select "0"
click at [291, 129] on select "[Selecione...] Segunda Terça Quarta Quinta Sexta Sábado Domingo" at bounding box center [510, 138] width 438 height 19
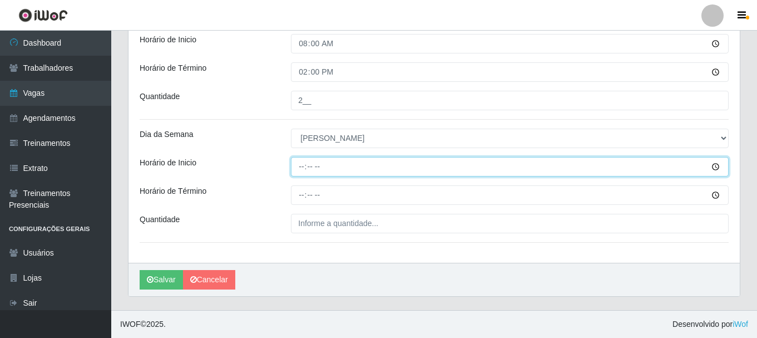
click at [300, 166] on input "Horário de Inicio" at bounding box center [510, 166] width 438 height 19
type input "15:00"
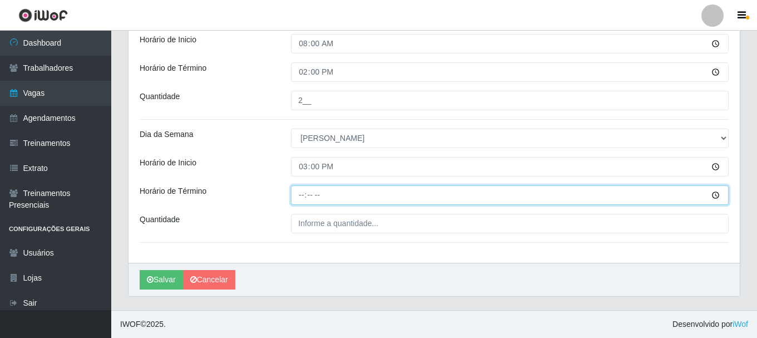
click at [301, 198] on input "Horário de Término" at bounding box center [510, 194] width 438 height 19
type input "21:00"
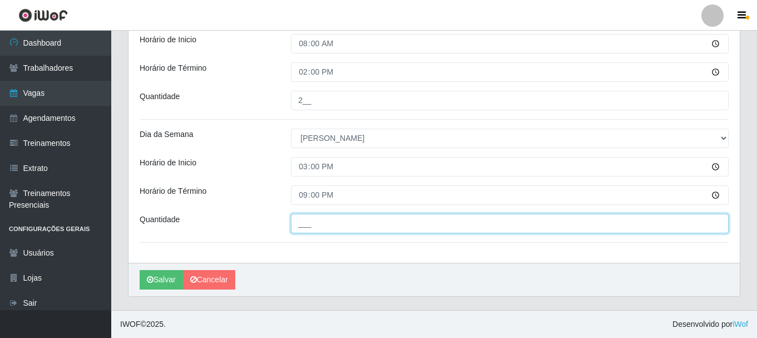
click at [310, 224] on input "___" at bounding box center [510, 223] width 438 height 19
type input "1__"
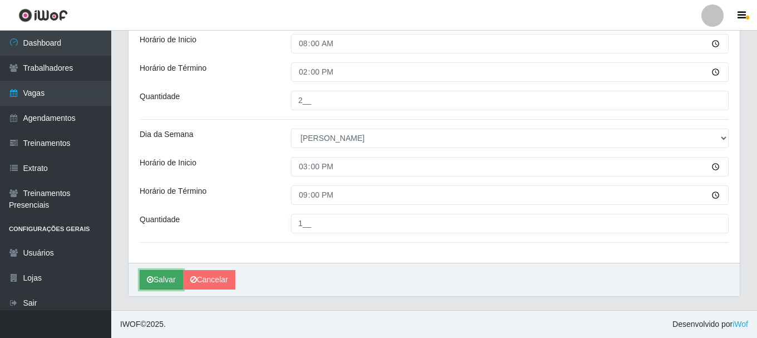
click at [164, 280] on button "Salvar" at bounding box center [161, 279] width 43 height 19
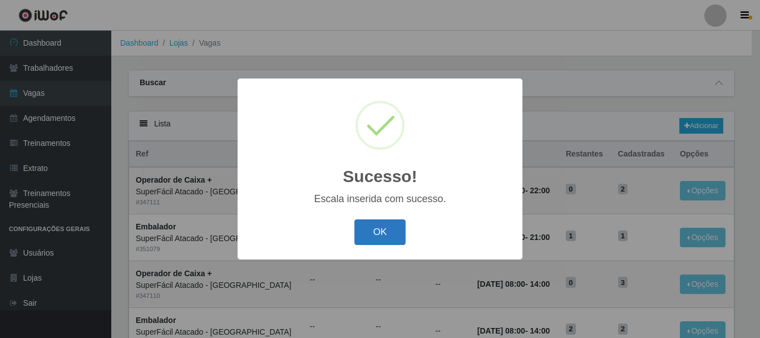
click at [381, 228] on button "OK" at bounding box center [380, 232] width 52 height 26
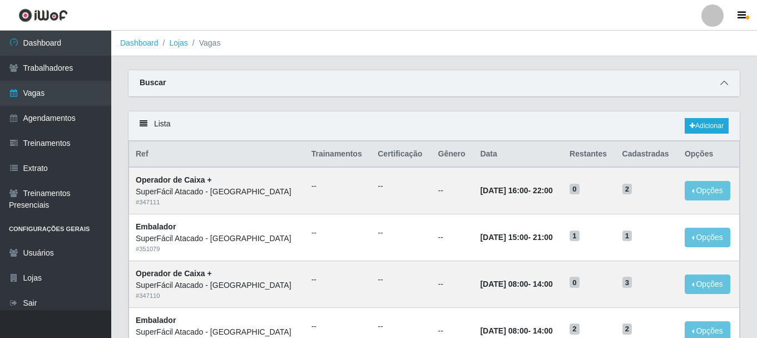
click at [725, 83] on icon at bounding box center [725, 83] width 8 height 8
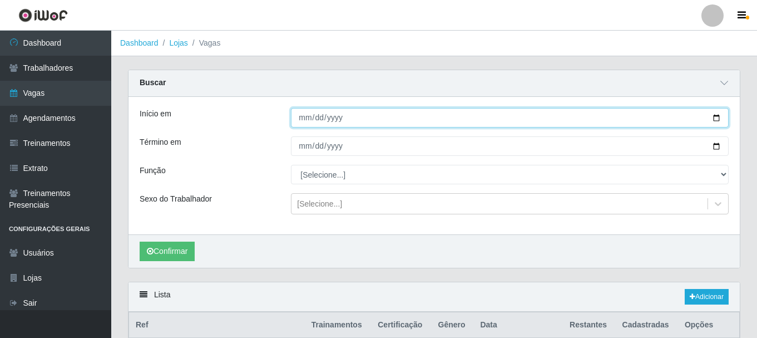
click at [717, 119] on input "2025-10-01" at bounding box center [510, 117] width 438 height 19
type input "2025-10-30"
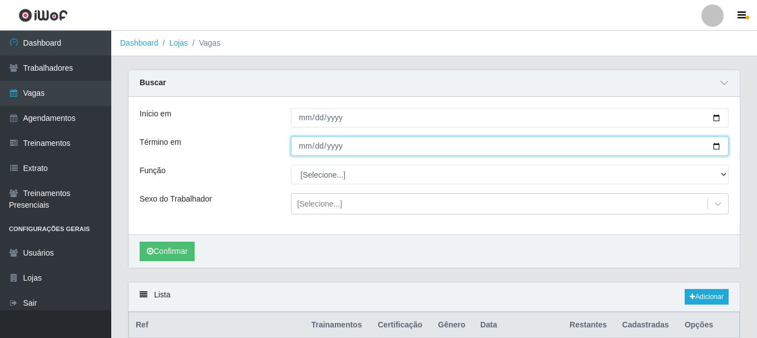
click at [718, 149] on input "2025-10-05" at bounding box center [510, 145] width 438 height 19
type input "2025-10-31"
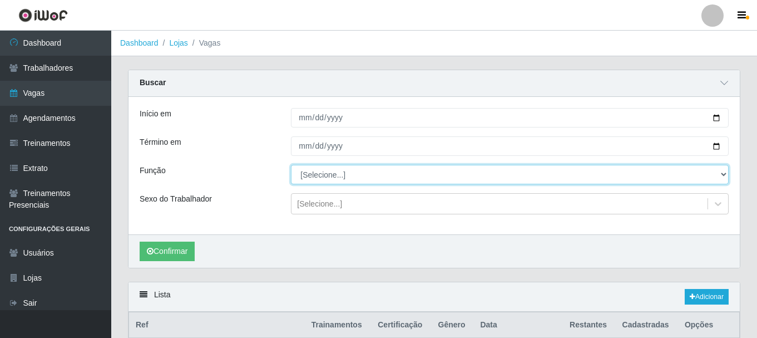
click at [723, 172] on select "[Selecione...] Embalador Embalador + Embalador ++ Operador de Caixa Operador de…" at bounding box center [510, 174] width 438 height 19
select select "1"
click at [291, 165] on select "[Selecione...] Embalador Embalador + Embalador ++ Operador de Caixa Operador de…" at bounding box center [510, 174] width 438 height 19
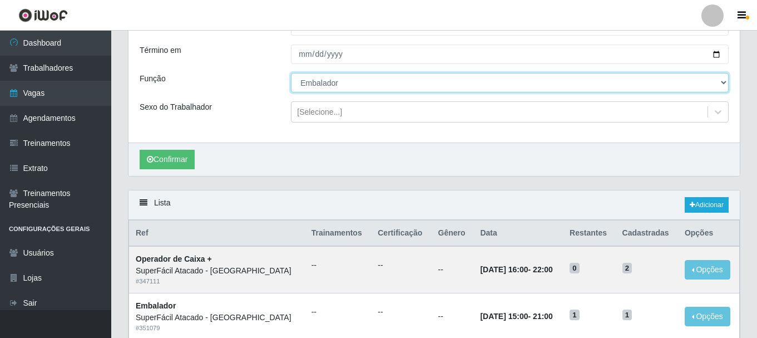
scroll to position [111, 0]
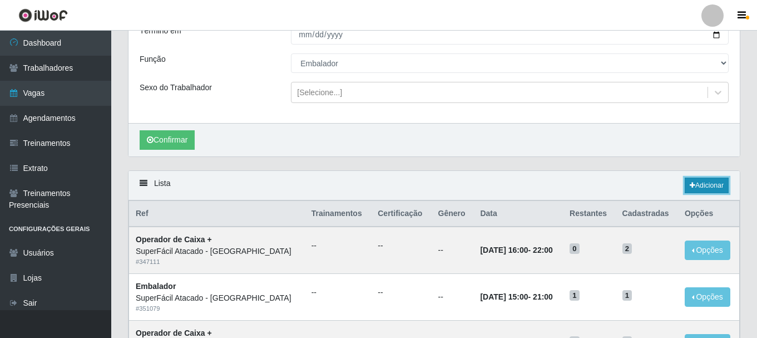
click at [699, 189] on link "Adicionar" at bounding box center [707, 185] width 44 height 16
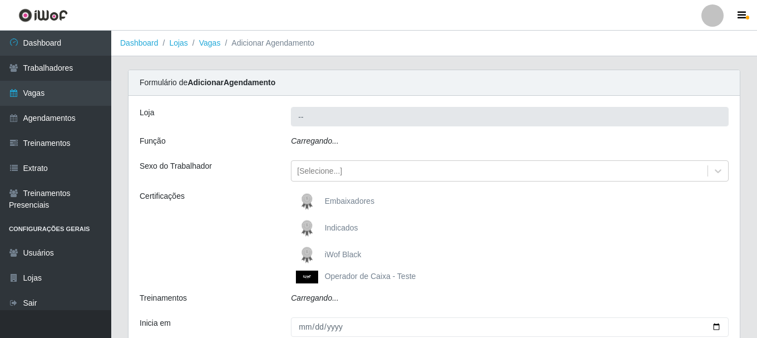
type input "SuperFácil Atacado - Alto de São Manoel"
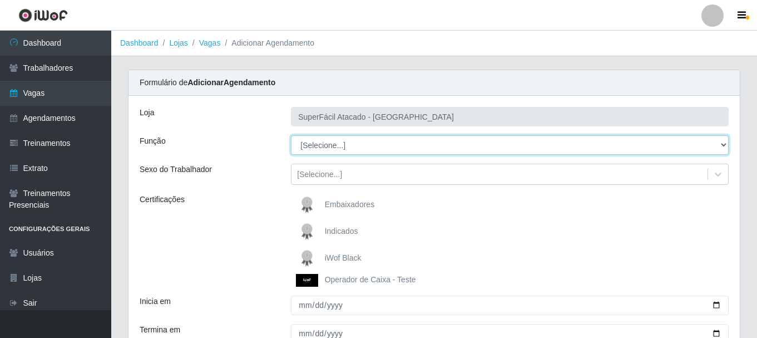
click at [724, 147] on select "[Selecione...] Embalador Embalador + Embalador ++ Operador de Caixa Operador de…" at bounding box center [510, 144] width 438 height 19
select select "1"
click at [291, 135] on select "[Selecione...] Embalador Embalador + Embalador ++ Operador de Caixa Operador de…" at bounding box center [510, 144] width 438 height 19
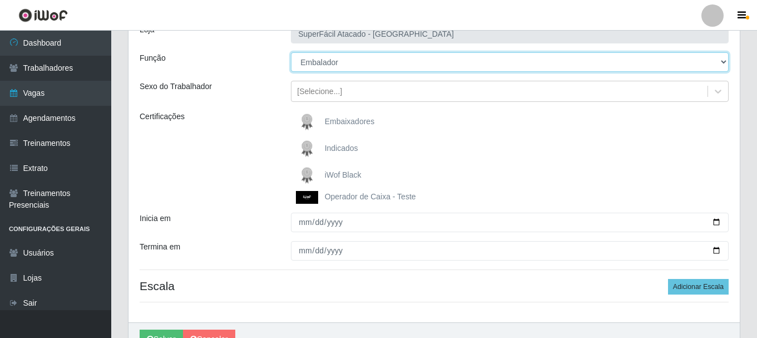
scroll to position [111, 0]
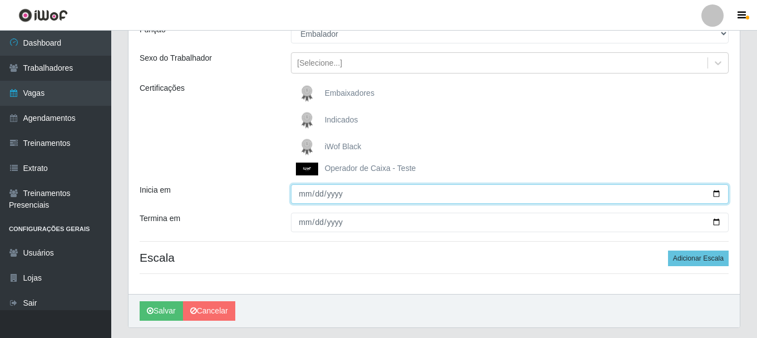
click at [716, 194] on input "Inicia em" at bounding box center [510, 193] width 438 height 19
type input "2025-10-30"
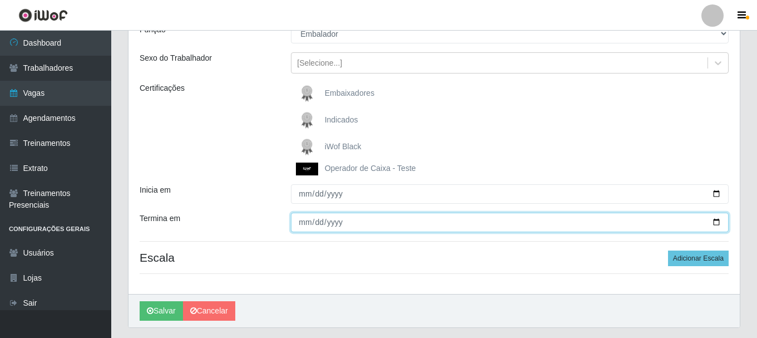
click at [719, 222] on input "Termina em" at bounding box center [510, 222] width 438 height 19
type input "2025-10-31"
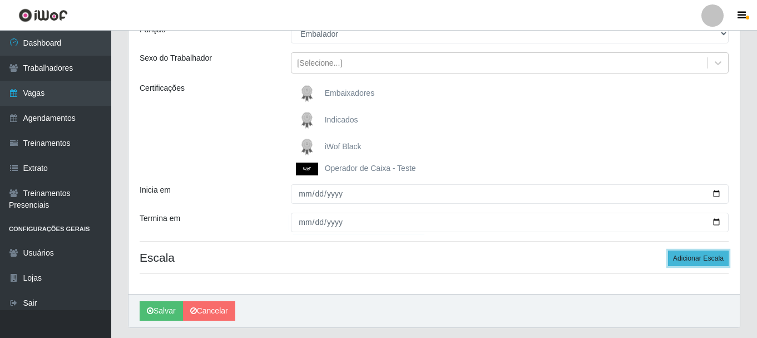
click at [701, 258] on button "Adicionar Escala" at bounding box center [698, 258] width 61 height 16
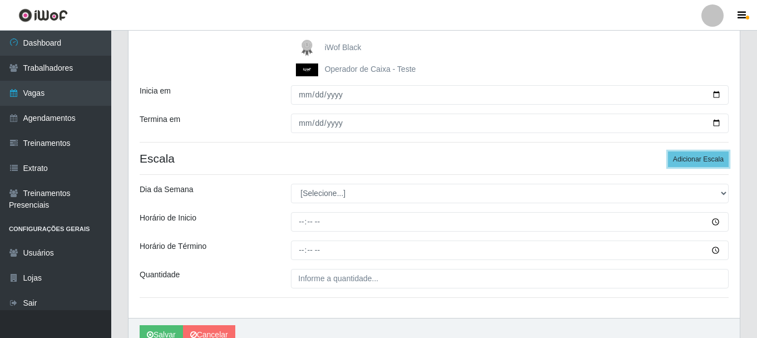
scroll to position [223, 0]
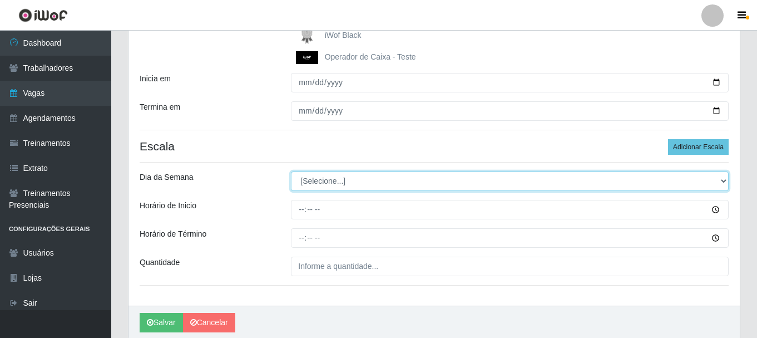
click at [724, 185] on select "[Selecione...] Segunda Terça Quarta Quinta Sexta Sábado Domingo" at bounding box center [510, 180] width 438 height 19
select select "4"
click at [291, 171] on select "[Selecione...] Segunda Terça Quarta Quinta Sexta Sábado Domingo" at bounding box center [510, 180] width 438 height 19
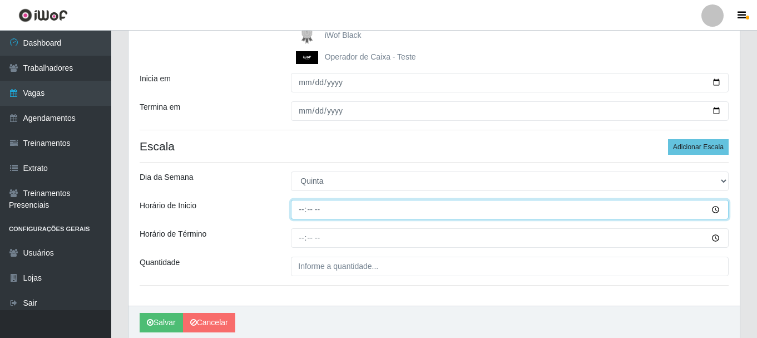
click at [301, 213] on input "Horário de Inicio" at bounding box center [510, 209] width 438 height 19
type input "08:00"
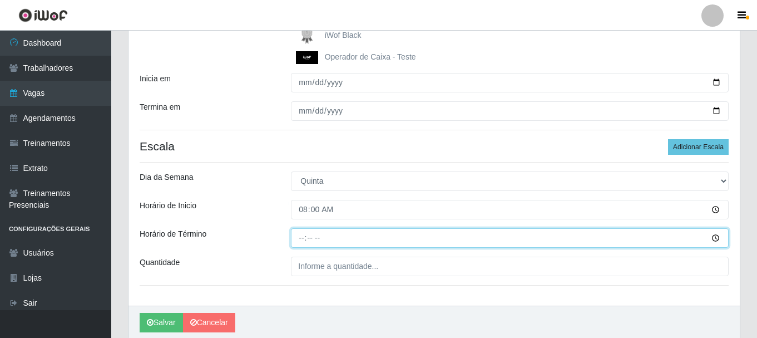
click at [302, 237] on input "Horário de Término" at bounding box center [510, 237] width 438 height 19
type input "14:00"
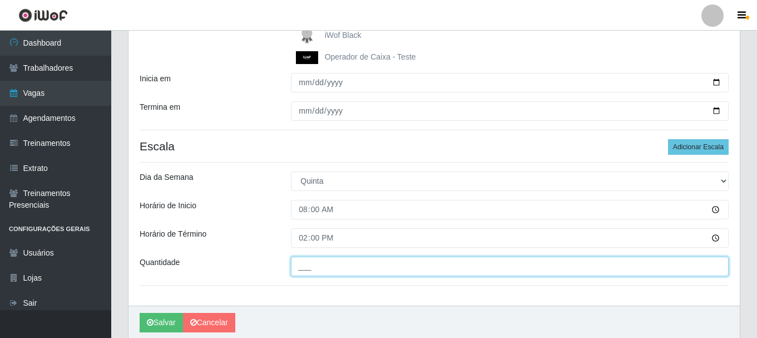
click at [323, 266] on input "___" at bounding box center [510, 265] width 438 height 19
type input "1__"
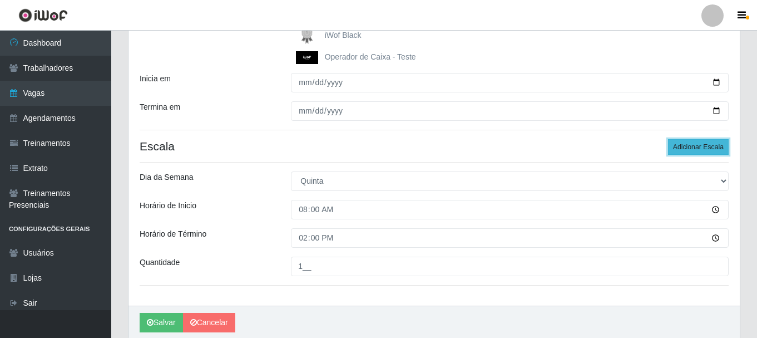
click at [675, 151] on button "Adicionar Escala" at bounding box center [698, 147] width 61 height 16
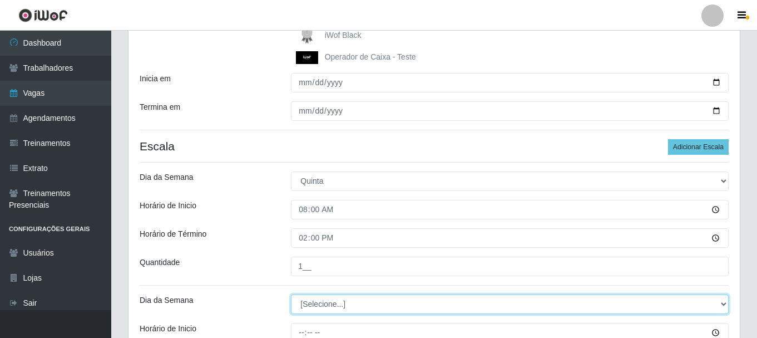
click at [722, 304] on select "[Selecione...] Segunda Terça Quarta Quinta Sexta Sábado Domingo" at bounding box center [510, 303] width 438 height 19
select select "4"
click at [291, 294] on select "[Selecione...] Segunda Terça Quarta Quinta Sexta Sábado Domingo" at bounding box center [510, 303] width 438 height 19
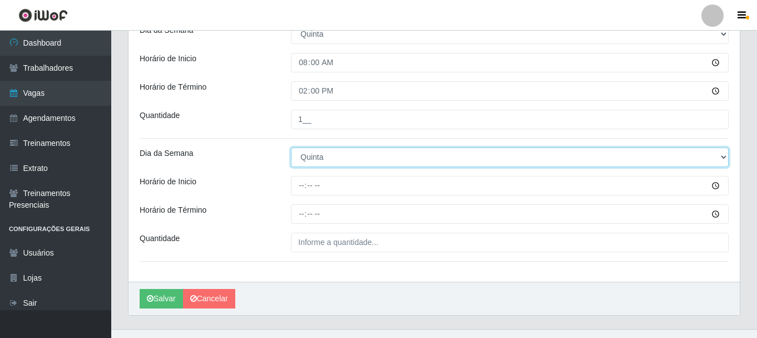
scroll to position [389, 0]
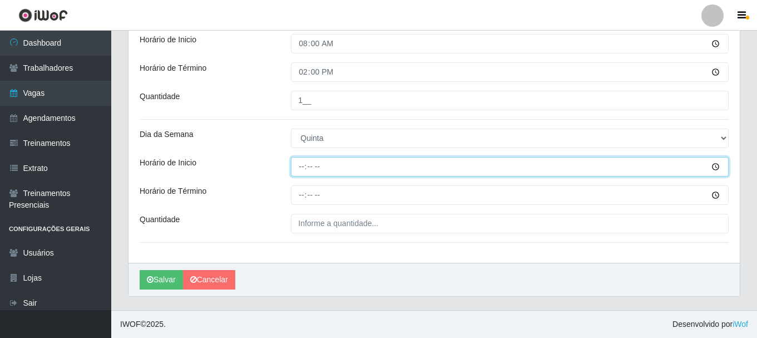
click at [301, 167] on input "Horário de Inicio" at bounding box center [510, 166] width 438 height 19
type input "15:00"
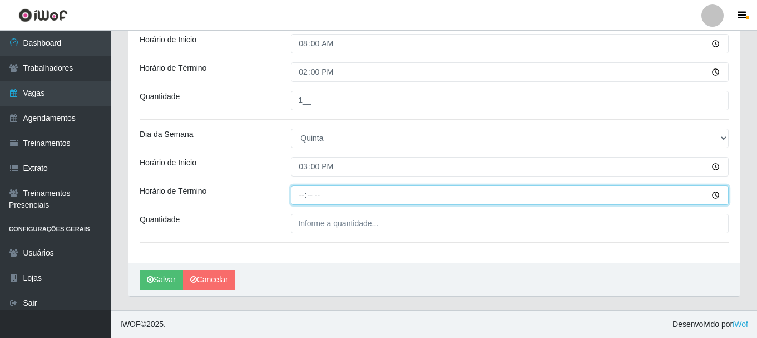
click at [299, 198] on input "Horário de Término" at bounding box center [510, 194] width 438 height 19
type input "21:00"
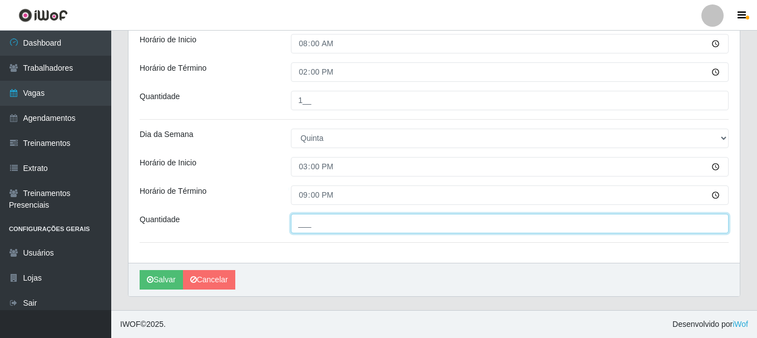
click at [304, 225] on input "___" at bounding box center [510, 223] width 438 height 19
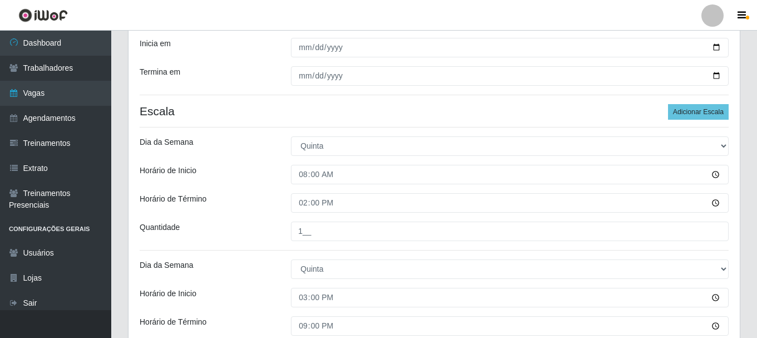
scroll to position [222, 0]
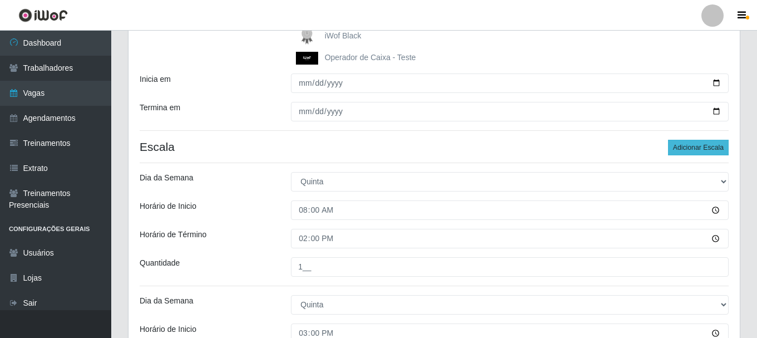
type input "1__"
click at [696, 145] on button "Adicionar Escala" at bounding box center [698, 148] width 61 height 16
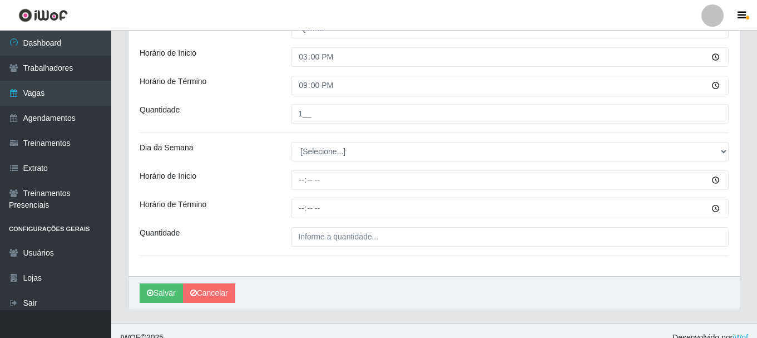
scroll to position [500, 0]
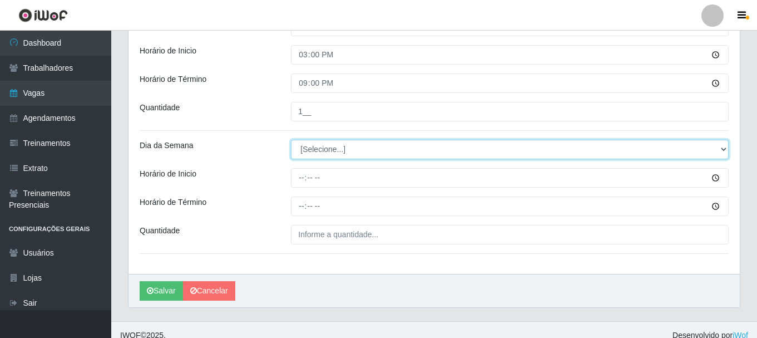
click at [726, 149] on select "[Selecione...] Segunda Terça Quarta Quinta Sexta Sábado Domingo" at bounding box center [510, 149] width 438 height 19
select select "5"
click at [291, 140] on select "[Selecione...] Segunda Terça Quarta Quinta Sexta Sábado Domingo" at bounding box center [510, 149] width 438 height 19
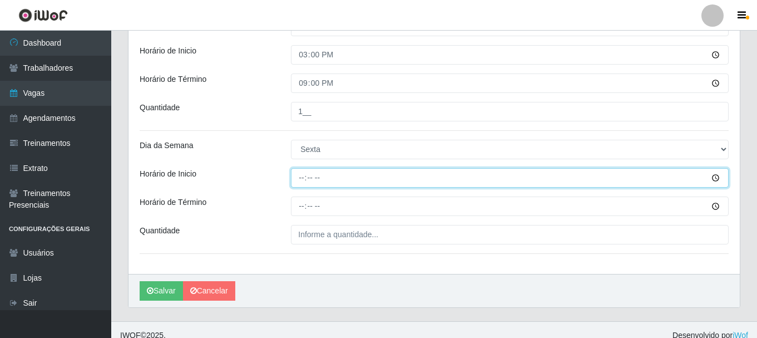
click at [301, 177] on input "Horário de Inicio" at bounding box center [510, 177] width 438 height 19
type input "08:00"
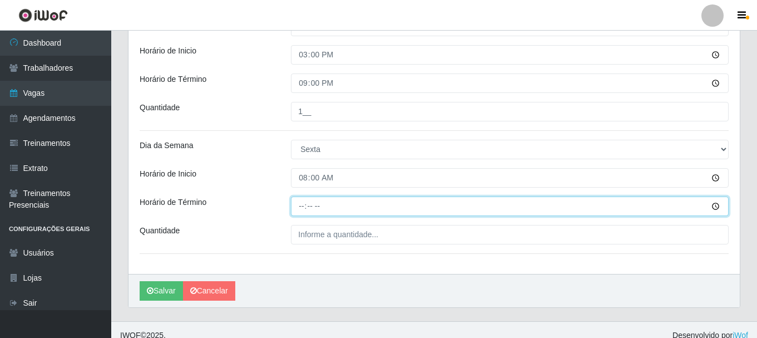
click at [299, 208] on input "Horário de Término" at bounding box center [510, 205] width 438 height 19
type input "14:00"
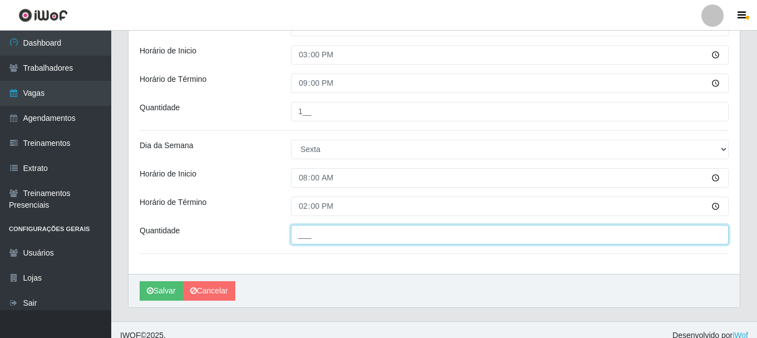
click at [304, 234] on input "___" at bounding box center [510, 234] width 438 height 19
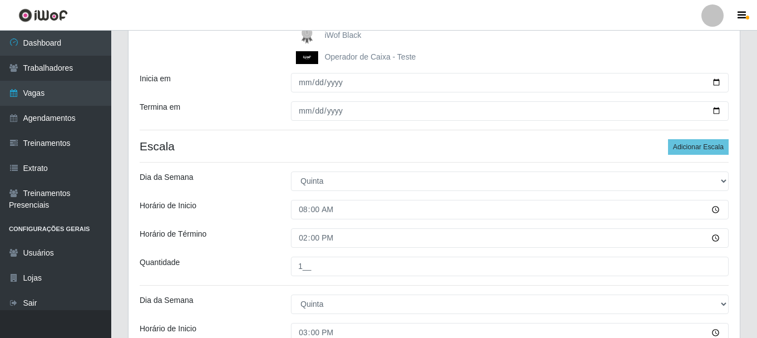
scroll to position [222, 0]
type input "1__"
click at [697, 147] on button "Adicionar Escala" at bounding box center [698, 148] width 61 height 16
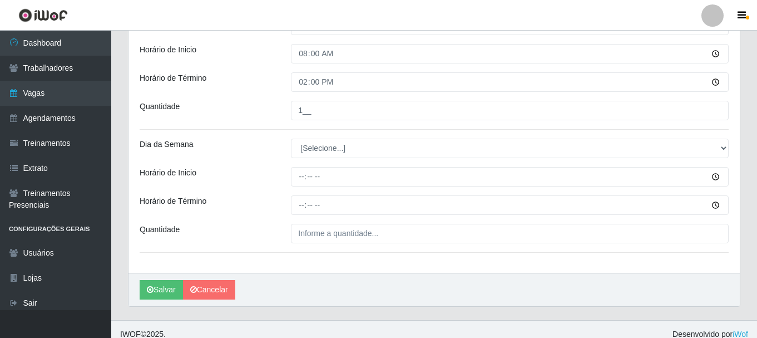
scroll to position [635, 0]
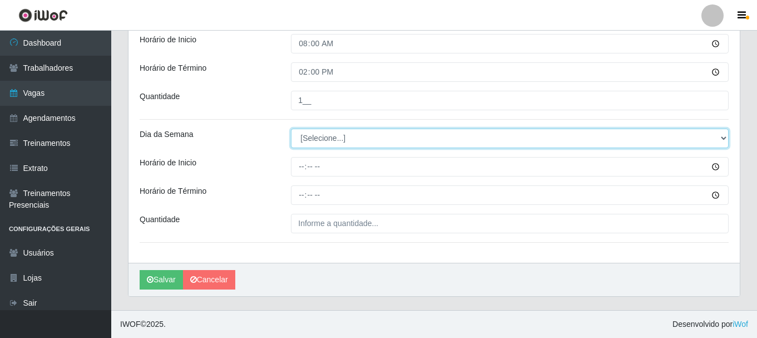
click at [724, 138] on select "[Selecione...] Segunda Terça Quarta Quinta Sexta Sábado Domingo" at bounding box center [510, 138] width 438 height 19
select select "5"
click at [291, 129] on select "[Selecione...] Segunda Terça Quarta Quinta Sexta Sábado Domingo" at bounding box center [510, 138] width 438 height 19
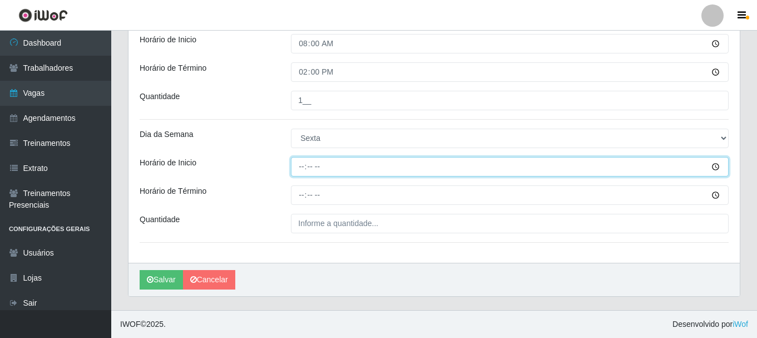
click at [301, 169] on input "Horário de Inicio" at bounding box center [510, 166] width 438 height 19
type input "15:00"
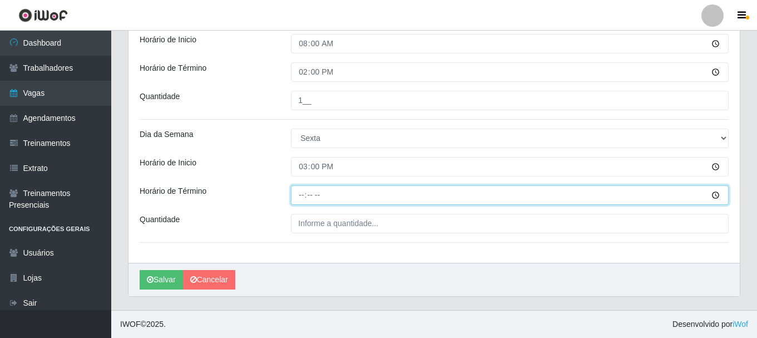
click at [299, 197] on input "Horário de Término" at bounding box center [510, 194] width 438 height 19
type input "21:00"
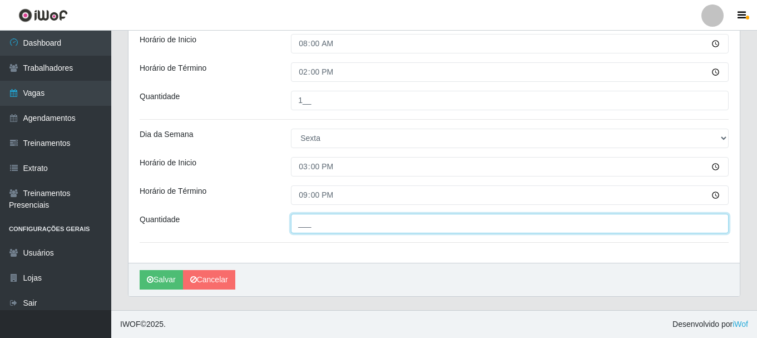
click at [308, 218] on input "___" at bounding box center [510, 223] width 438 height 19
type input "1__"
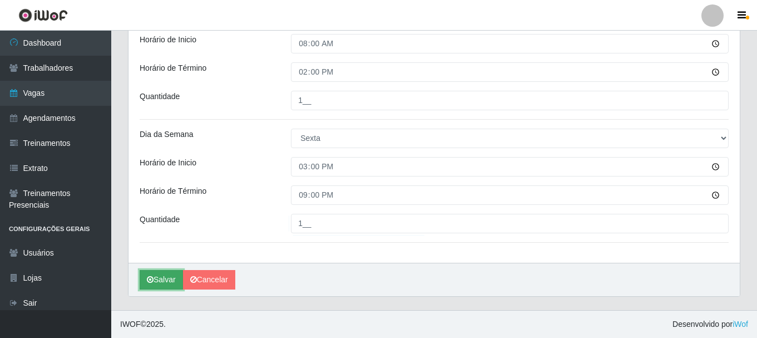
click at [167, 274] on button "Salvar" at bounding box center [161, 279] width 43 height 19
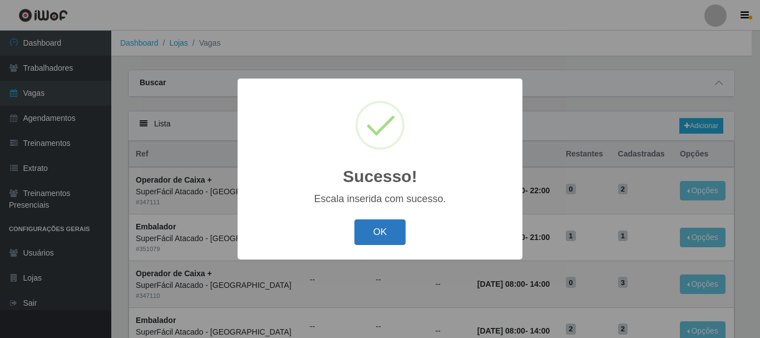
click at [372, 232] on button "OK" at bounding box center [380, 232] width 52 height 26
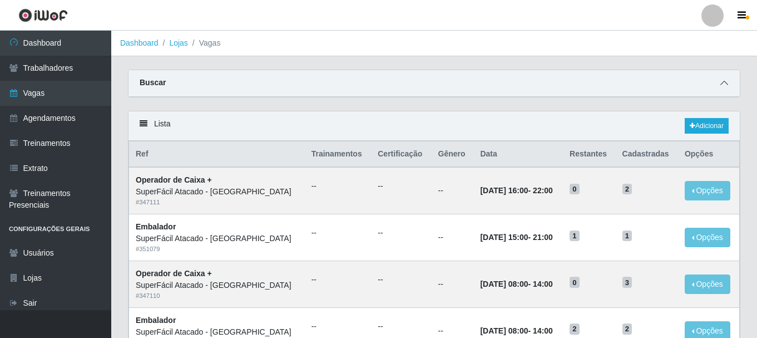
click at [726, 83] on icon at bounding box center [725, 83] width 8 height 8
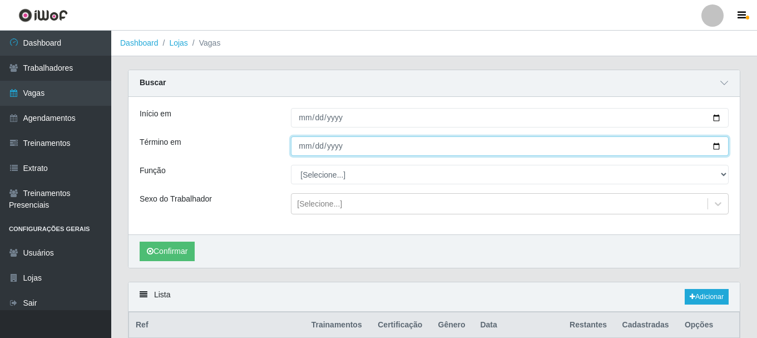
click at [716, 145] on input "2025-10-05" at bounding box center [510, 145] width 438 height 19
type input "2025-10-31"
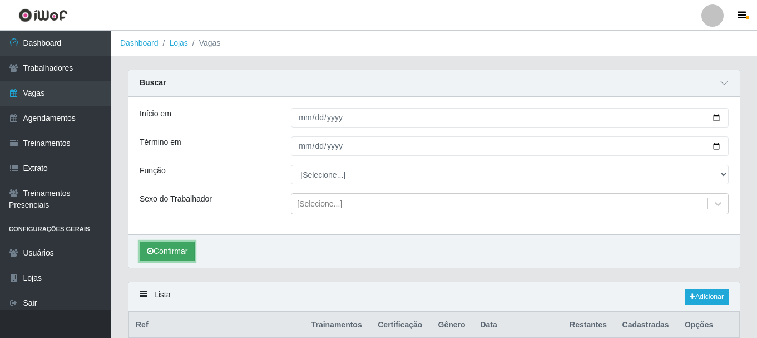
click at [175, 250] on button "Confirmar" at bounding box center [167, 250] width 55 height 19
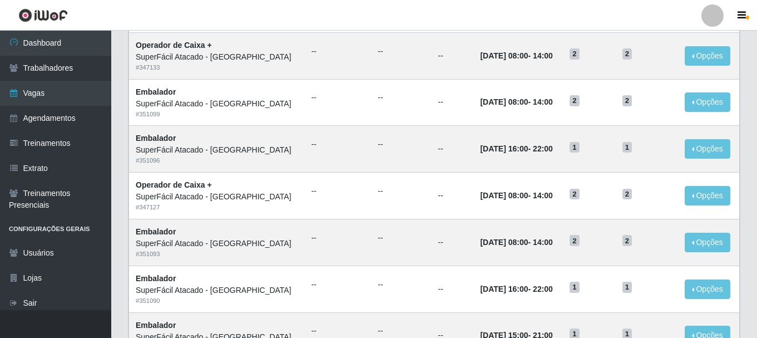
scroll to position [776, 0]
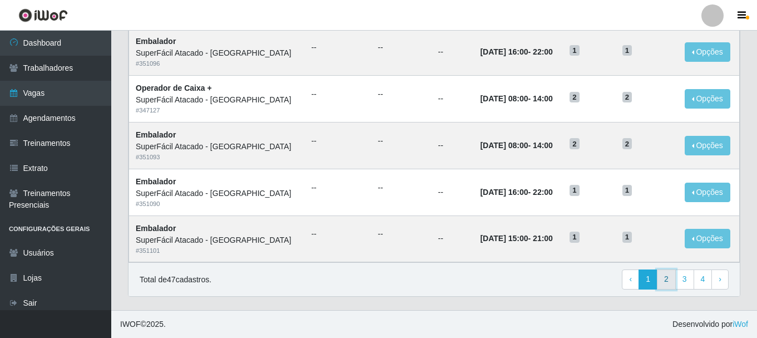
click at [663, 279] on link "2" at bounding box center [666, 279] width 19 height 20
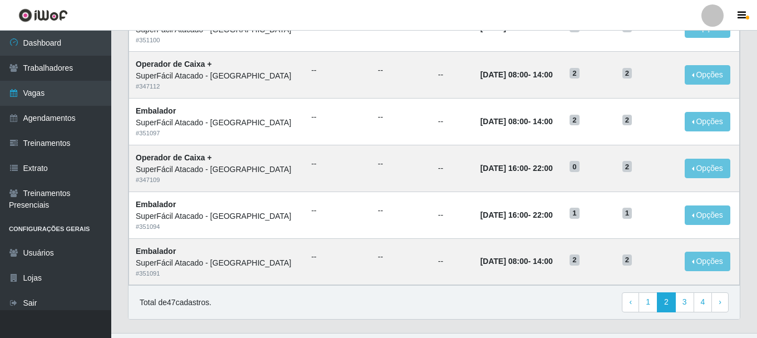
scroll to position [605, 0]
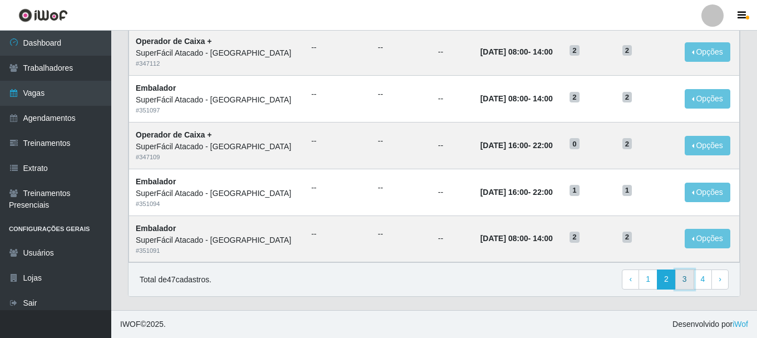
click at [679, 278] on link "3" at bounding box center [684, 279] width 19 height 20
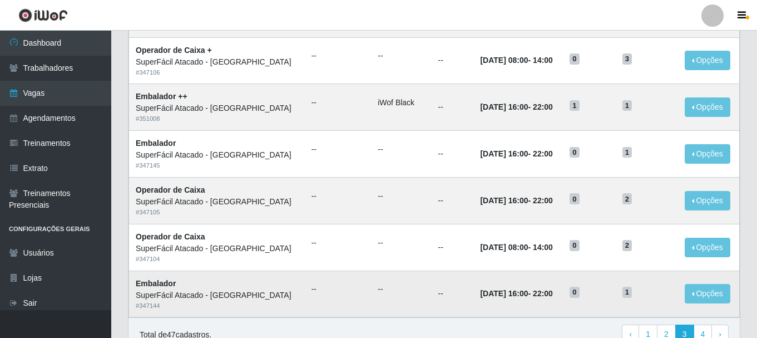
scroll to position [605, 0]
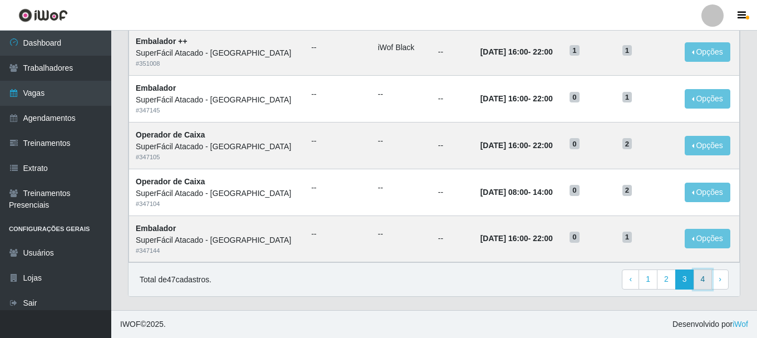
click at [698, 276] on link "4" at bounding box center [703, 279] width 19 height 20
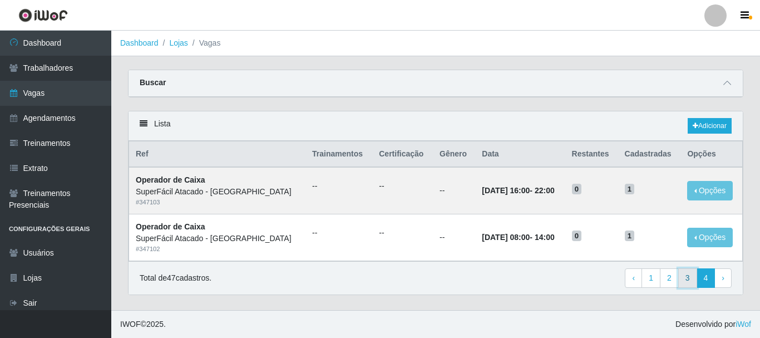
click at [680, 285] on link "3" at bounding box center [687, 278] width 19 height 20
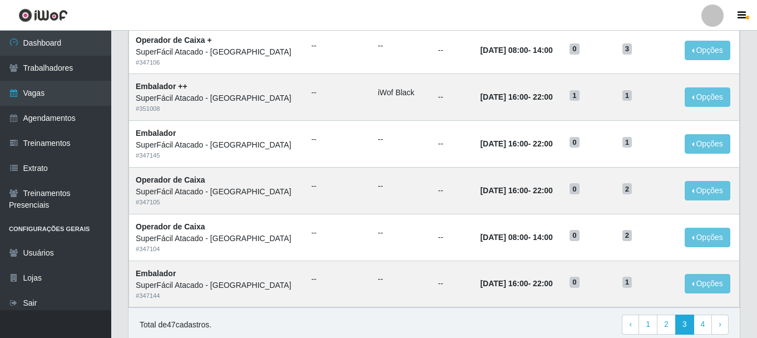
scroll to position [605, 0]
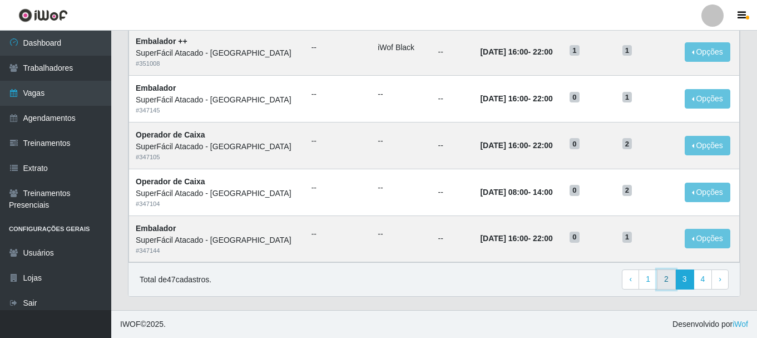
click at [666, 283] on link "2" at bounding box center [666, 279] width 19 height 20
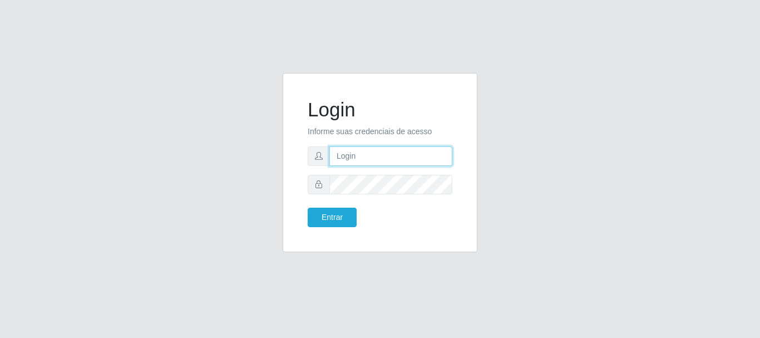
click at [354, 152] on input "text" at bounding box center [390, 155] width 123 height 19
type input "[EMAIL_ADDRESS][DOMAIN_NAME]"
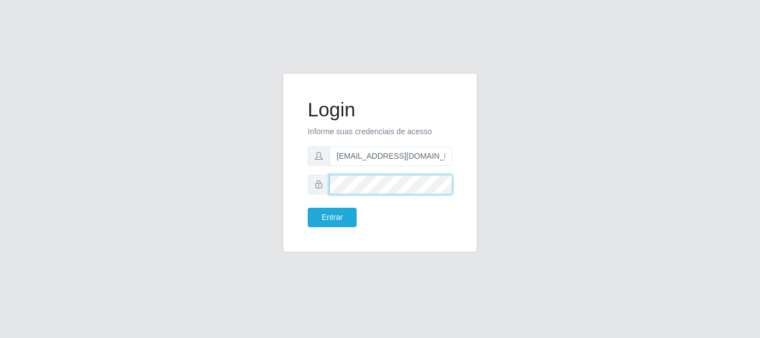
click at [308, 208] on button "Entrar" at bounding box center [332, 217] width 49 height 19
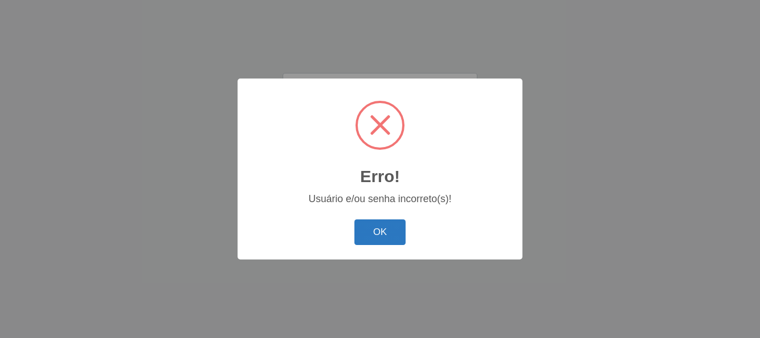
click at [372, 229] on button "OK" at bounding box center [380, 232] width 52 height 26
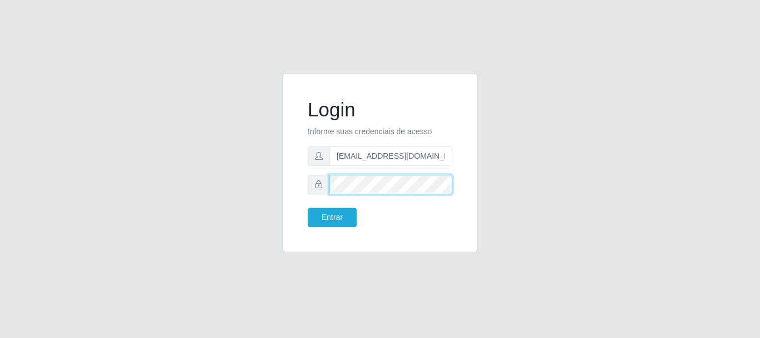
click at [308, 208] on button "Entrar" at bounding box center [332, 217] width 49 height 19
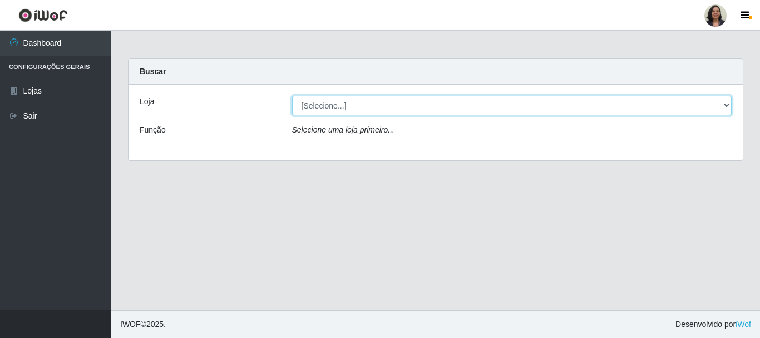
click at [726, 107] on select "[Selecione...] SuperFácil Atacado - Rodoviária" at bounding box center [512, 105] width 440 height 19
select select "400"
click at [292, 96] on select "[Selecione...] SuperFácil Atacado - Rodoviária" at bounding box center [512, 105] width 440 height 19
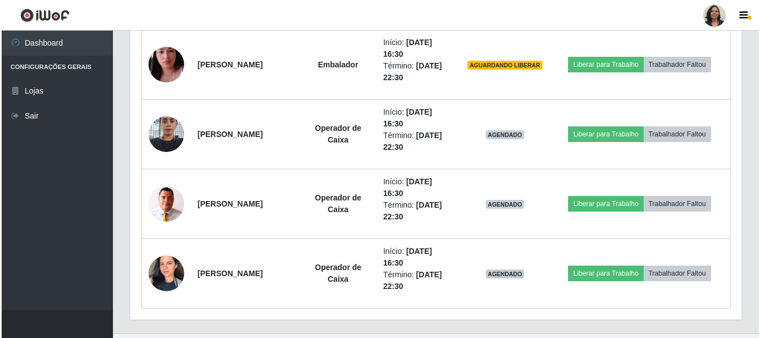
scroll to position [829, 0]
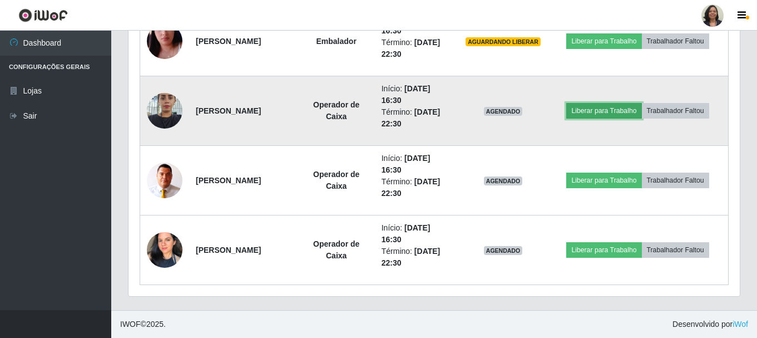
click at [613, 107] on button "Liberar para Trabalho" at bounding box center [603, 111] width 75 height 16
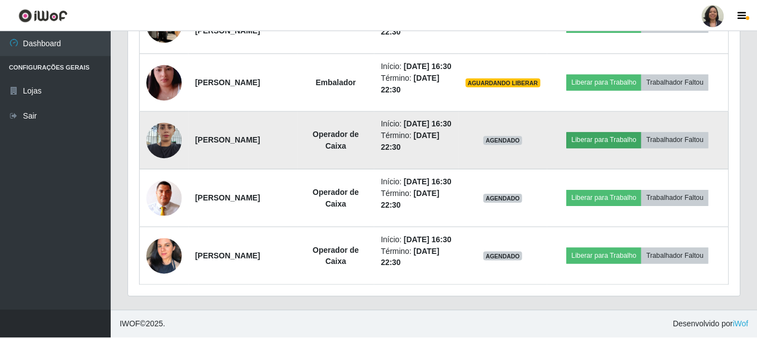
scroll to position [231, 606]
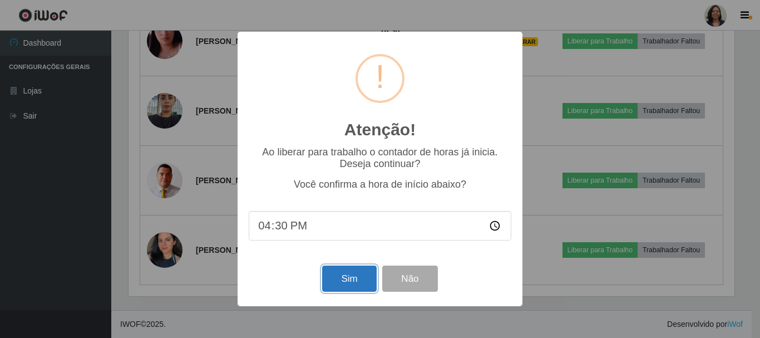
click at [362, 278] on button "Sim" at bounding box center [349, 278] width 54 height 26
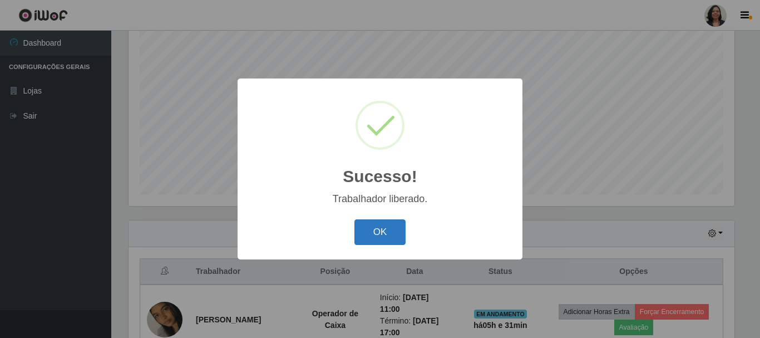
click at [389, 240] on button "OK" at bounding box center [380, 232] width 52 height 26
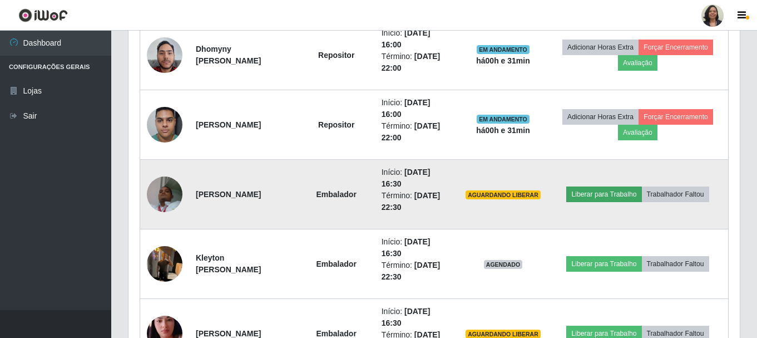
scroll to position [593, 0]
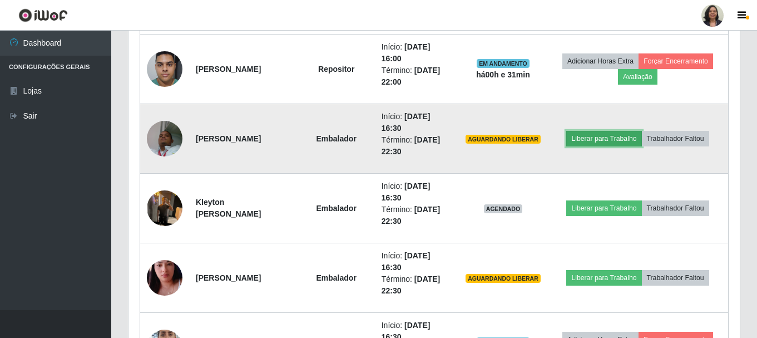
click at [611, 142] on button "Liberar para Trabalho" at bounding box center [603, 139] width 75 height 16
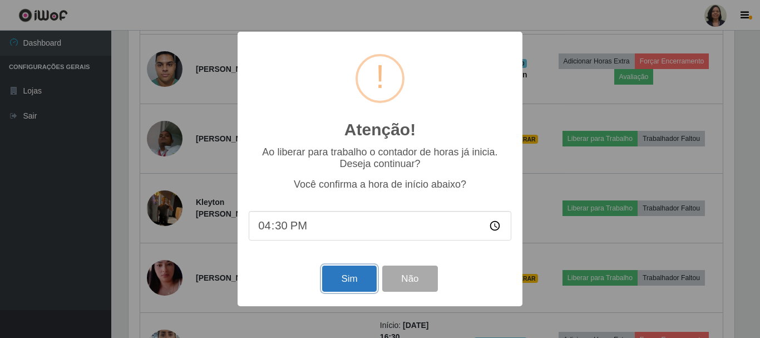
click at [340, 280] on button "Sim" at bounding box center [349, 278] width 54 height 26
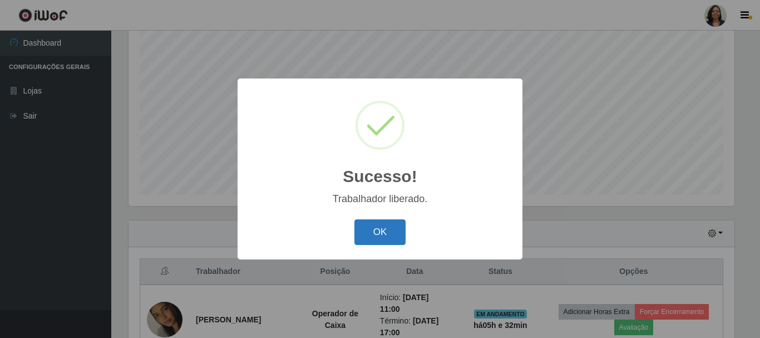
click at [401, 240] on button "OK" at bounding box center [380, 232] width 52 height 26
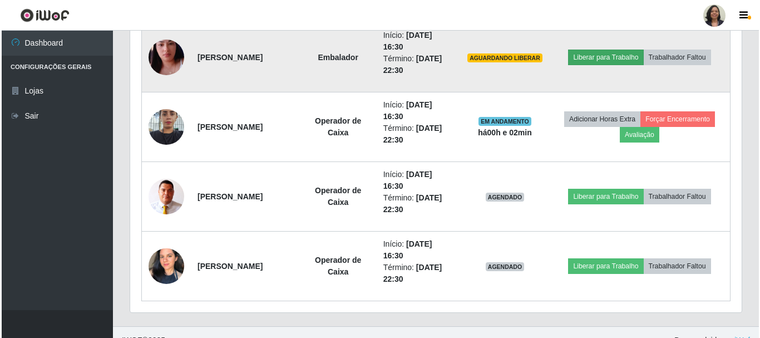
scroll to position [815, 0]
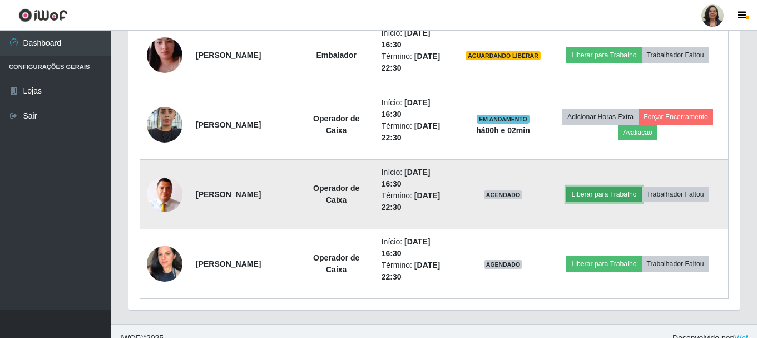
click at [608, 191] on button "Liberar para Trabalho" at bounding box center [603, 194] width 75 height 16
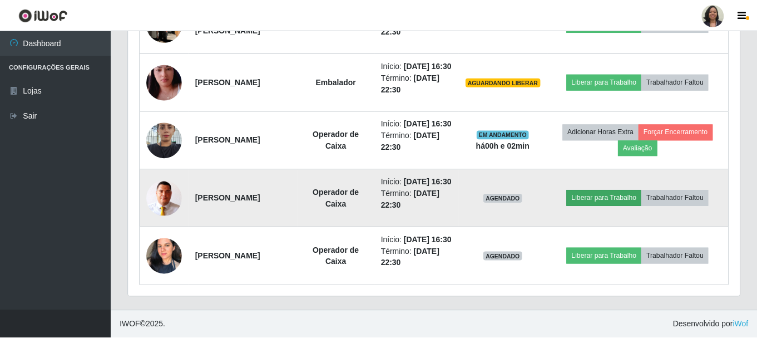
scroll to position [0, 0]
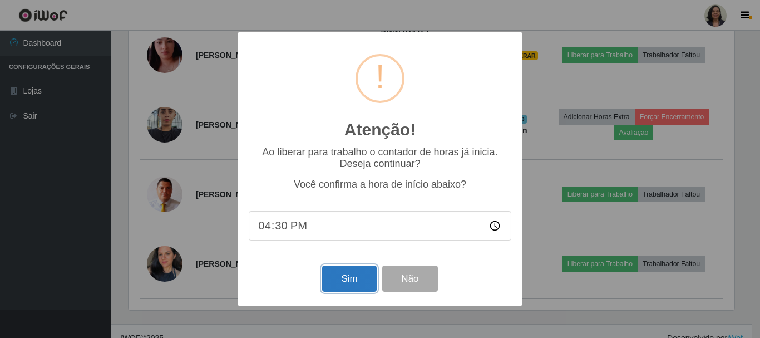
click at [358, 283] on button "Sim" at bounding box center [349, 278] width 54 height 26
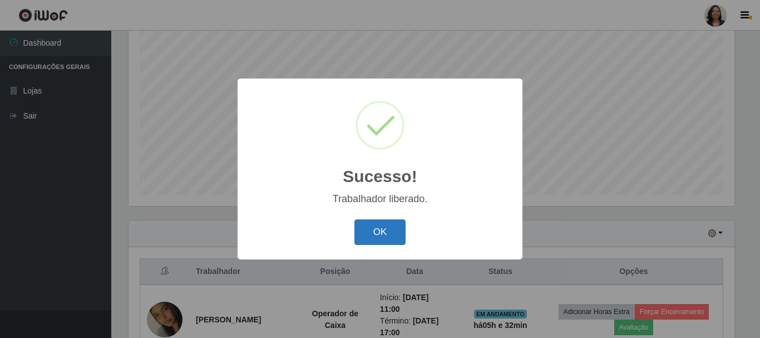
click at [388, 235] on button "OK" at bounding box center [380, 232] width 52 height 26
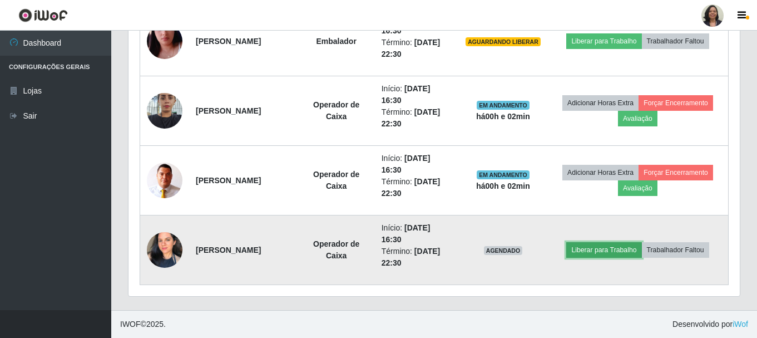
click at [596, 248] on button "Liberar para Trabalho" at bounding box center [603, 250] width 75 height 16
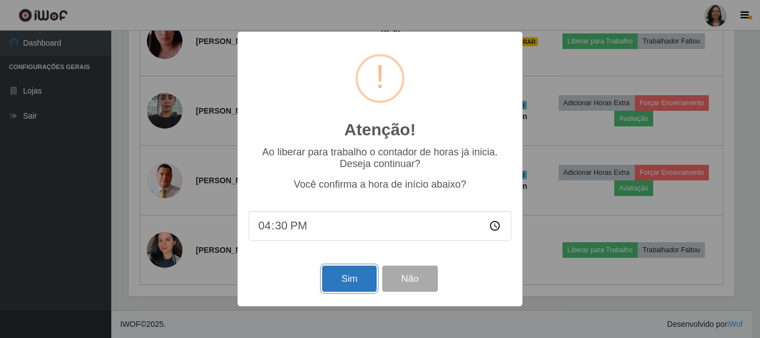
click at [364, 283] on button "Sim" at bounding box center [349, 278] width 54 height 26
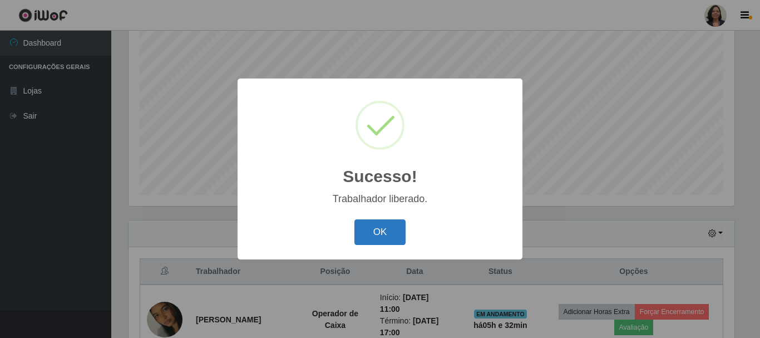
click at [392, 230] on button "OK" at bounding box center [380, 232] width 52 height 26
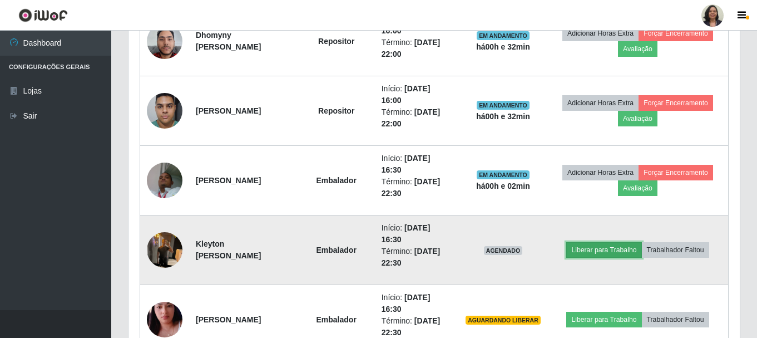
click at [590, 248] on button "Liberar para Trabalho" at bounding box center [603, 250] width 75 height 16
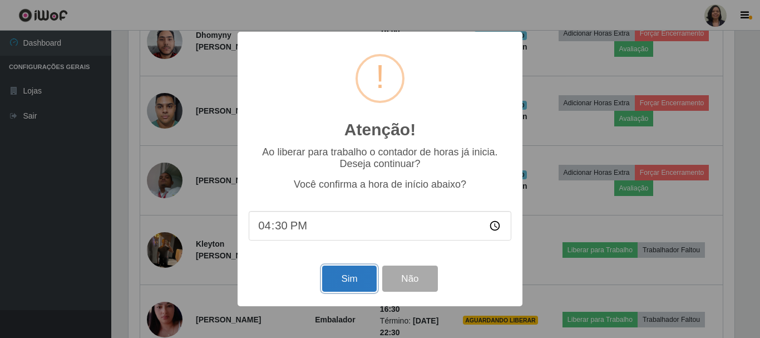
click at [369, 274] on button "Sim" at bounding box center [349, 278] width 54 height 26
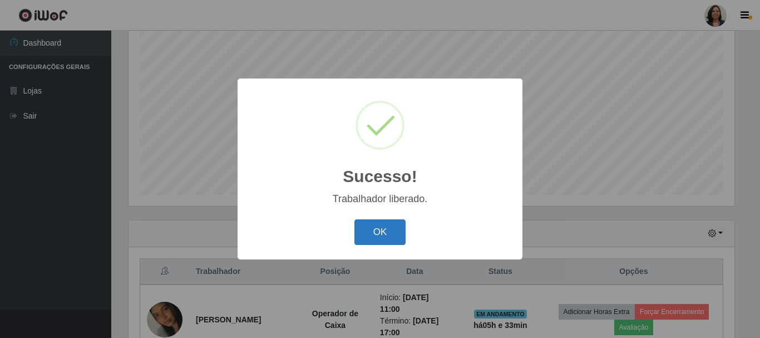
click at [396, 241] on button "OK" at bounding box center [380, 232] width 52 height 26
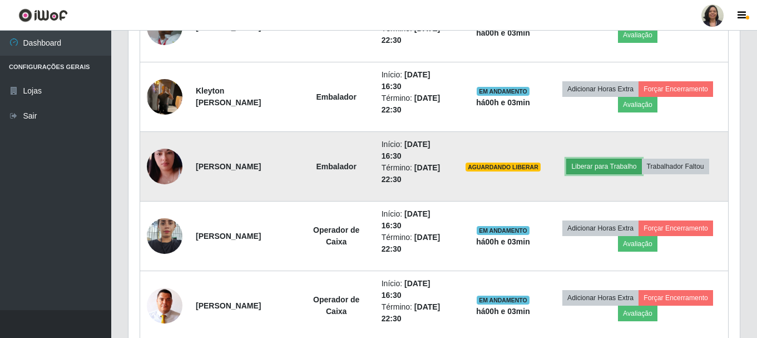
click at [606, 167] on button "Liberar para Trabalho" at bounding box center [603, 167] width 75 height 16
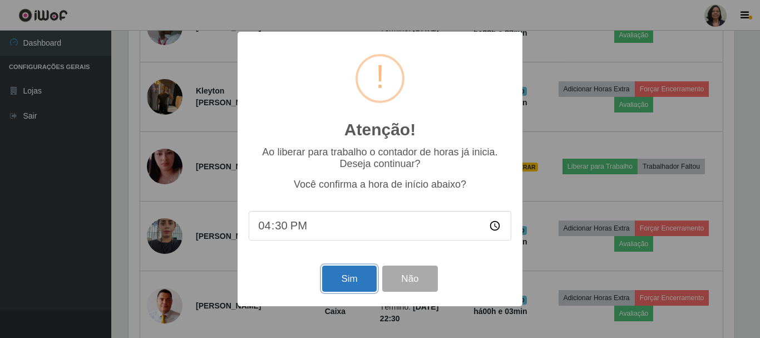
click at [341, 285] on button "Sim" at bounding box center [349, 278] width 54 height 26
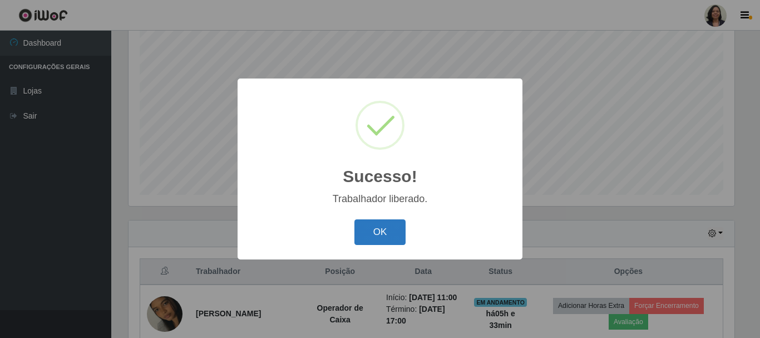
click at [383, 237] on button "OK" at bounding box center [380, 232] width 52 height 26
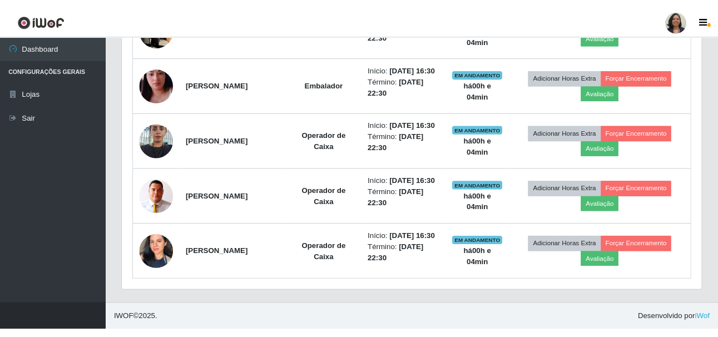
scroll to position [556156, 555814]
